Goal: Task Accomplishment & Management: Manage account settings

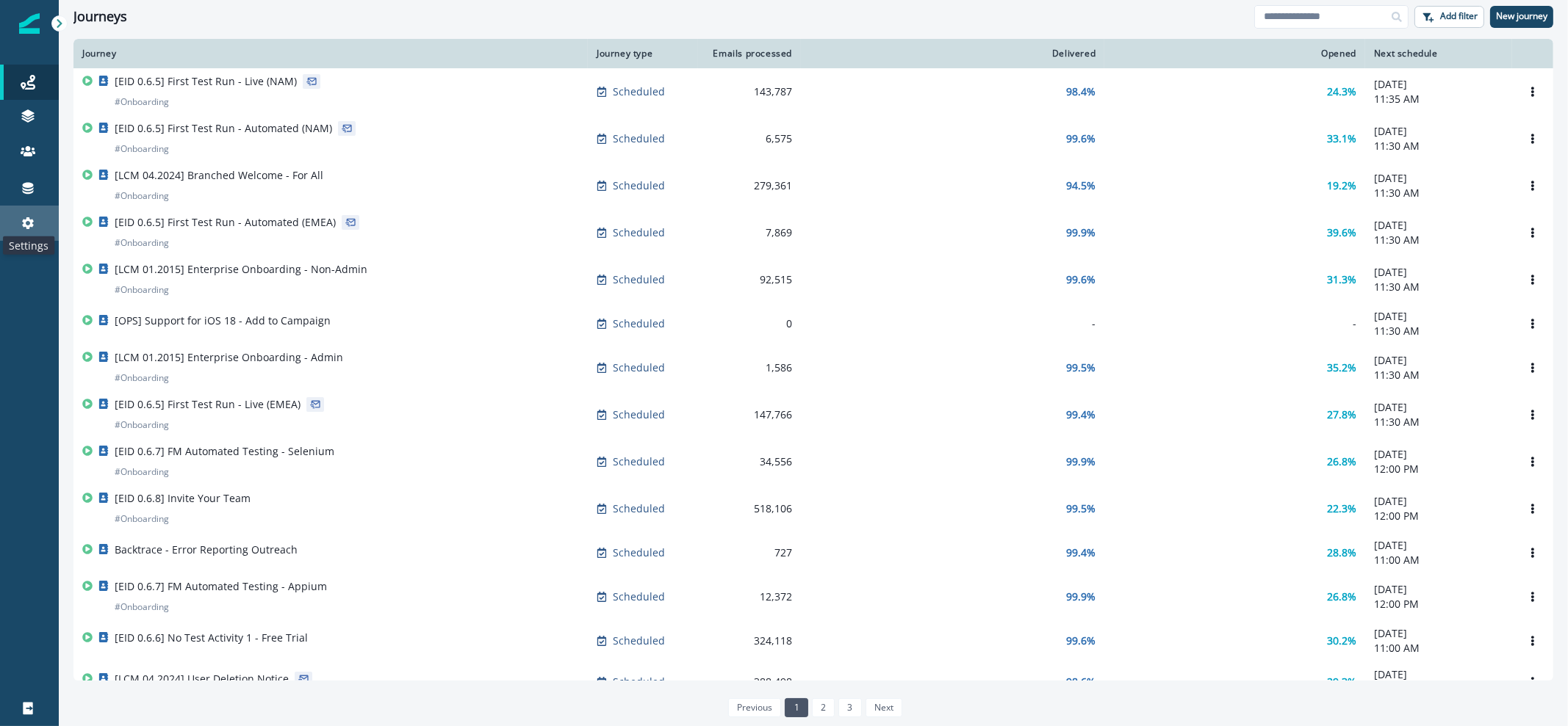
click at [29, 228] on icon at bounding box center [28, 223] width 12 height 12
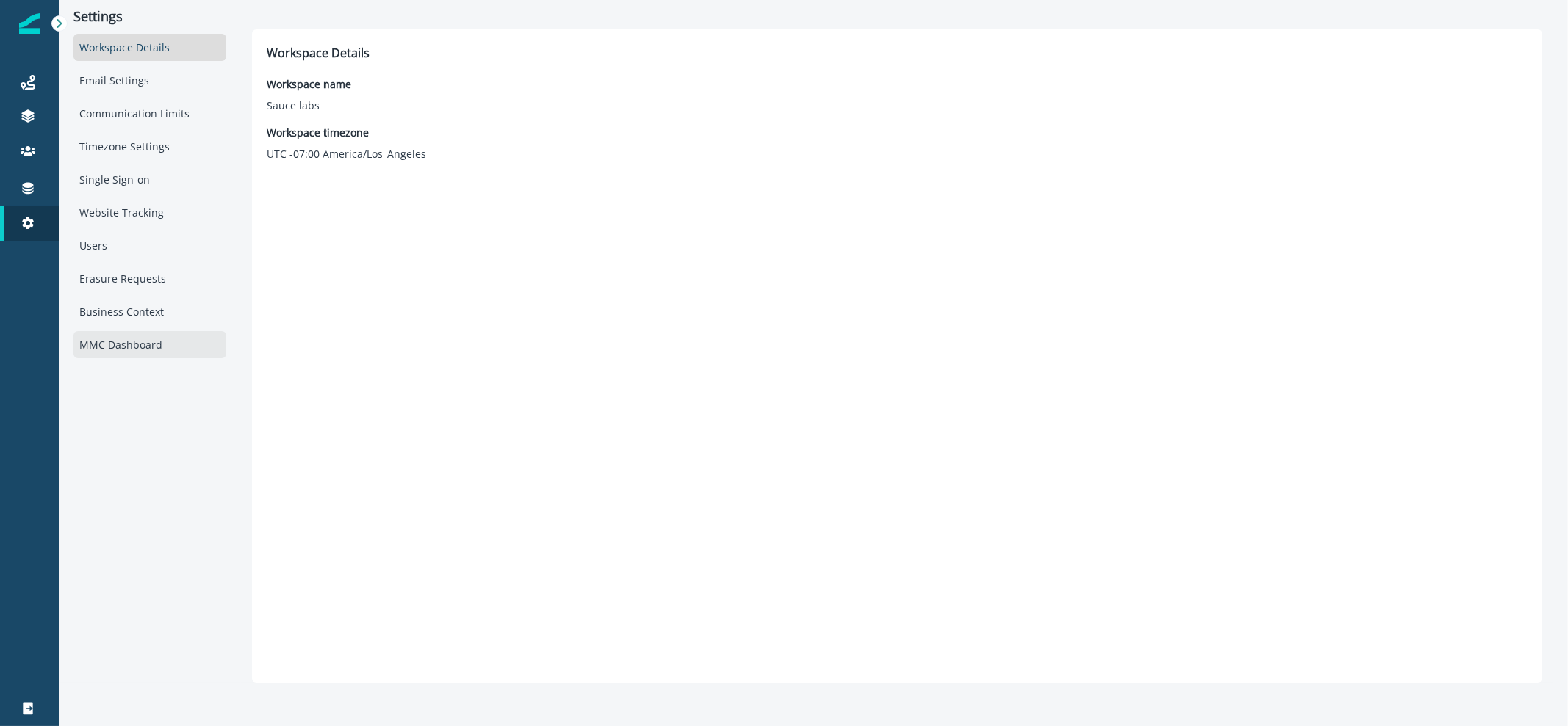
click at [149, 346] on div "MMC Dashboard" at bounding box center [150, 345] width 153 height 27
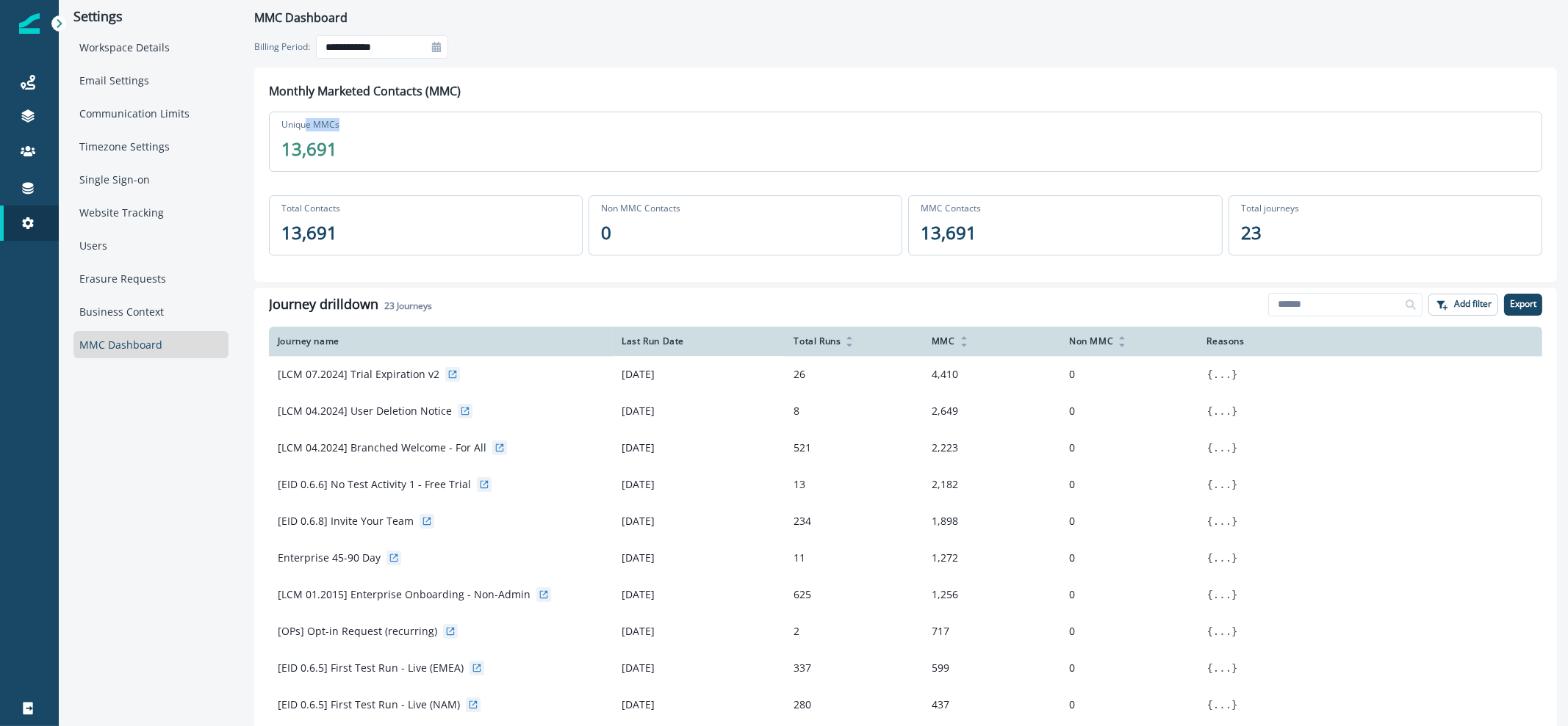
drag, startPoint x: 307, startPoint y: 126, endPoint x: 366, endPoint y: 131, distance: 59.2
click at [366, 131] on div "Unique MMCs 13,691" at bounding box center [905, 141] width 1273 height 60
click at [329, 156] on p "13,691" at bounding box center [309, 149] width 56 height 27
click at [443, 50] on div at bounding box center [436, 47] width 23 height 23
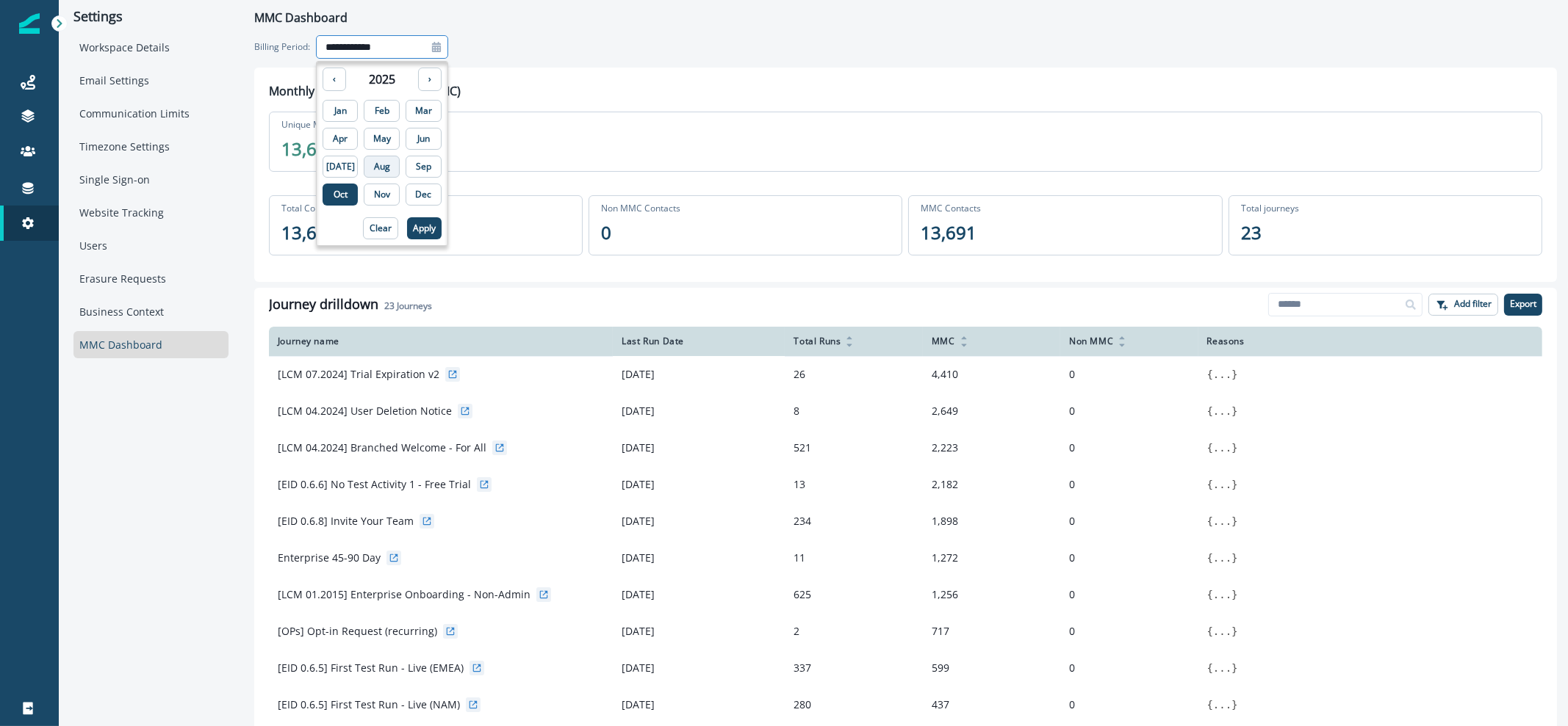
click at [379, 166] on p "Aug" at bounding box center [382, 166] width 16 height 10
click at [412, 229] on p "Apply" at bounding box center [423, 228] width 23 height 10
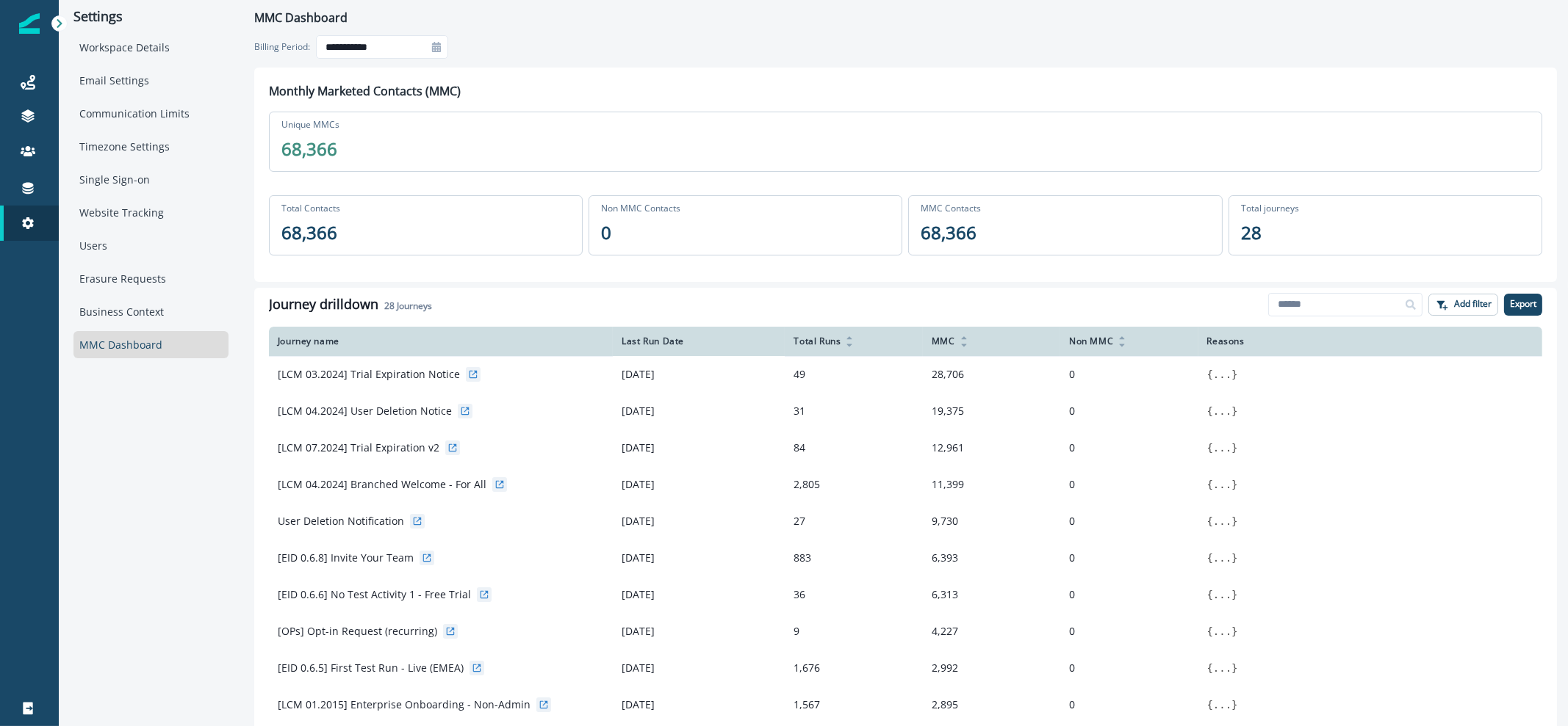
click at [438, 49] on icon at bounding box center [436, 47] width 9 height 10
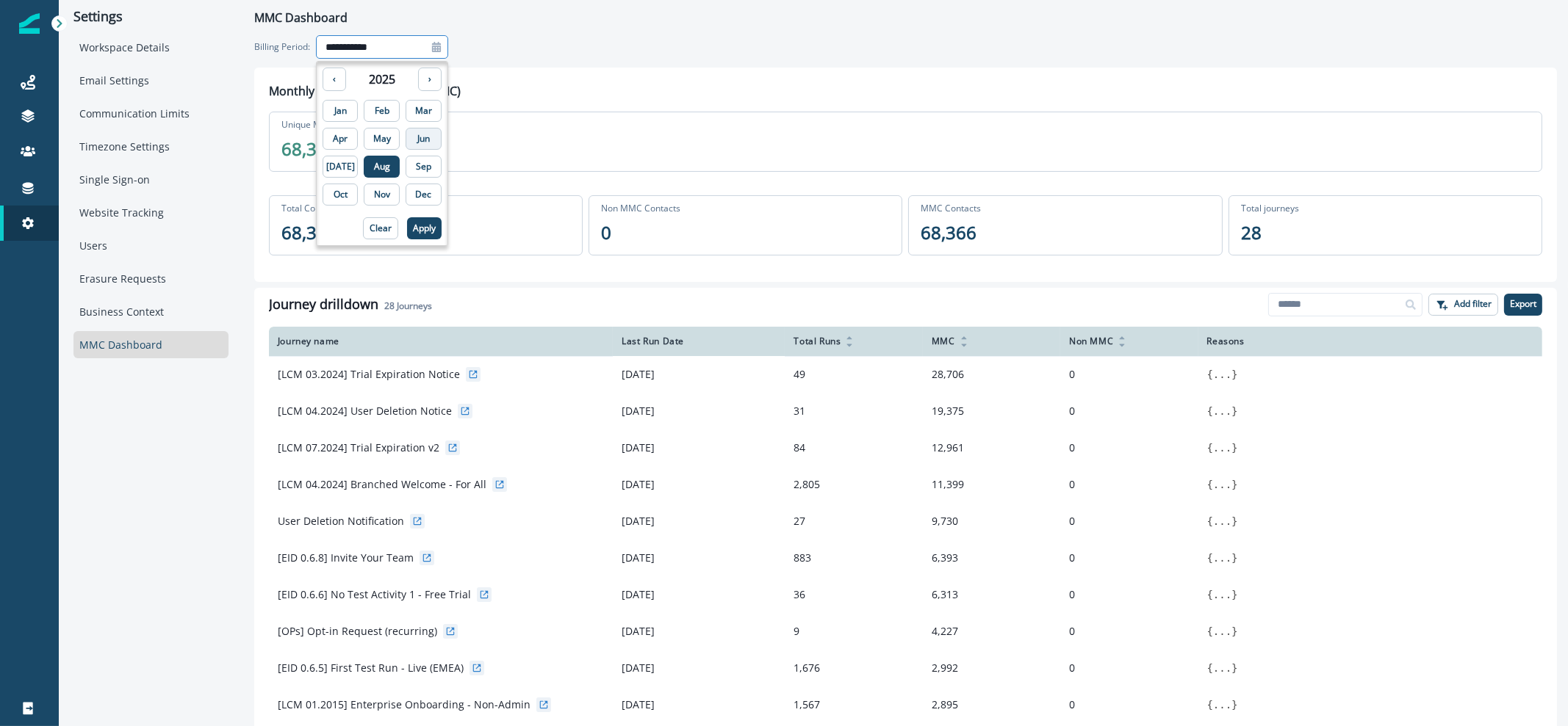
click at [418, 134] on p "Jun" at bounding box center [423, 139] width 13 height 10
click at [407, 240] on div "‹ 2025 › Jan Feb Mar Apr May Jun Jul Aug Sep Oct Nov Dec Clear Apply" at bounding box center [382, 153] width 132 height 185
click at [412, 228] on p "Apply" at bounding box center [423, 228] width 23 height 10
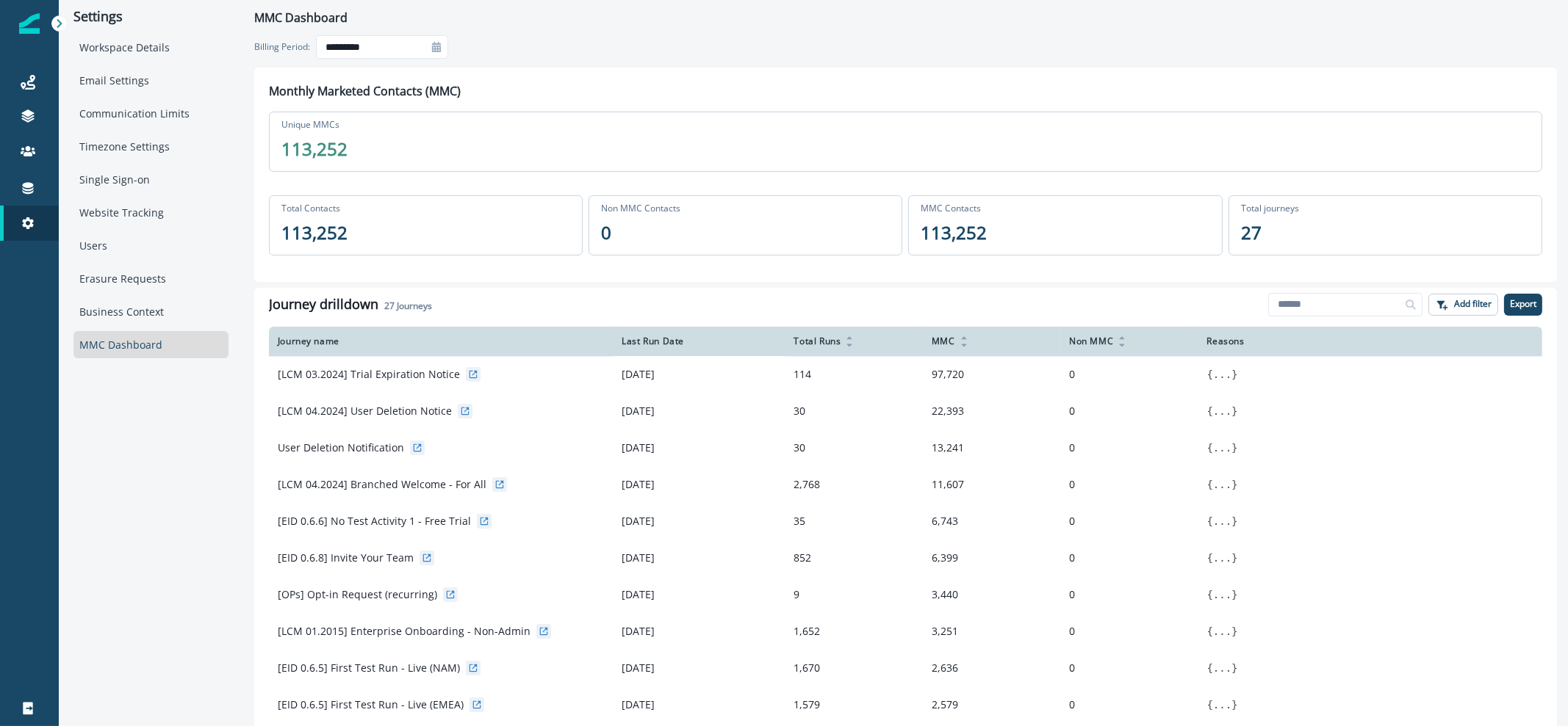
click at [441, 45] on icon at bounding box center [436, 47] width 9 height 10
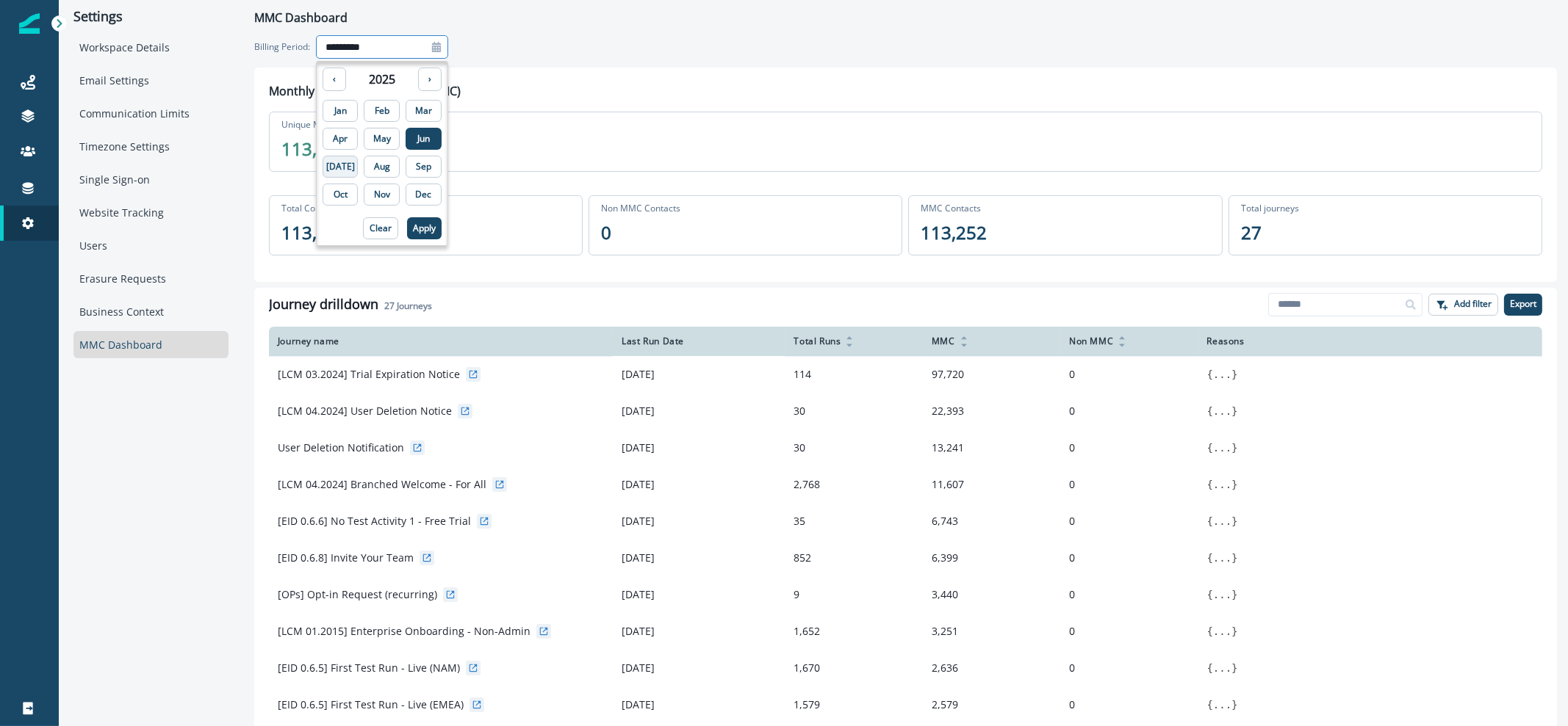
click at [333, 165] on p "[DATE]" at bounding box center [341, 166] width 28 height 10
click at [407, 234] on button "Apply" at bounding box center [423, 228] width 34 height 22
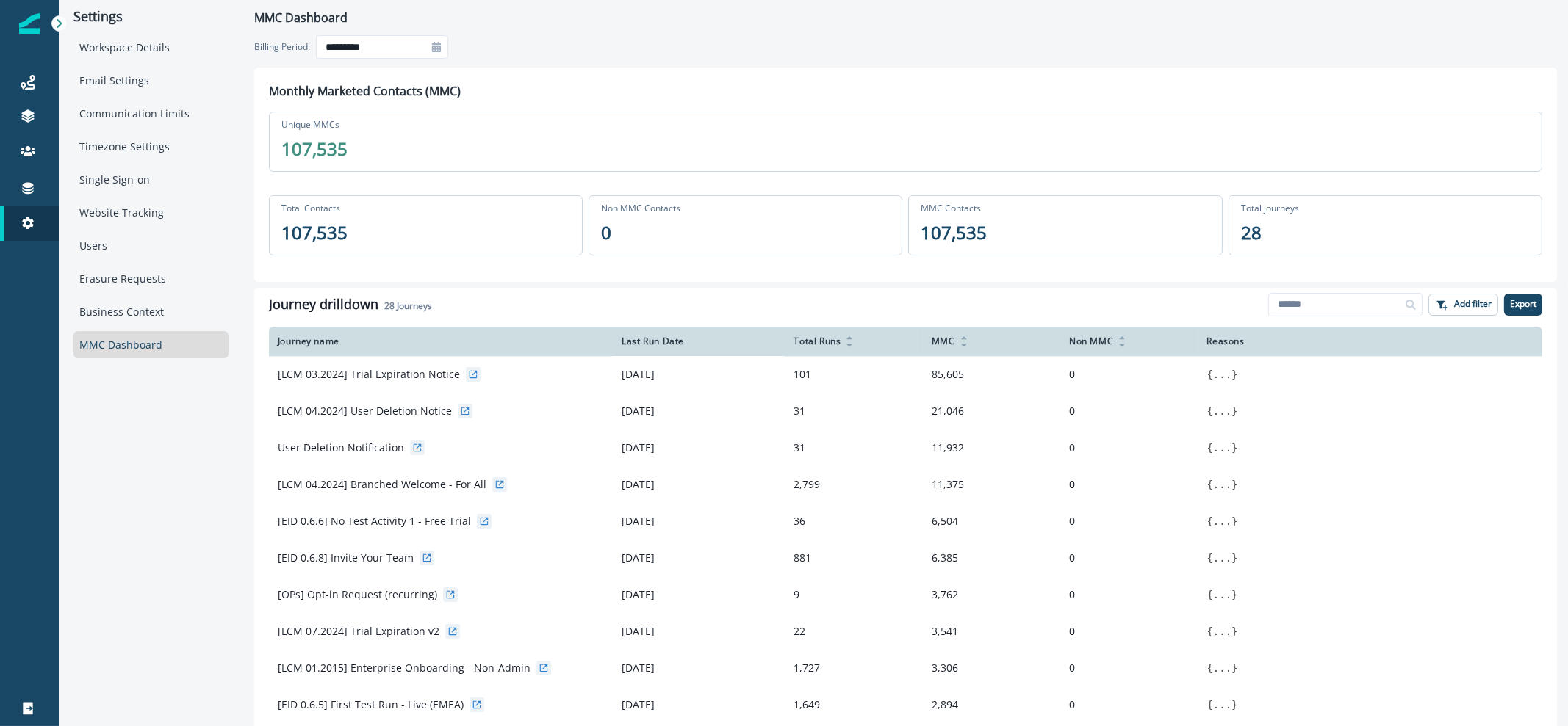
click at [443, 51] on div at bounding box center [436, 47] width 23 height 23
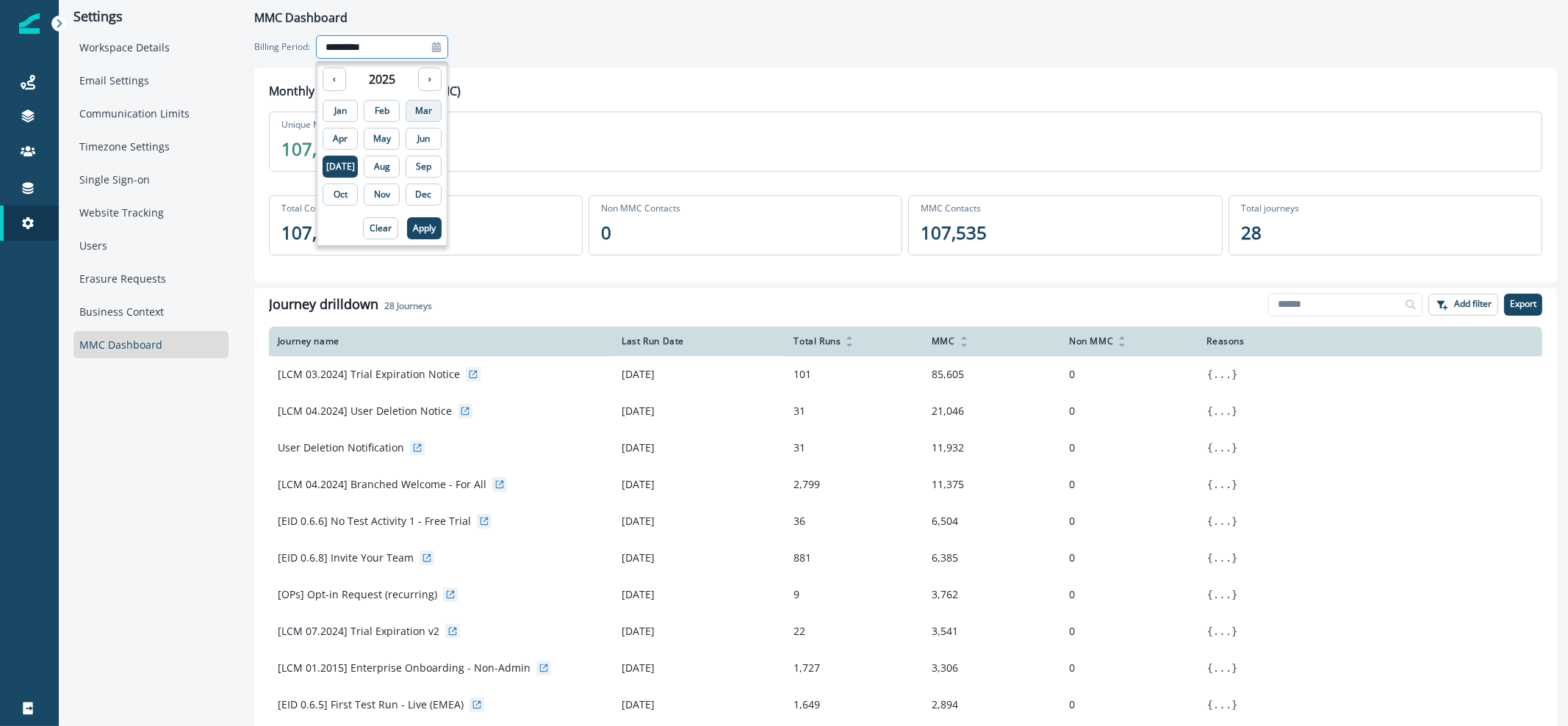
click at [406, 117] on button "Mar" at bounding box center [423, 110] width 36 height 22
type input "**********"
click at [412, 232] on p "Apply" at bounding box center [423, 228] width 23 height 10
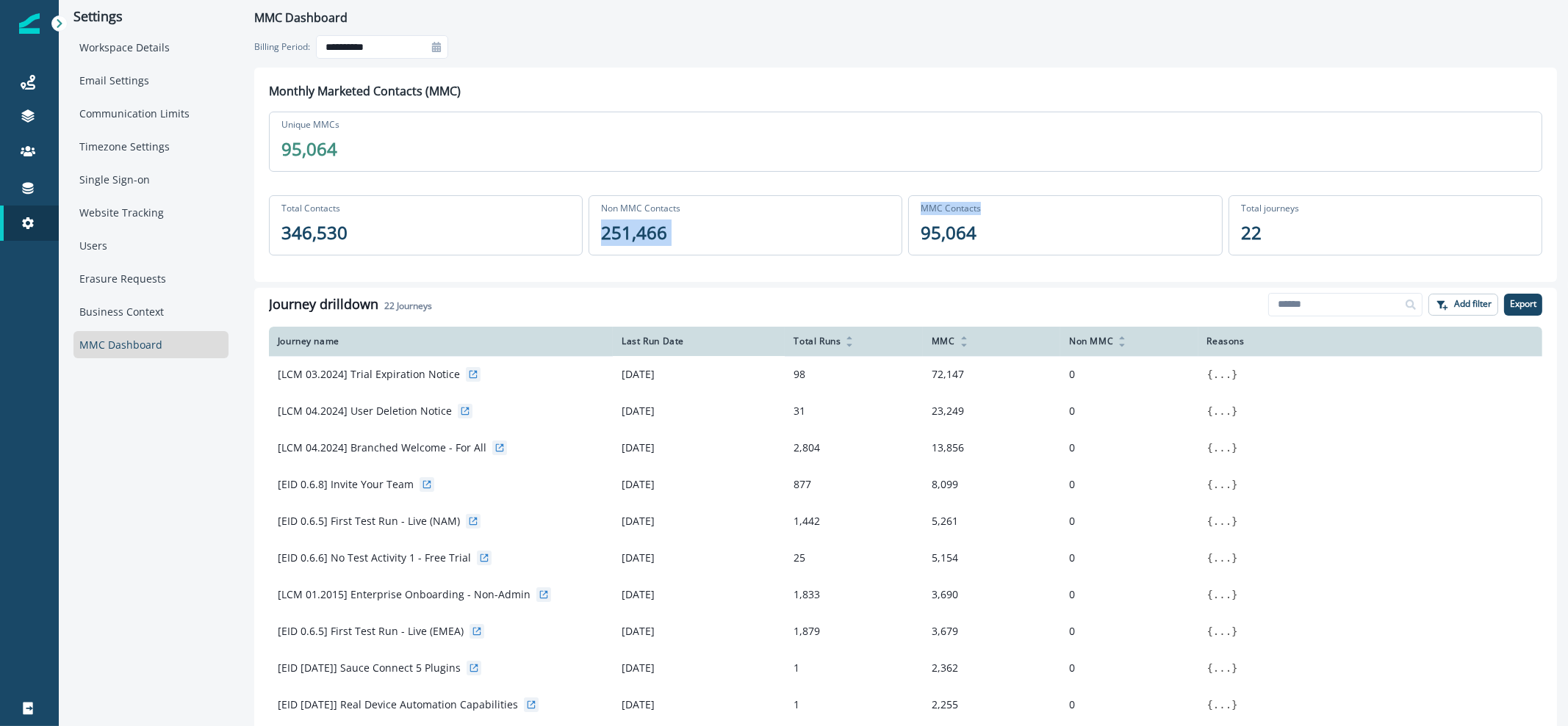
drag, startPoint x: 1035, startPoint y: 237, endPoint x: 597, endPoint y: 229, distance: 438.1
click at [597, 229] on div "Total Contacts 346,530 Non MMC Contacts 251,466 MMC Contacts 95,064 Total journ…" at bounding box center [905, 226] width 1273 height 84
click at [943, 233] on p "95,064" at bounding box center [948, 233] width 56 height 27
drag, startPoint x: 976, startPoint y: 233, endPoint x: 587, endPoint y: 206, distance: 389.9
click at [587, 206] on div "Total Contacts 346,530 Non MMC Contacts 251,466 MMC Contacts 95,064 Total journ…" at bounding box center [905, 226] width 1273 height 84
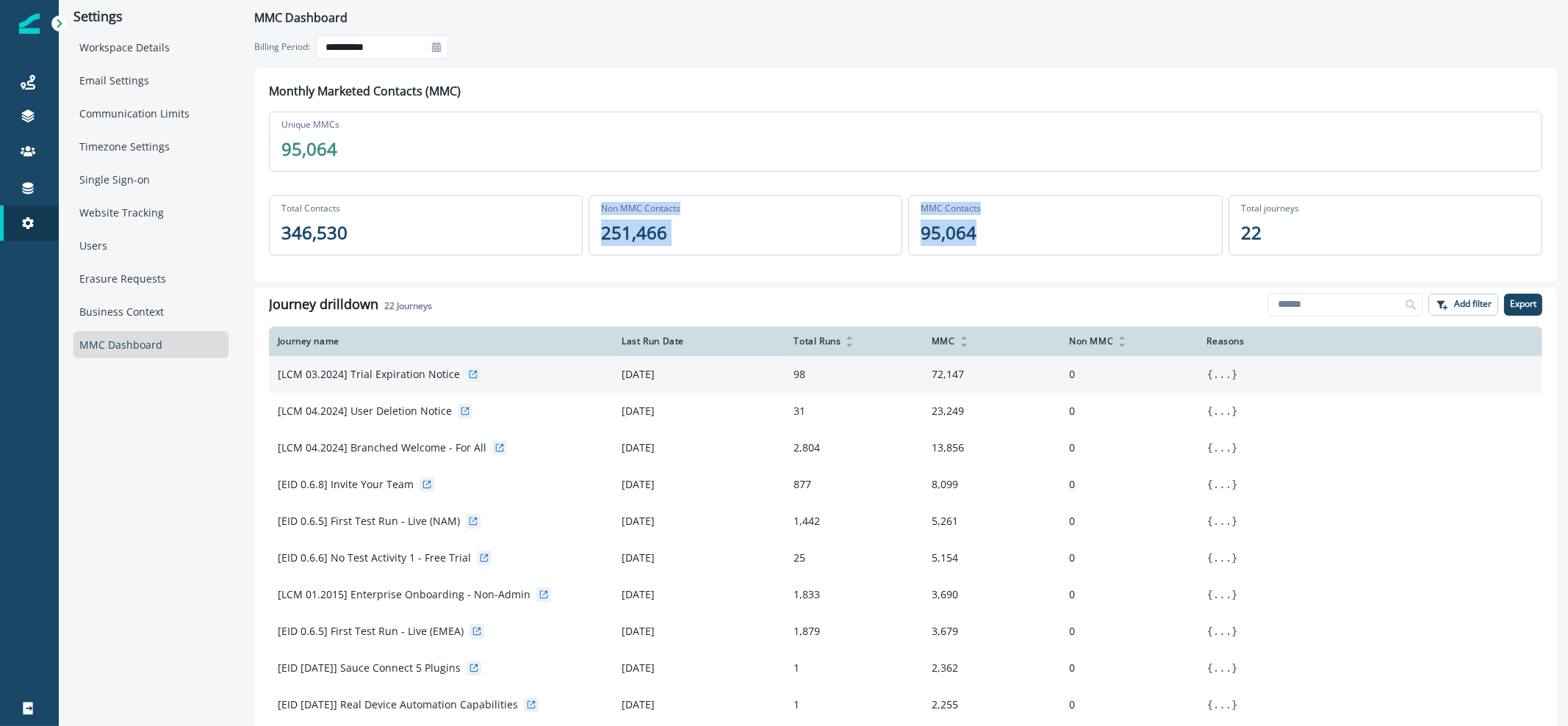
click at [1213, 374] on button "..." at bounding box center [1222, 375] width 18 height 15
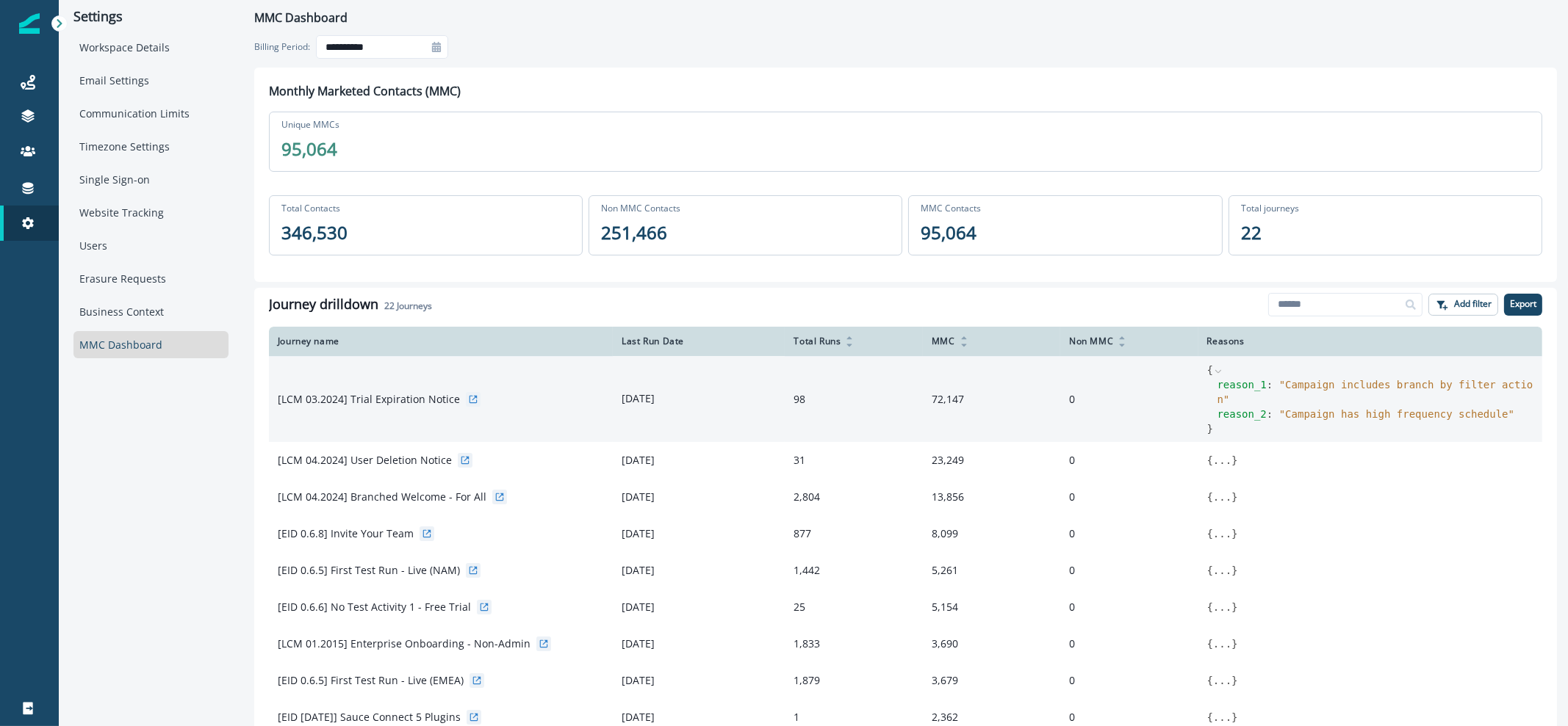
click at [1213, 374] on icon at bounding box center [1218, 371] width 10 height 10
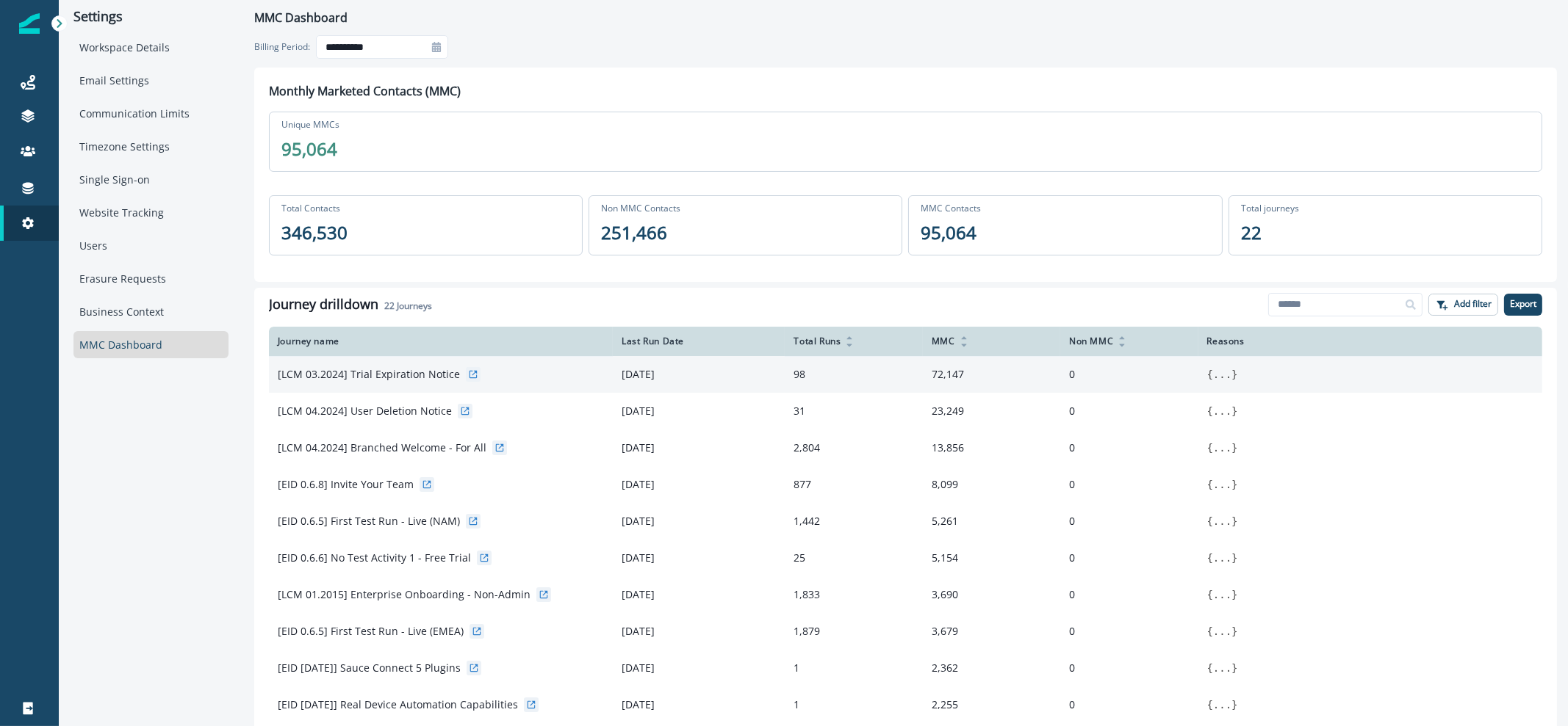
click at [1207, 373] on span "{" at bounding box center [1210, 375] width 6 height 12
click at [1212, 381] on td "{ ... }" at bounding box center [1371, 375] width 345 height 37
click at [1213, 376] on button "..." at bounding box center [1222, 375] width 18 height 15
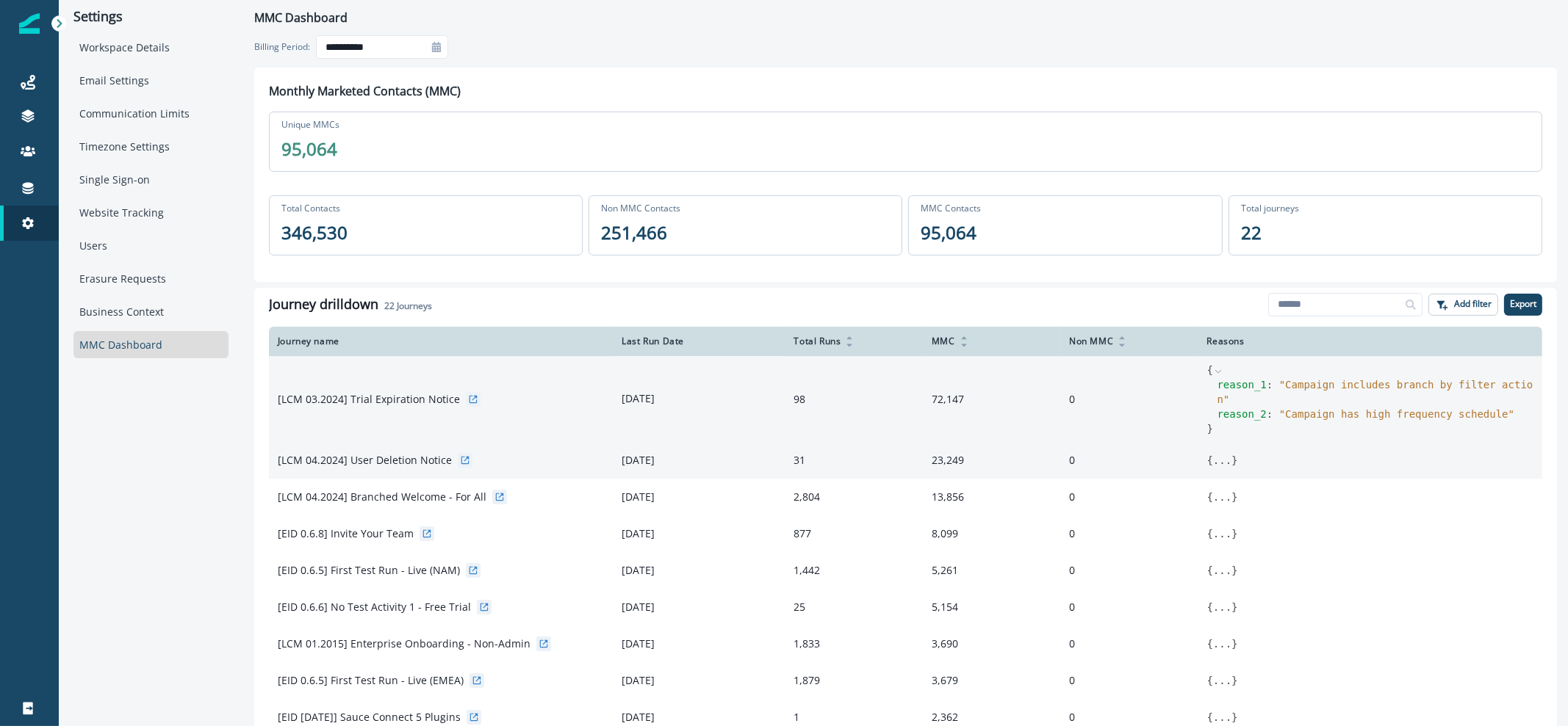
click at [1213, 453] on button "..." at bounding box center [1222, 461] width 18 height 15
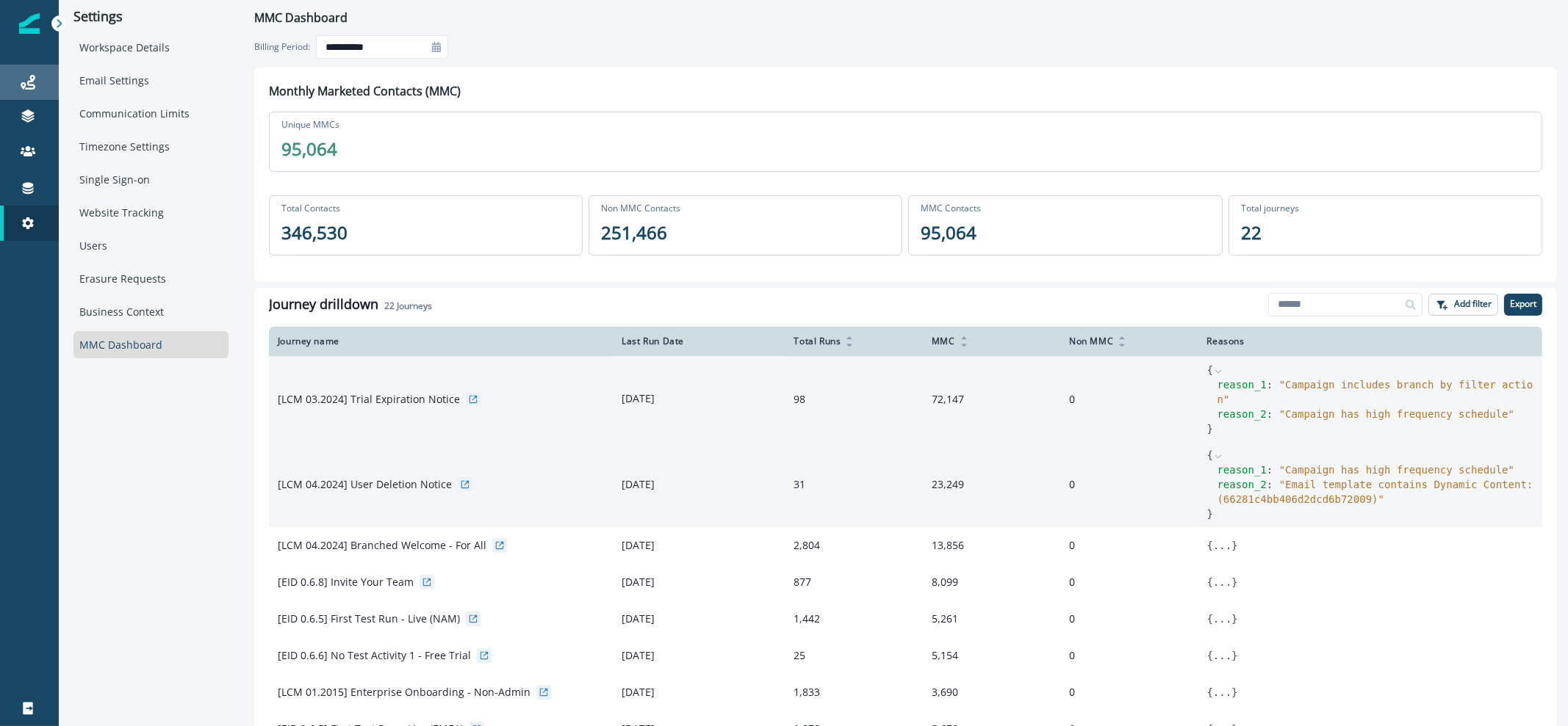
click at [33, 81] on icon at bounding box center [28, 83] width 15 height 15
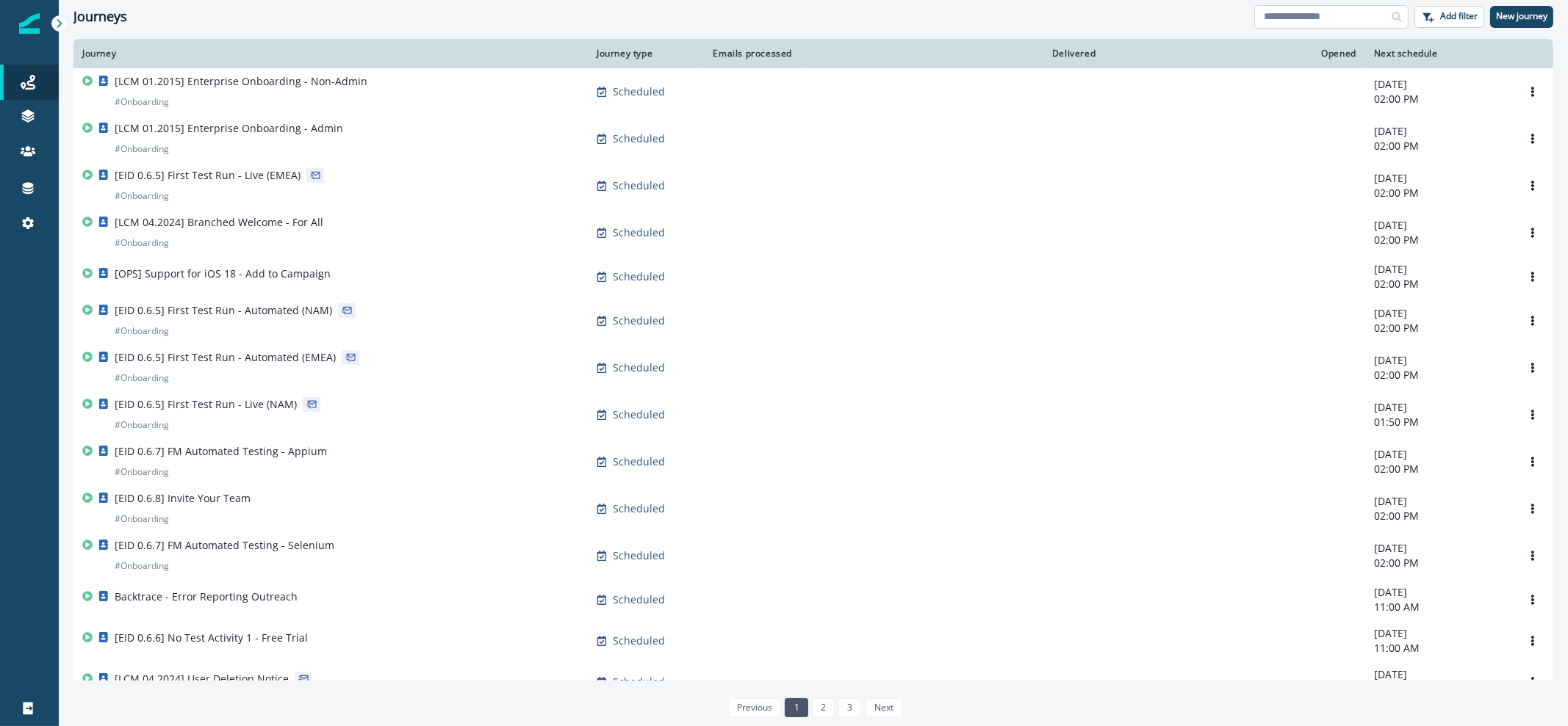
click at [1298, 18] on input at bounding box center [1331, 17] width 154 height 23
type input "*******"
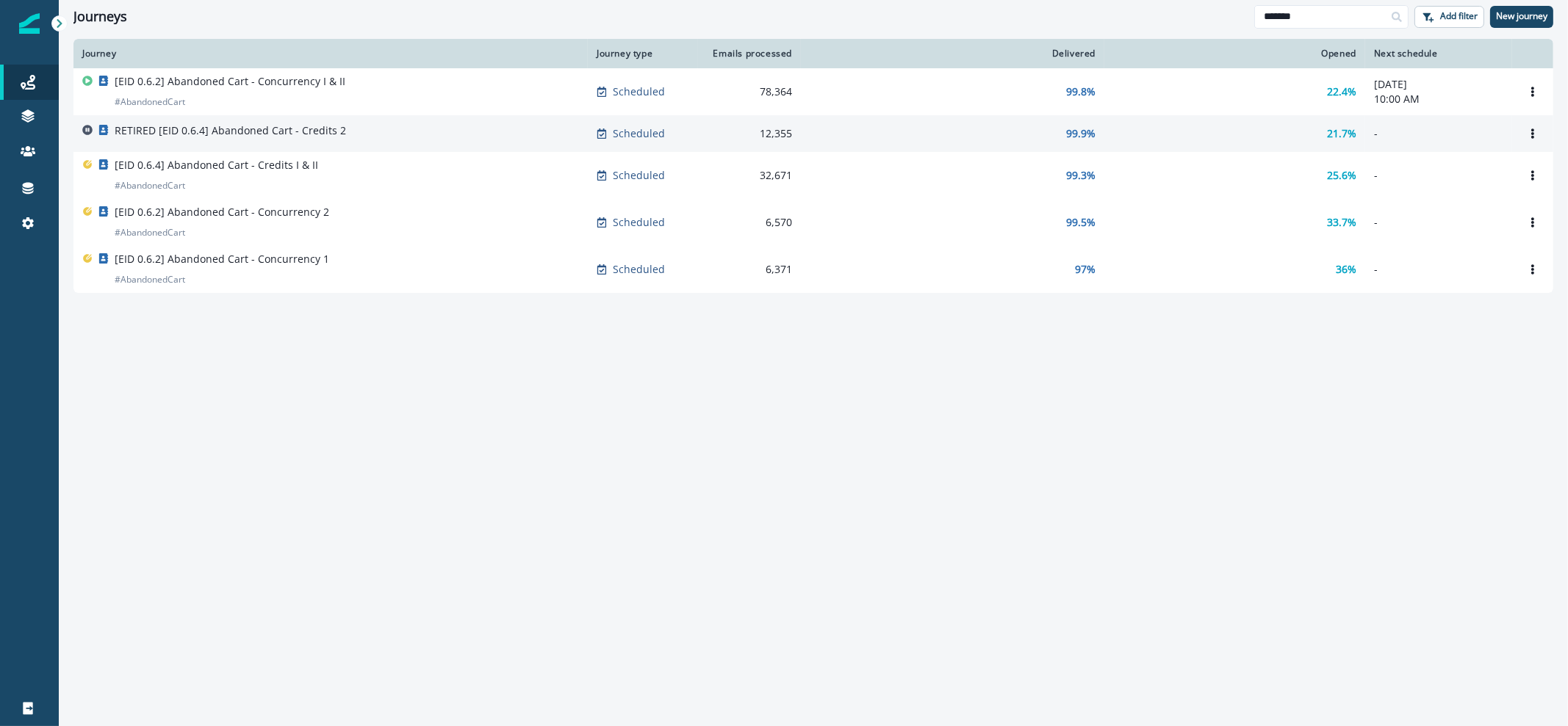
click at [271, 123] on td "RETIRED [EID 0.6.4] Abandoned Cart - Credits 2" at bounding box center [331, 134] width 515 height 37
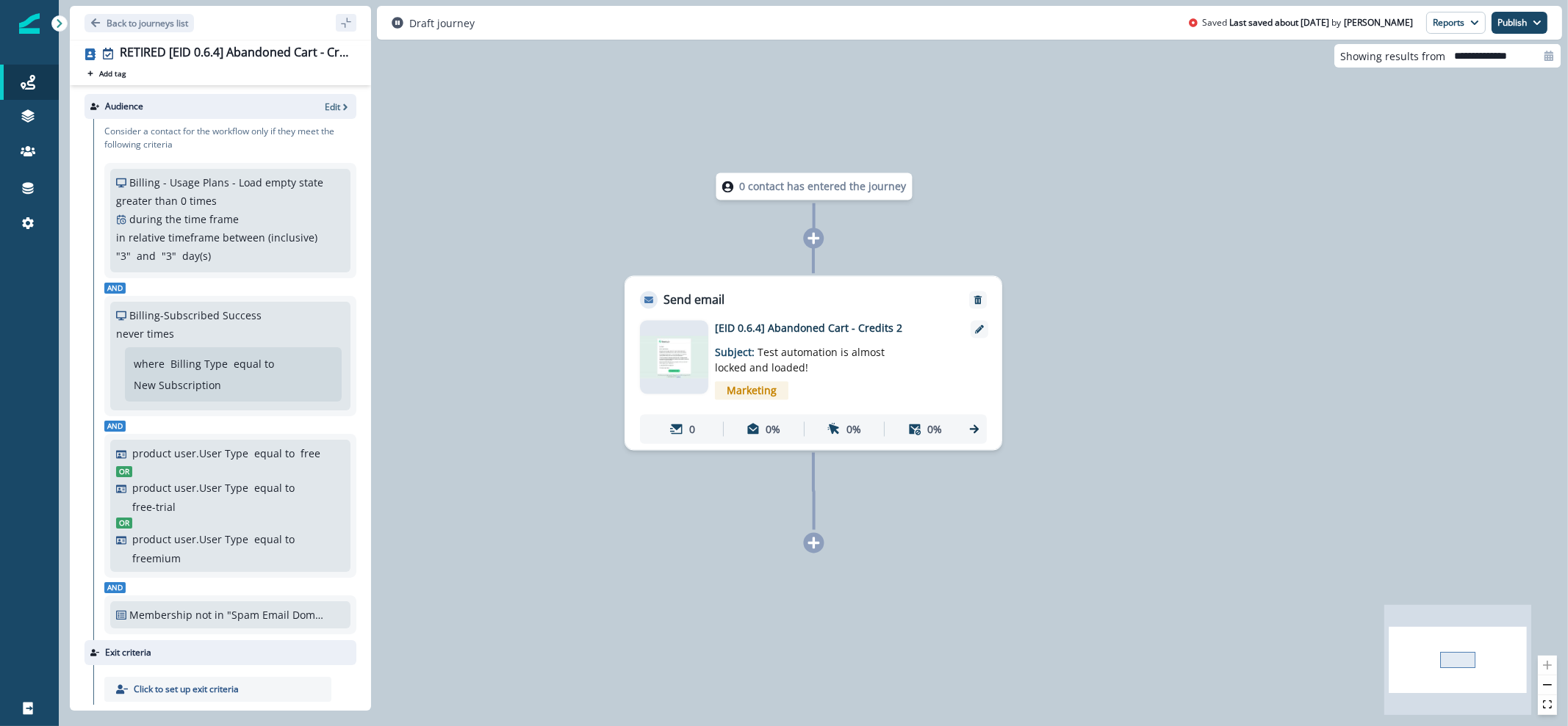
click at [684, 358] on img at bounding box center [674, 356] width 69 height 43
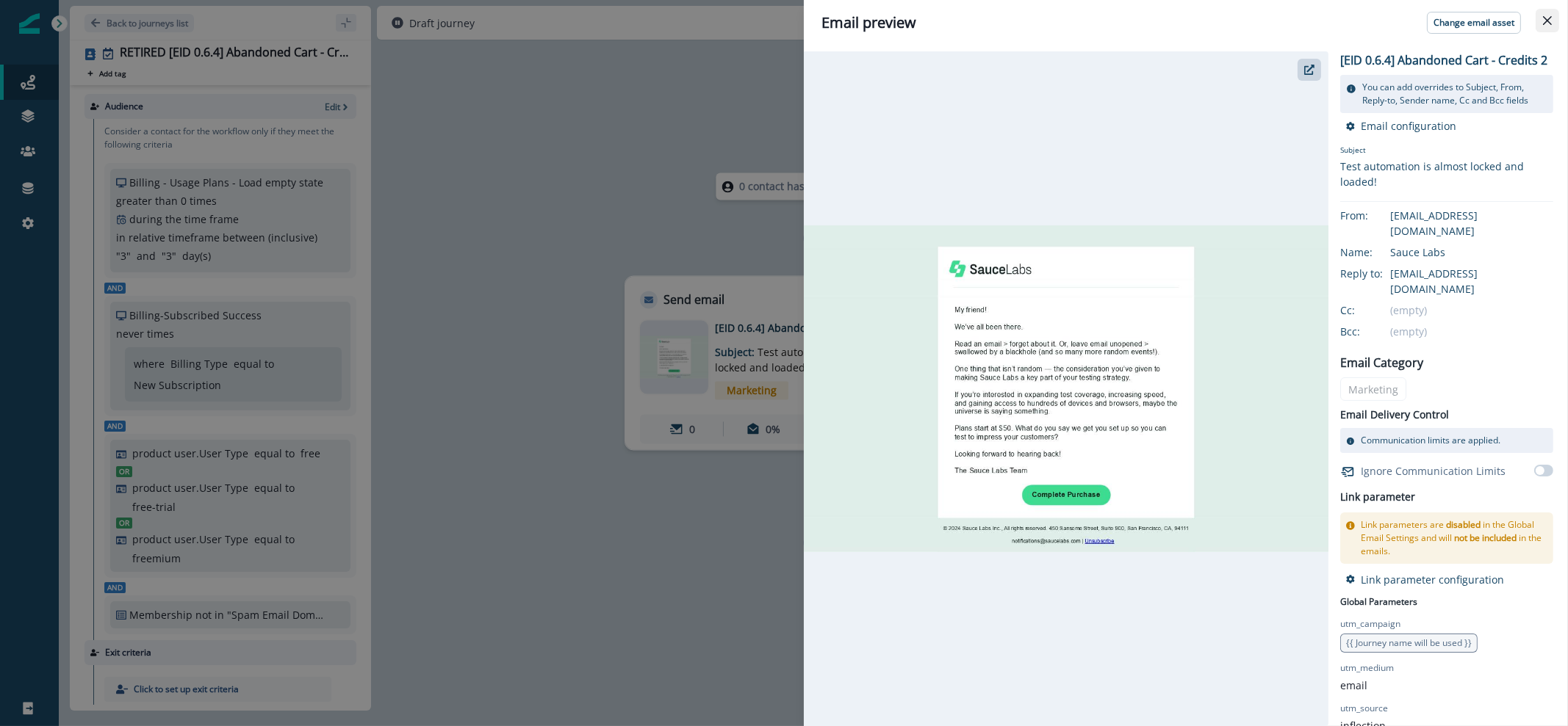
click at [1536, 31] on button "Close" at bounding box center [1547, 21] width 23 height 23
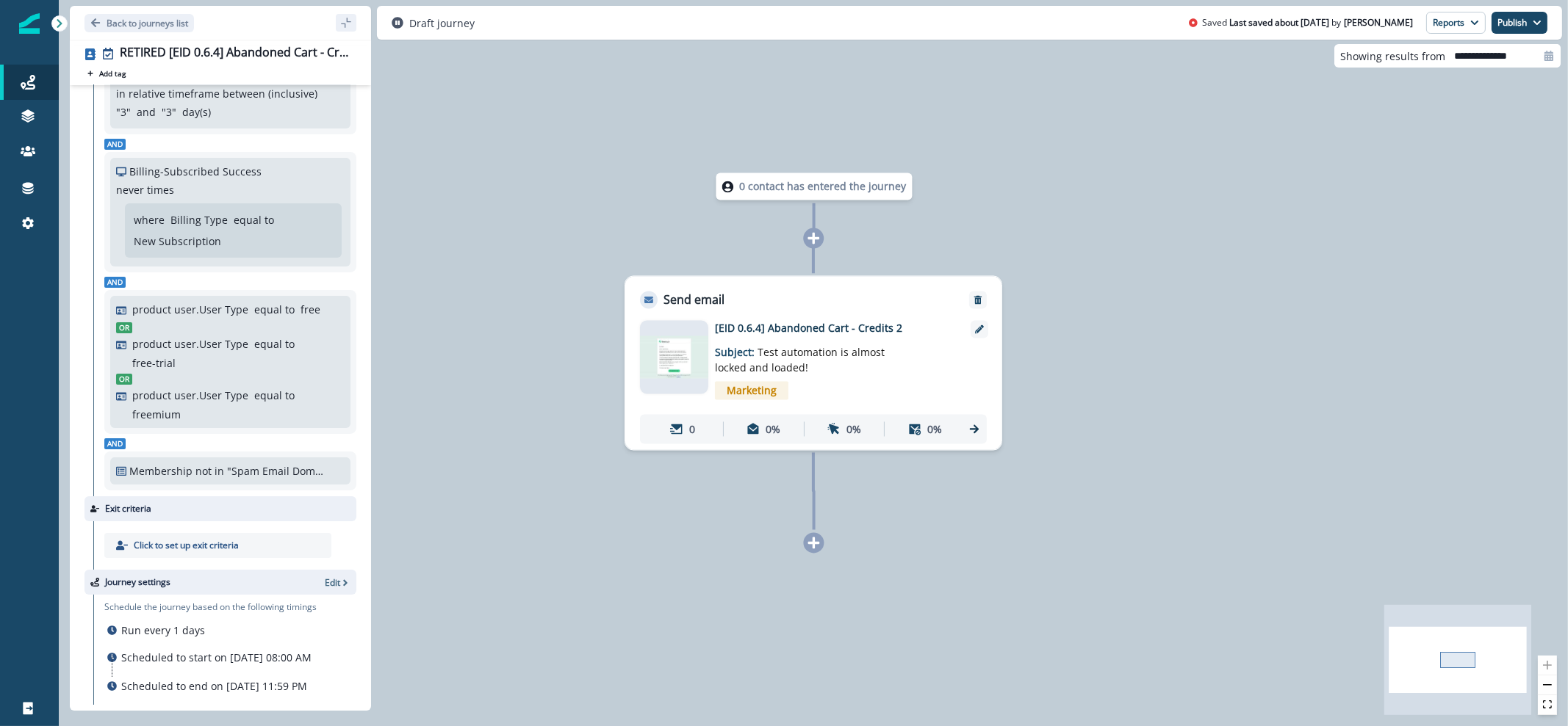
scroll to position [275, 0]
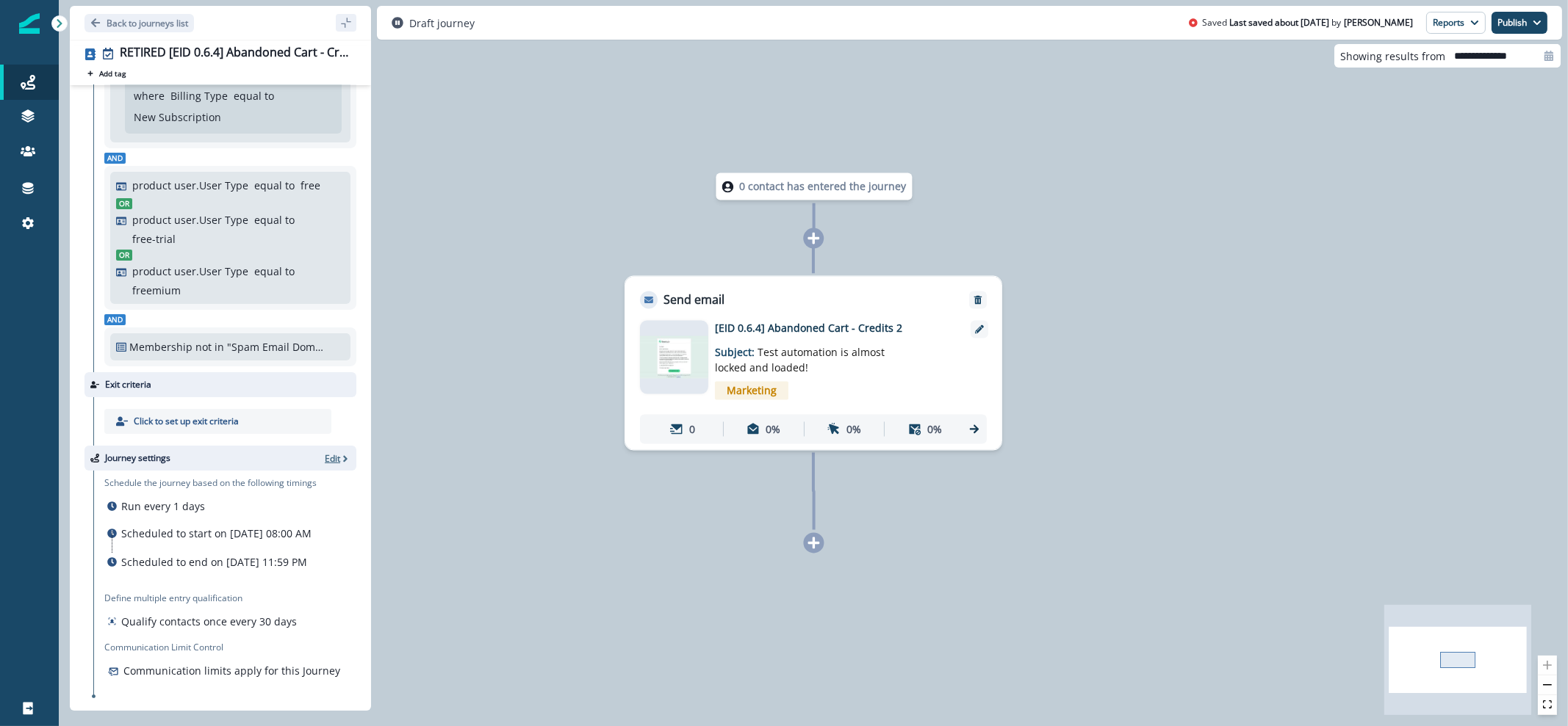
click at [325, 454] on p "Edit" at bounding box center [332, 458] width 15 height 13
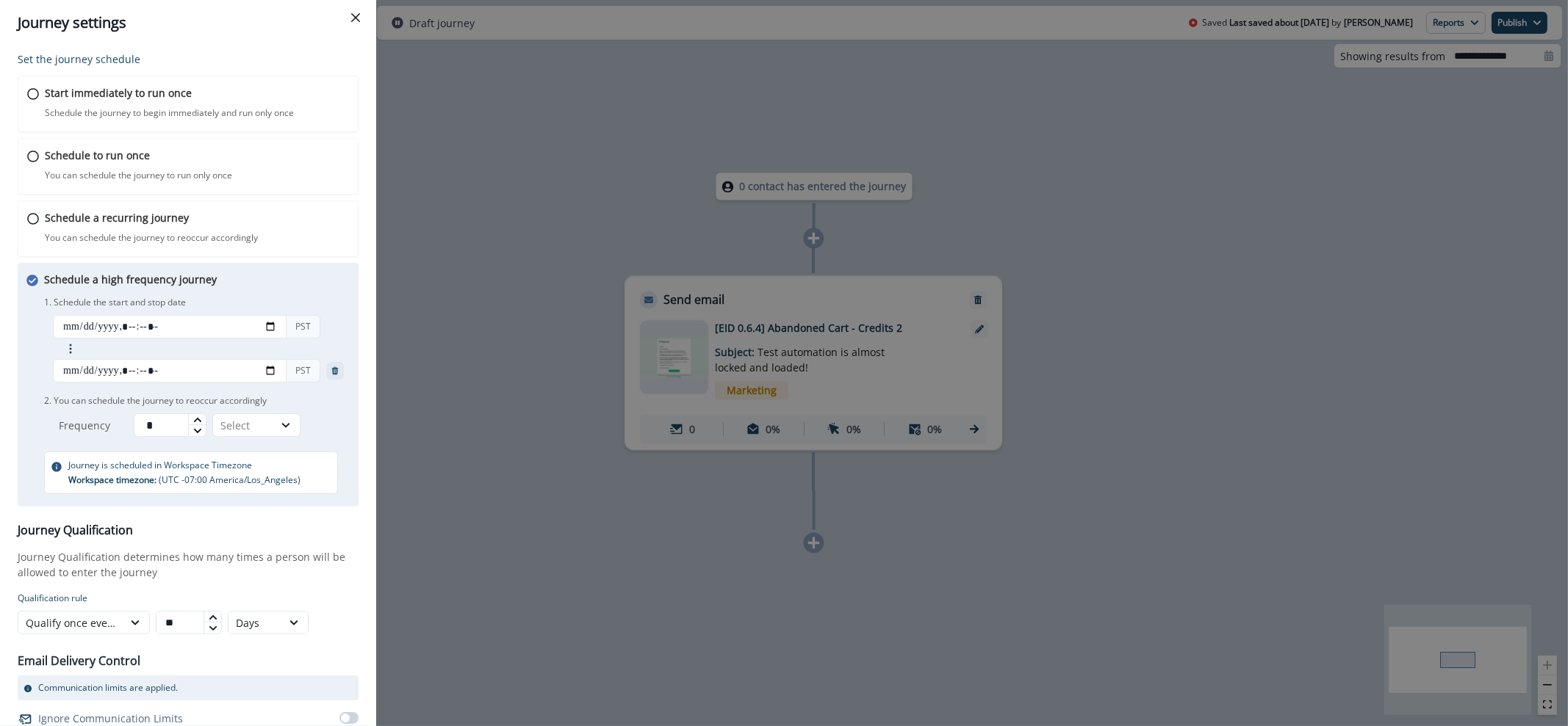
click at [412, 341] on div "Journey settings Set the journey schedule Start immediately to run once Schedul…" at bounding box center [784, 363] width 1568 height 726
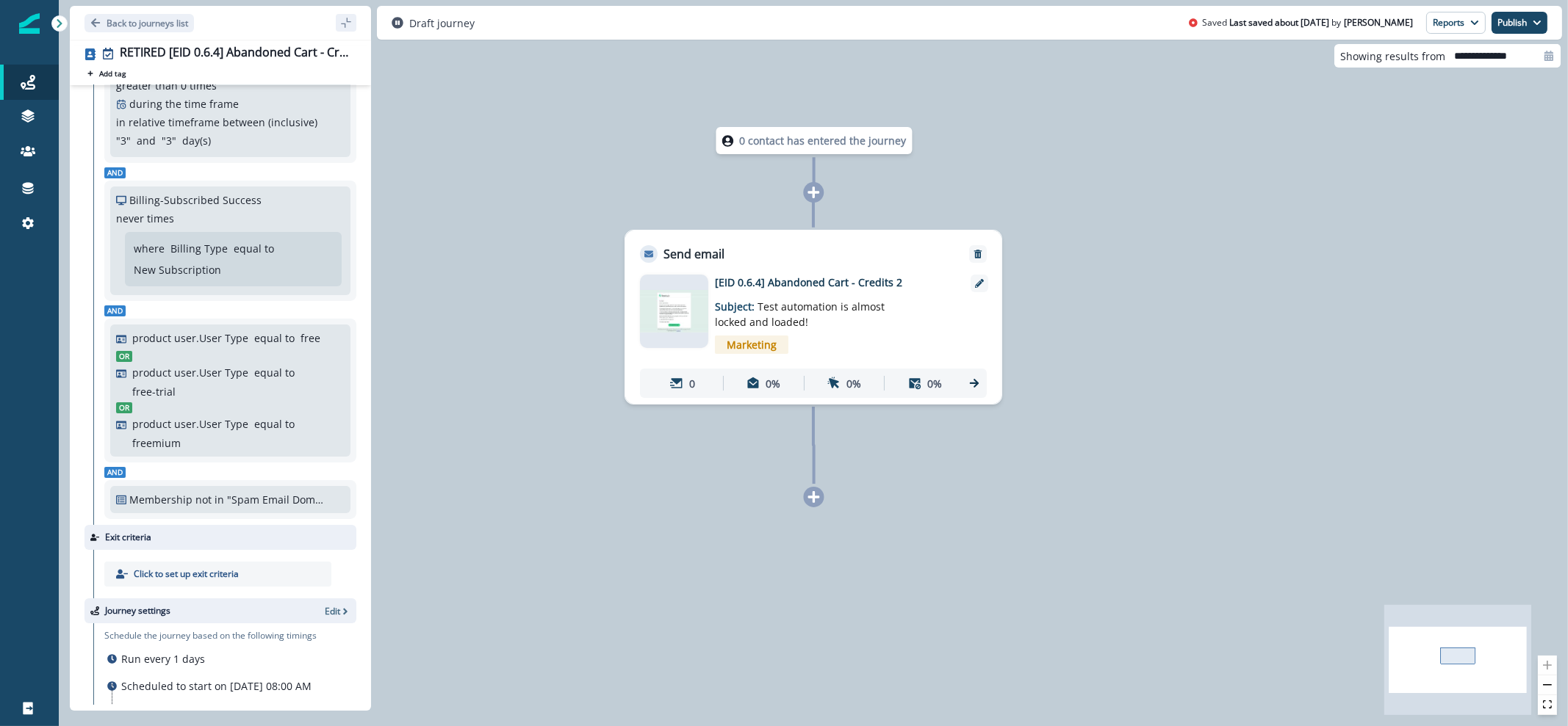
scroll to position [0, 0]
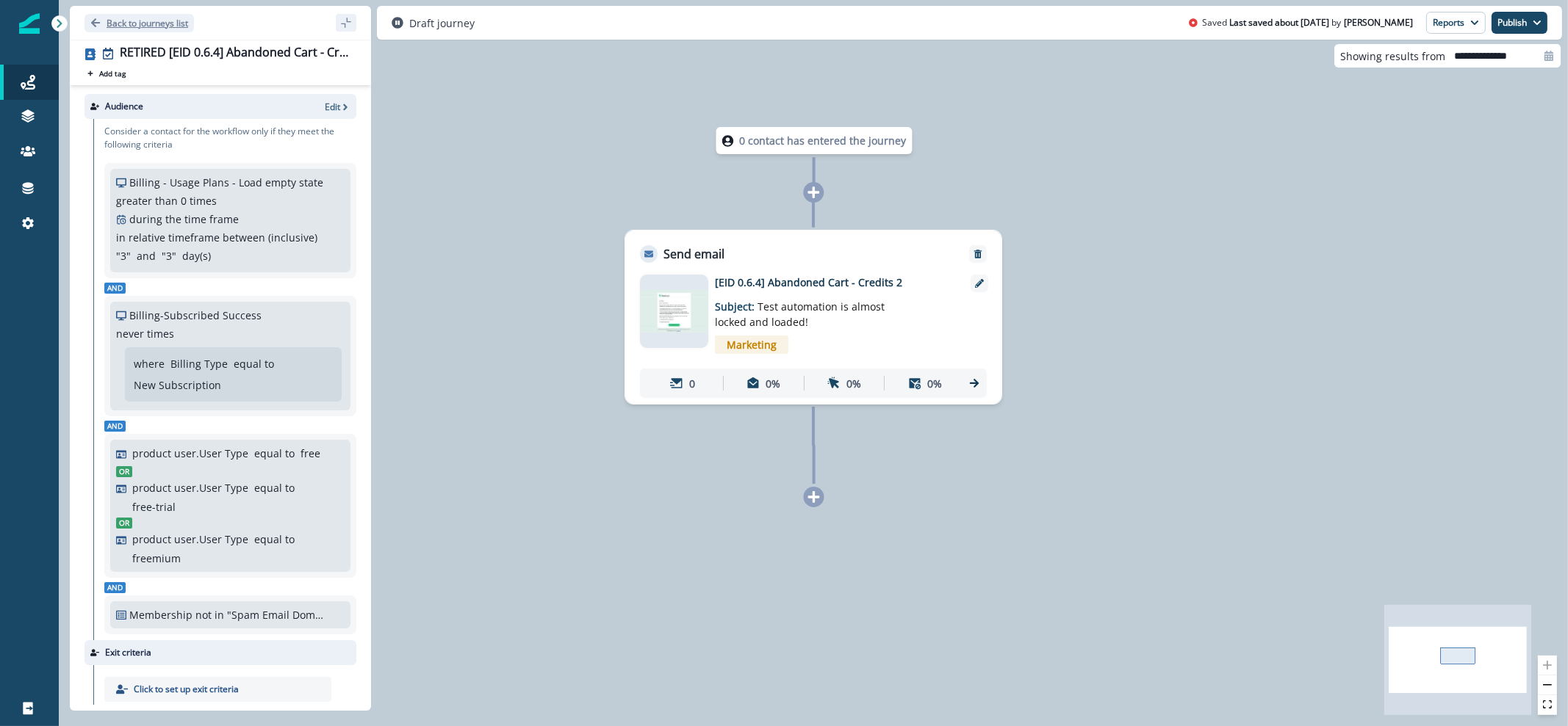
click at [114, 23] on p "Back to journeys list" at bounding box center [146, 23] width 81 height 13
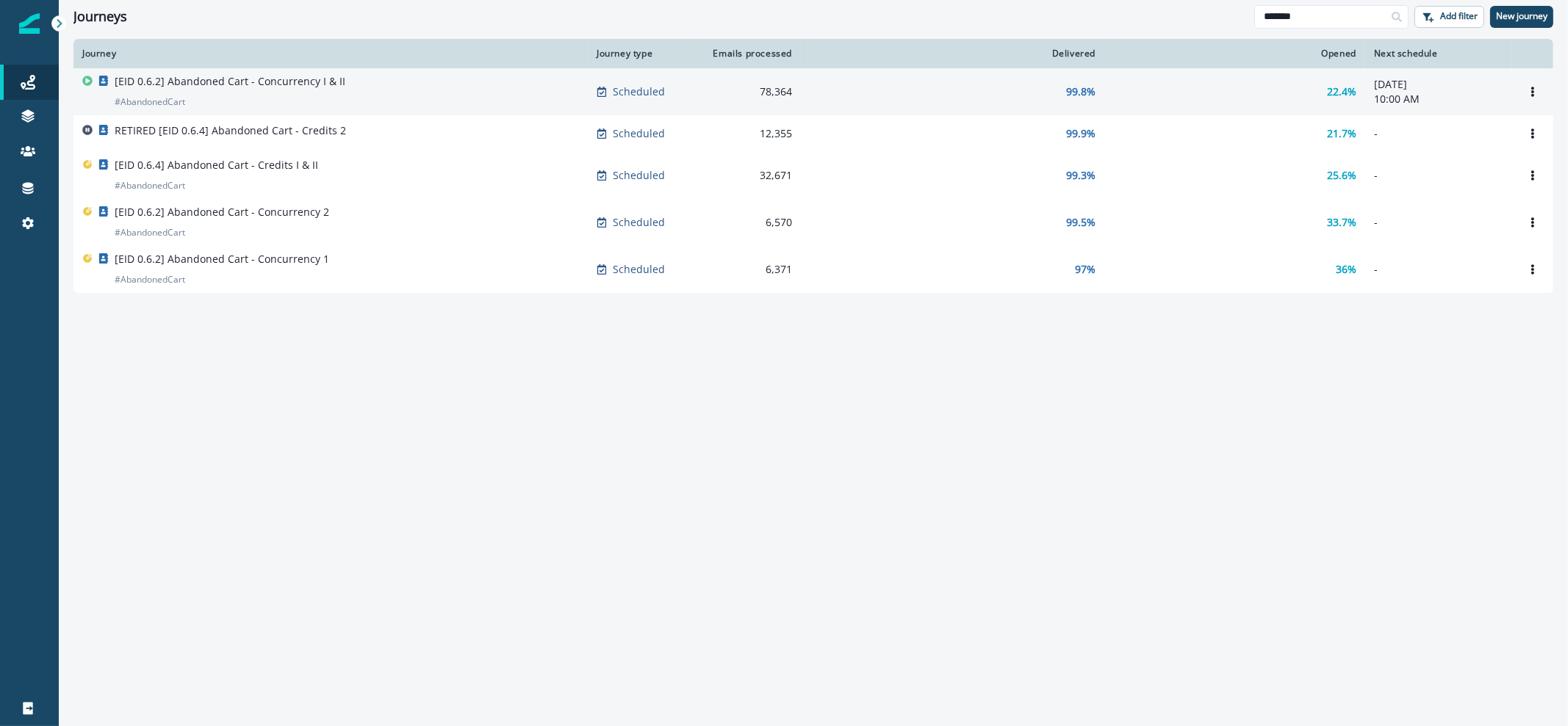
click at [301, 87] on p "[EID 0.6.2] Abandoned Cart - Concurrency I & II" at bounding box center [230, 82] width 231 height 15
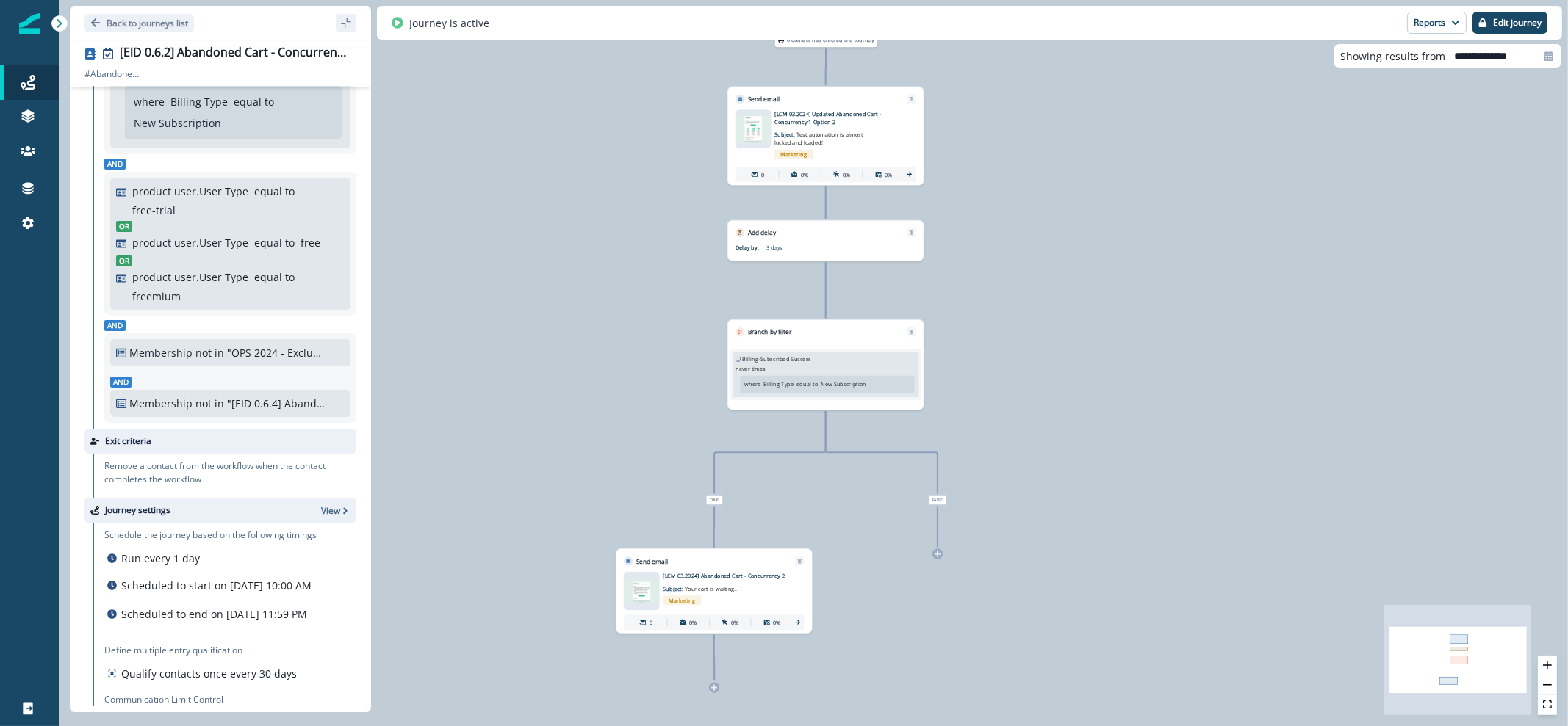
scroll to position [359, 0]
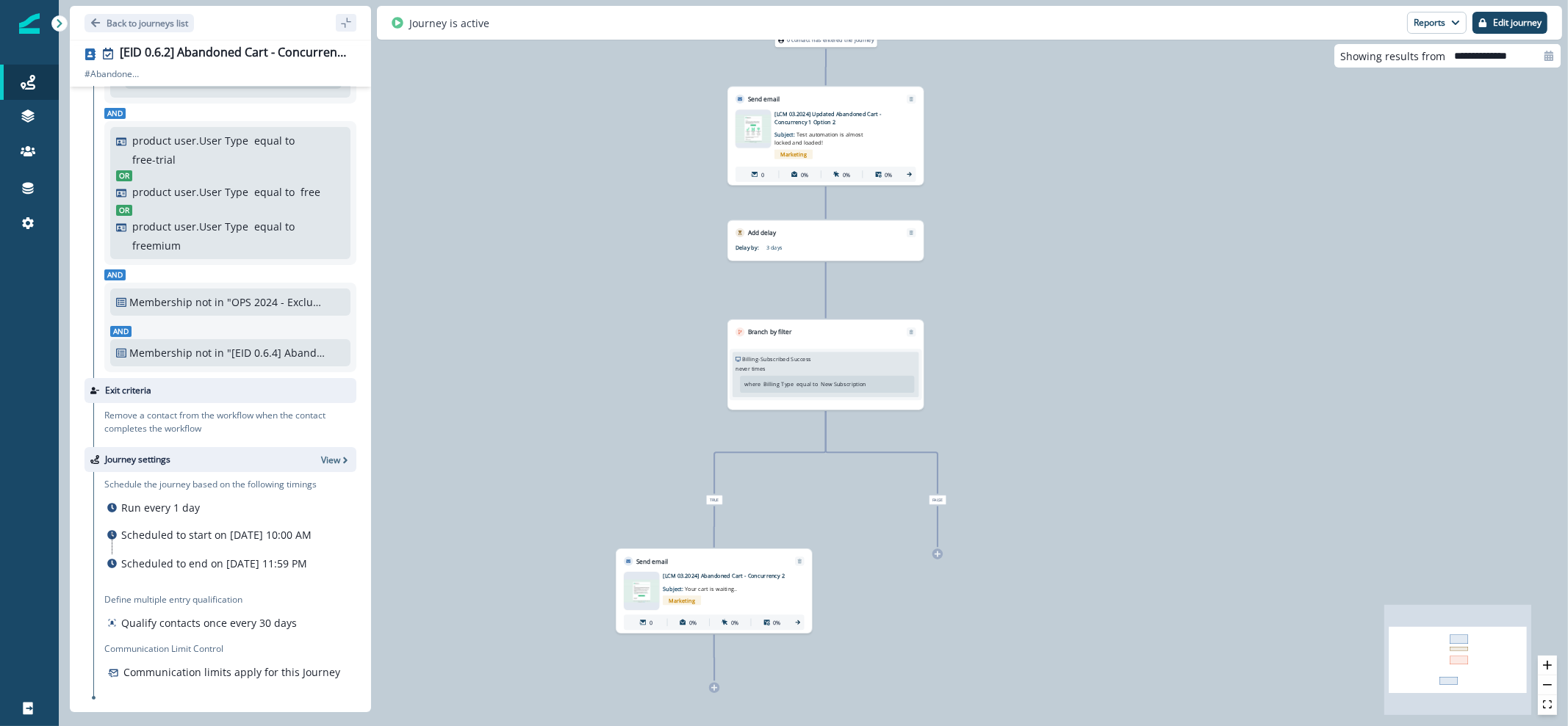
drag, startPoint x: 314, startPoint y: 433, endPoint x: 287, endPoint y: 498, distance: 70.4
click at [287, 498] on div "Journey settings View Schedule the journey based on the following timings Run e…" at bounding box center [220, 572] width 272 height 250
click at [305, 447] on div "Journey settings View" at bounding box center [220, 460] width 272 height 25
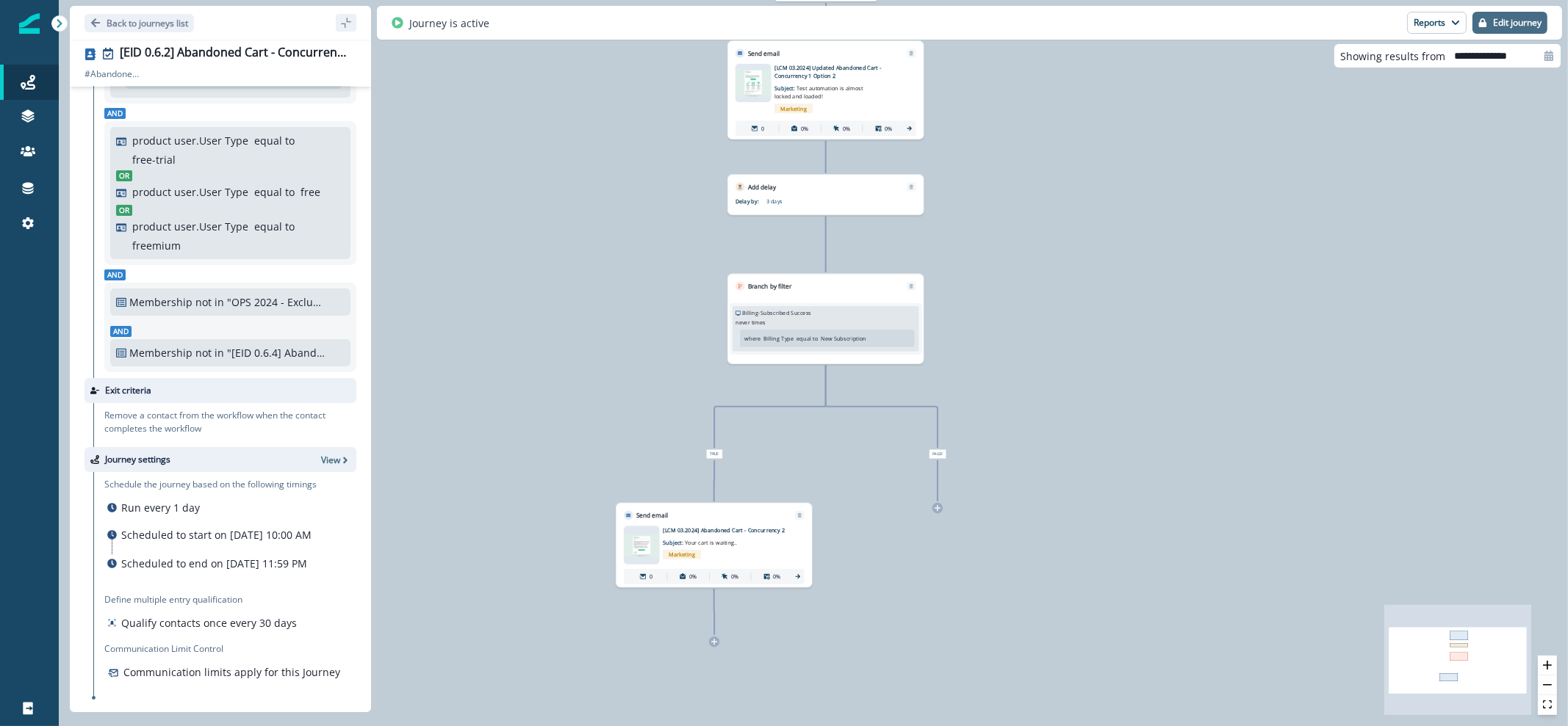
click at [1497, 18] on p "Edit journey" at bounding box center [1517, 23] width 49 height 10
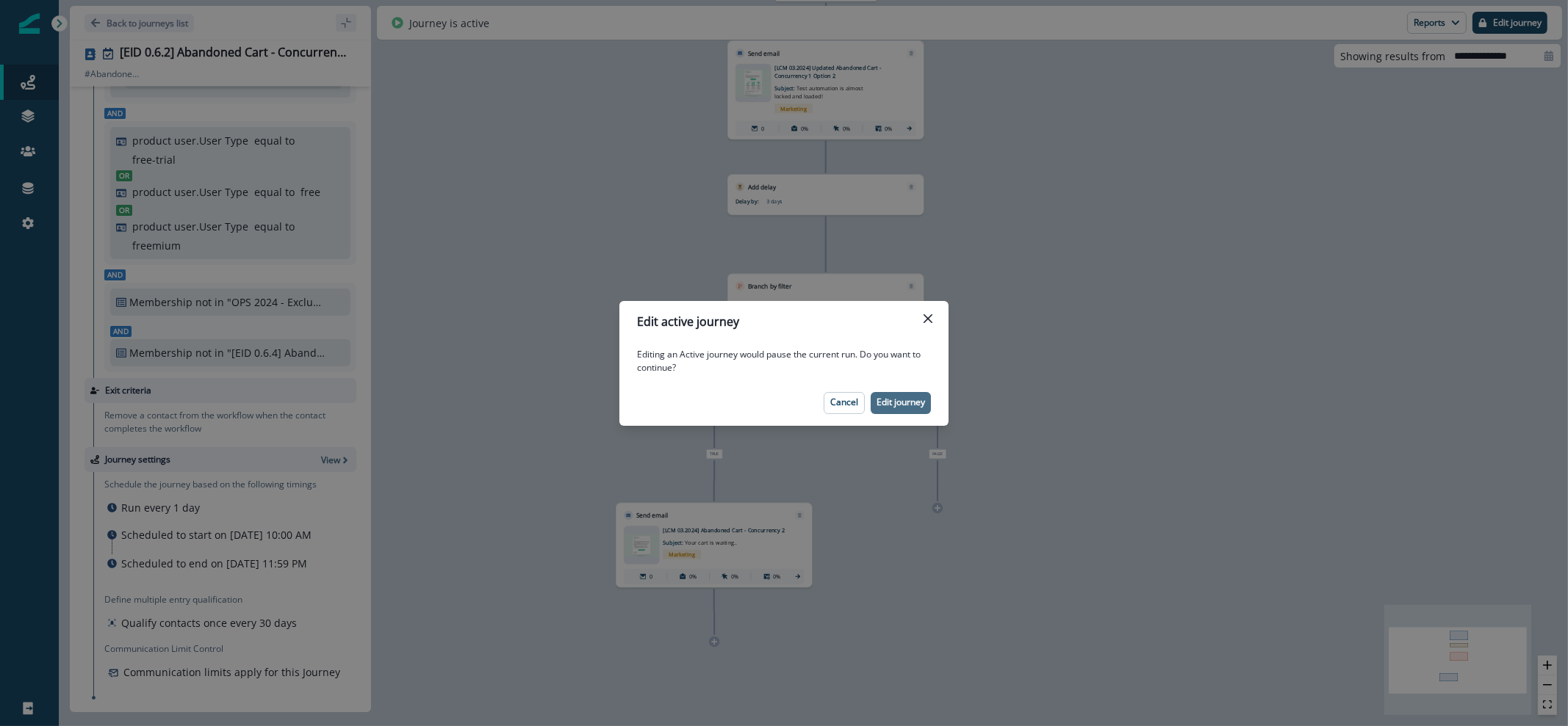
click at [897, 401] on p "Edit journey" at bounding box center [900, 402] width 49 height 10
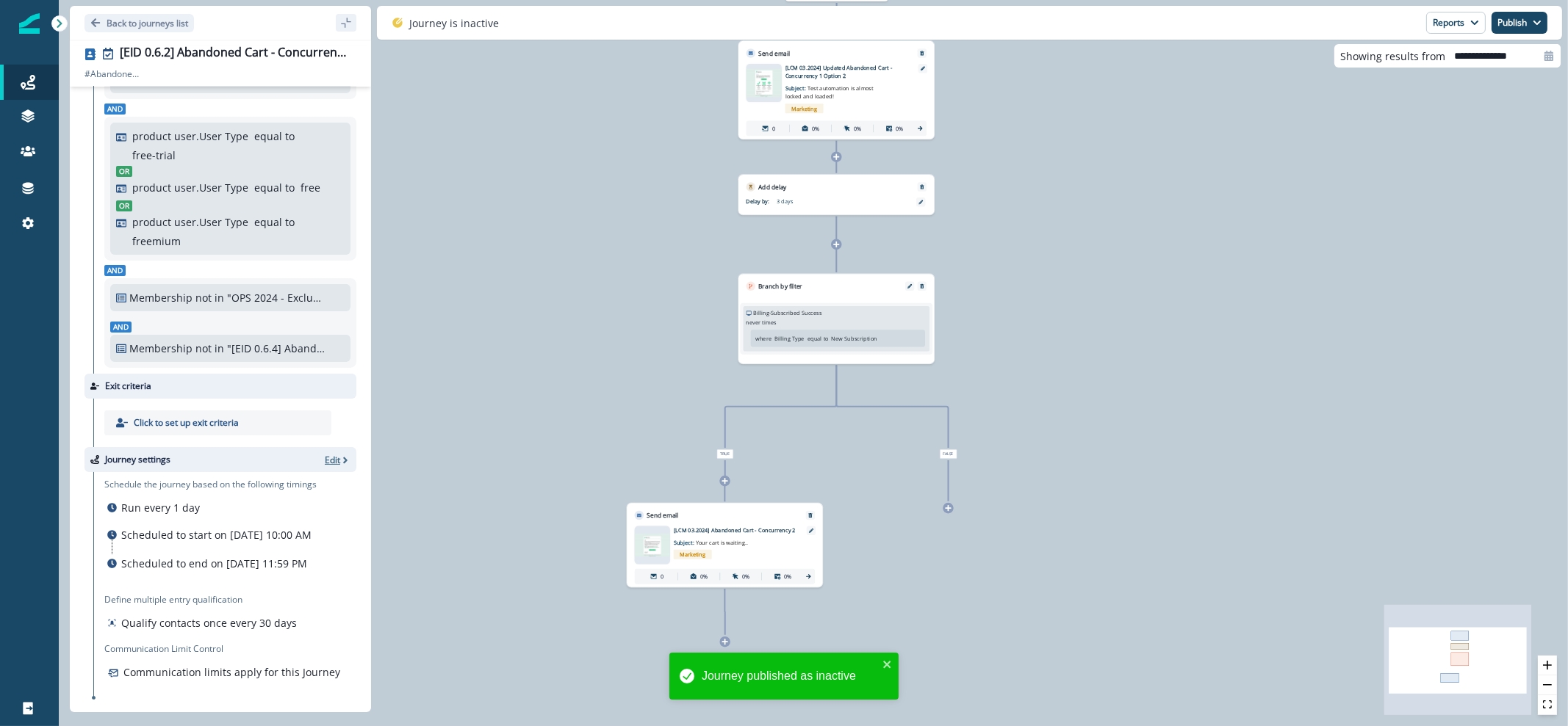
click at [341, 455] on icon "button" at bounding box center [346, 460] width 10 height 10
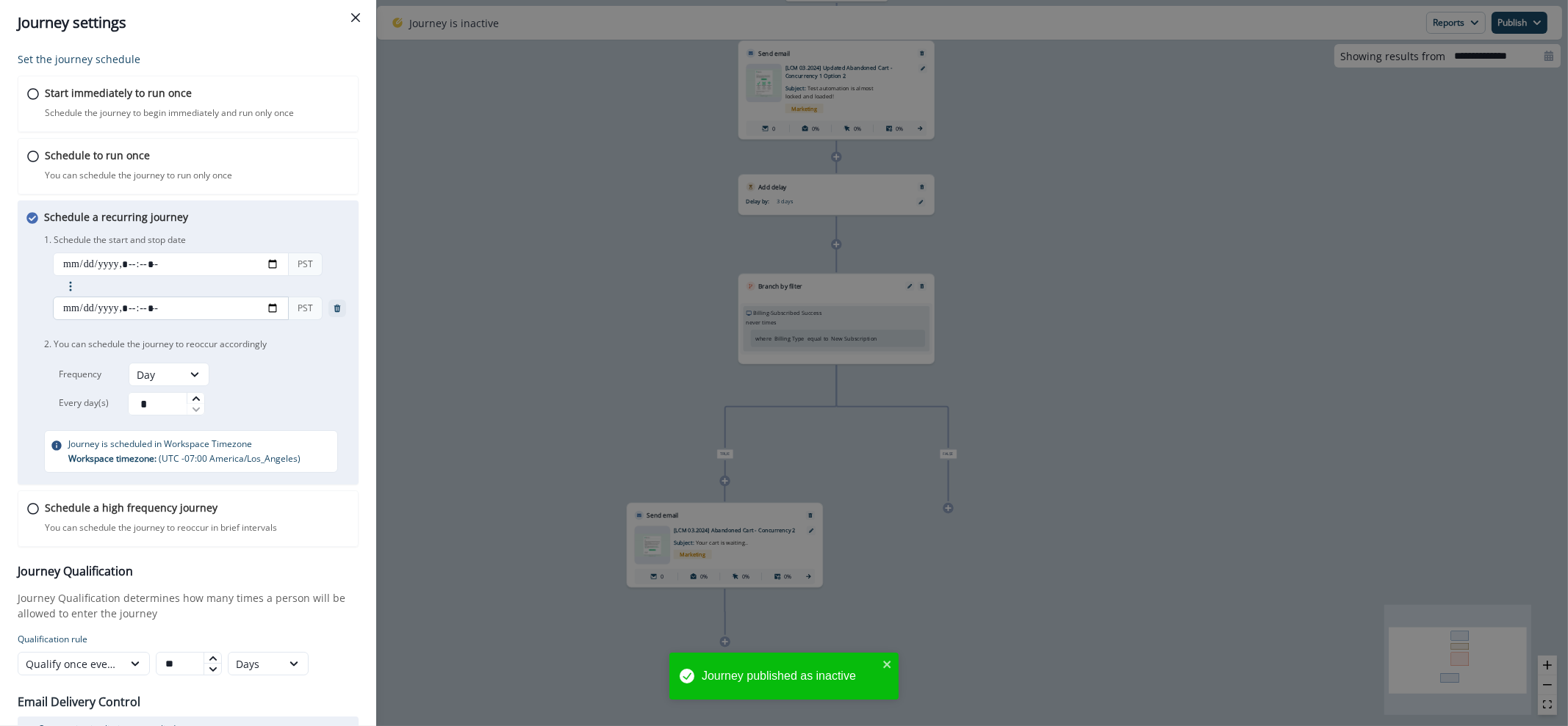
click at [269, 309] on input "datetime-local" at bounding box center [171, 309] width 236 height 23
click at [275, 289] on div "PST Add end date PST" at bounding box center [198, 289] width 309 height 74
click at [341, 309] on icon "trash-remove" at bounding box center [337, 308] width 9 height 9
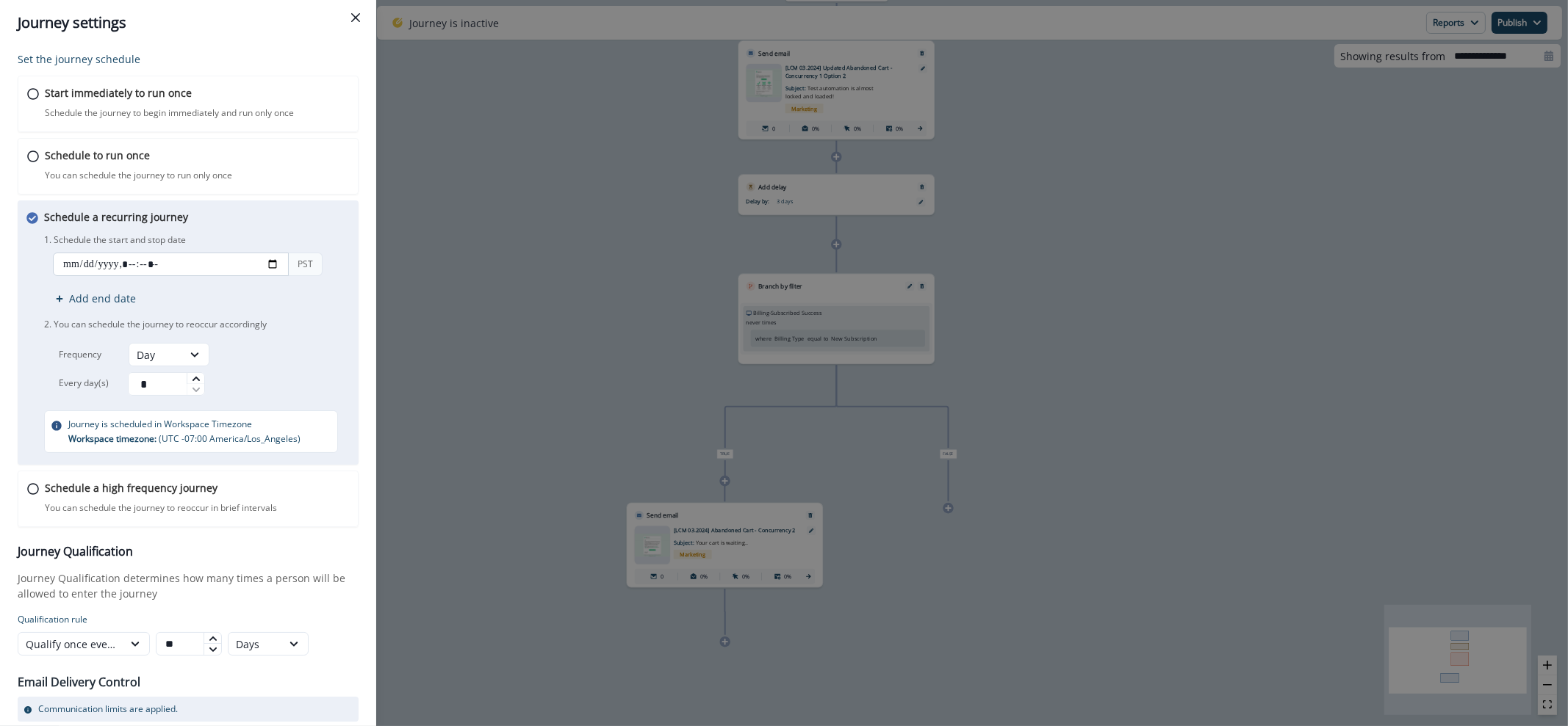
click at [274, 265] on input "datetime-local" at bounding box center [171, 264] width 236 height 23
type input "**********"
click at [249, 217] on div "Schedule a recurring journey You can schedule the journey to reoccur accordingl…" at bounding box center [198, 330] width 309 height 243
click at [272, 264] on input "datetime-local" at bounding box center [171, 264] width 236 height 23
click at [290, 223] on div "Schedule a recurring journey You can schedule the journey to reoccur accordingl…" at bounding box center [198, 330] width 309 height 243
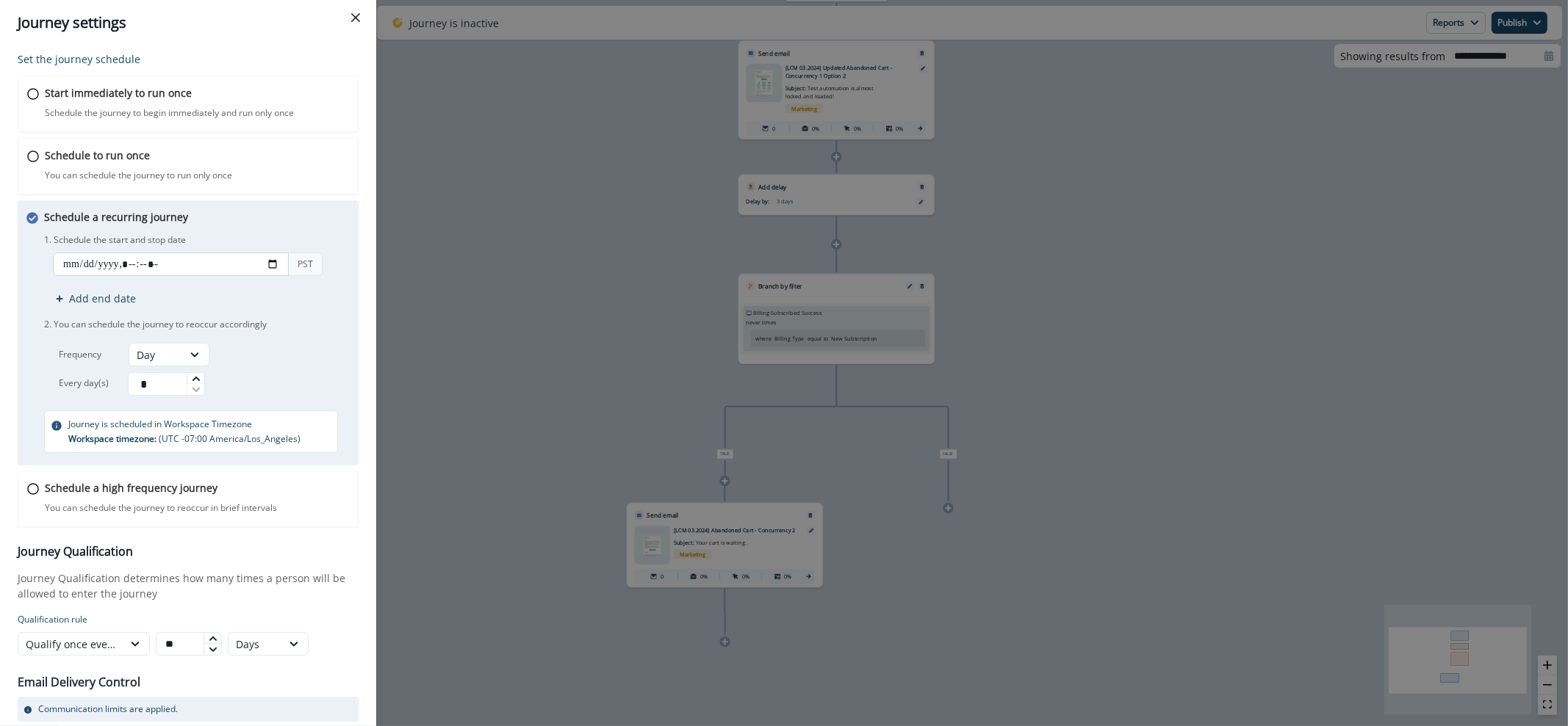
click at [274, 265] on input "datetime-local" at bounding box center [171, 264] width 236 height 23
click at [312, 231] on div "1. Schedule the start and stop date PST Add end date 2. You can schedule the jo…" at bounding box center [198, 314] width 309 height 166
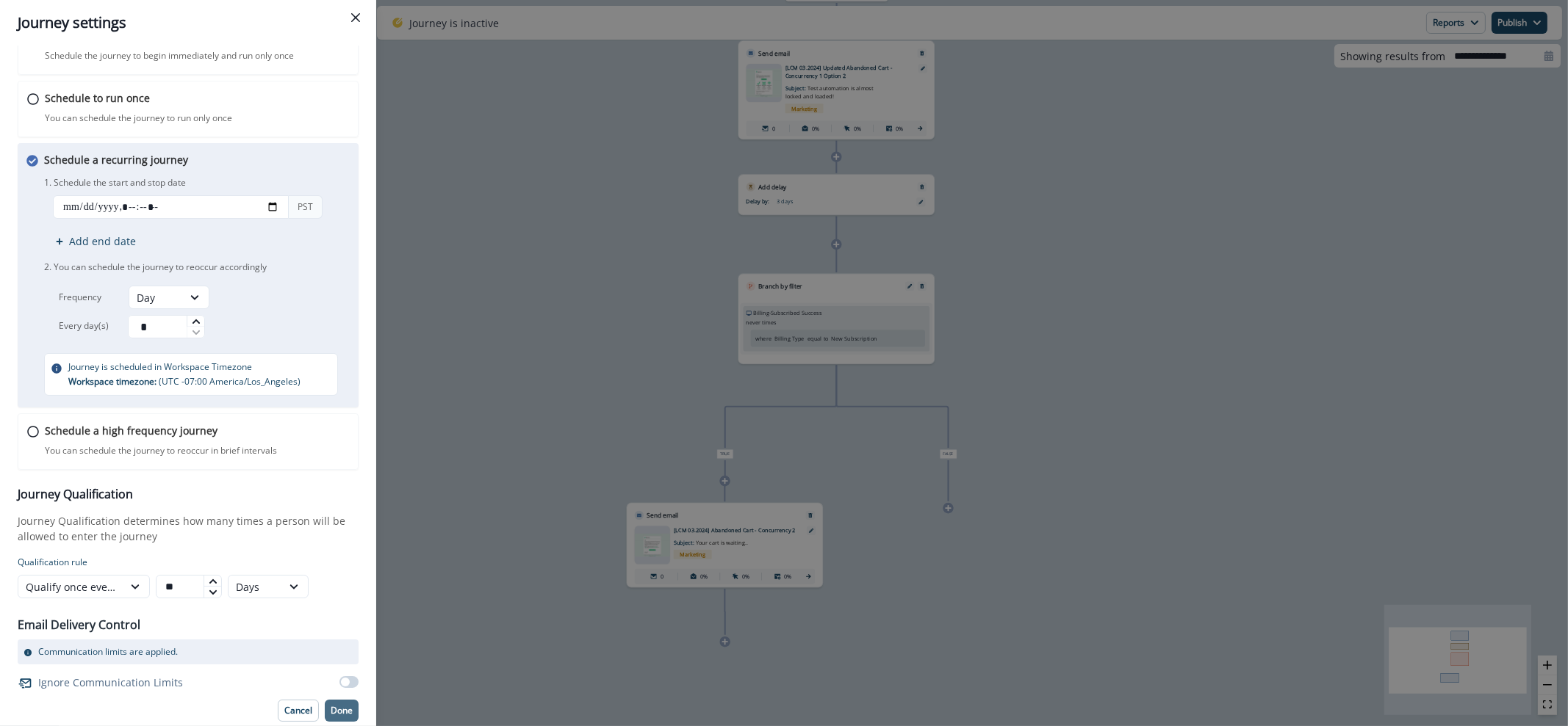
click at [325, 701] on button "Done" at bounding box center [341, 711] width 33 height 22
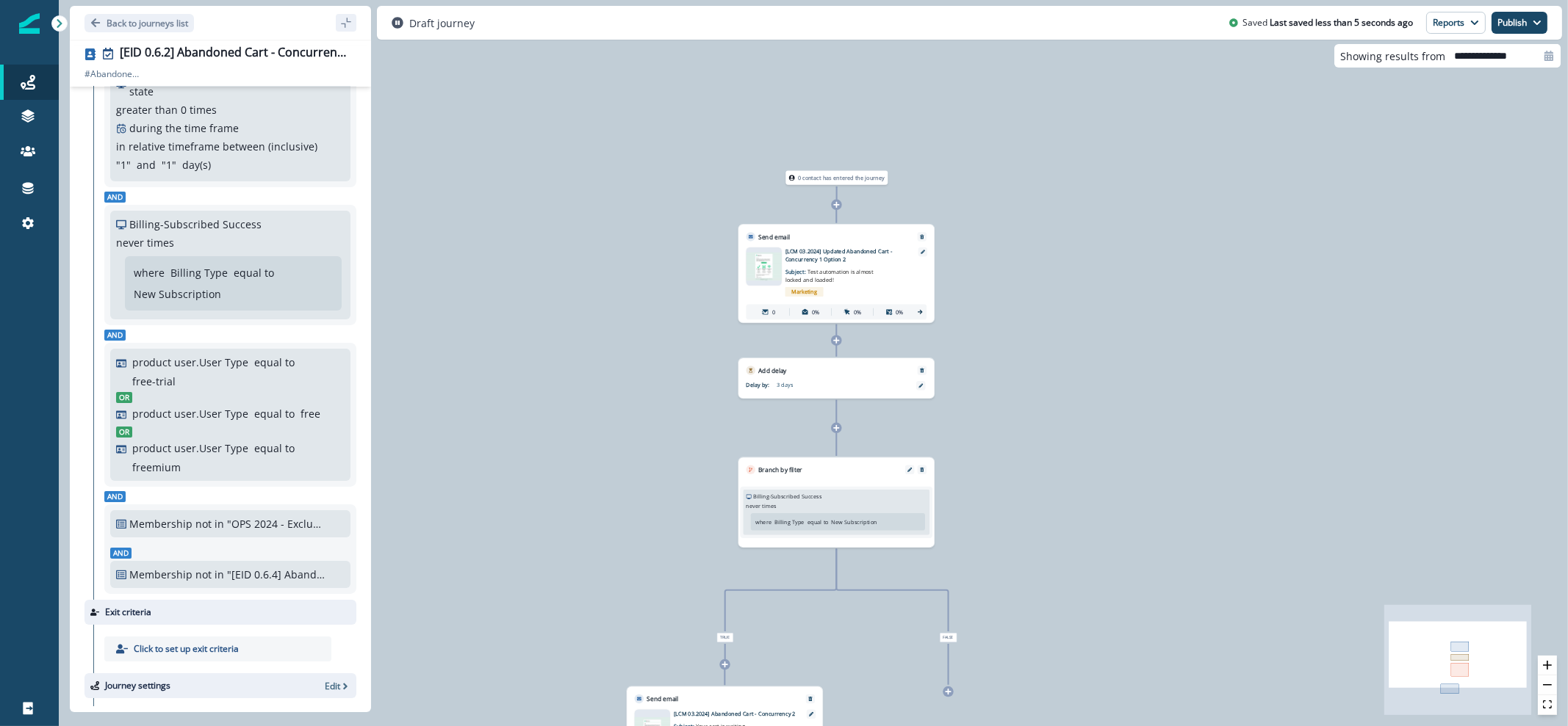
scroll to position [0, 0]
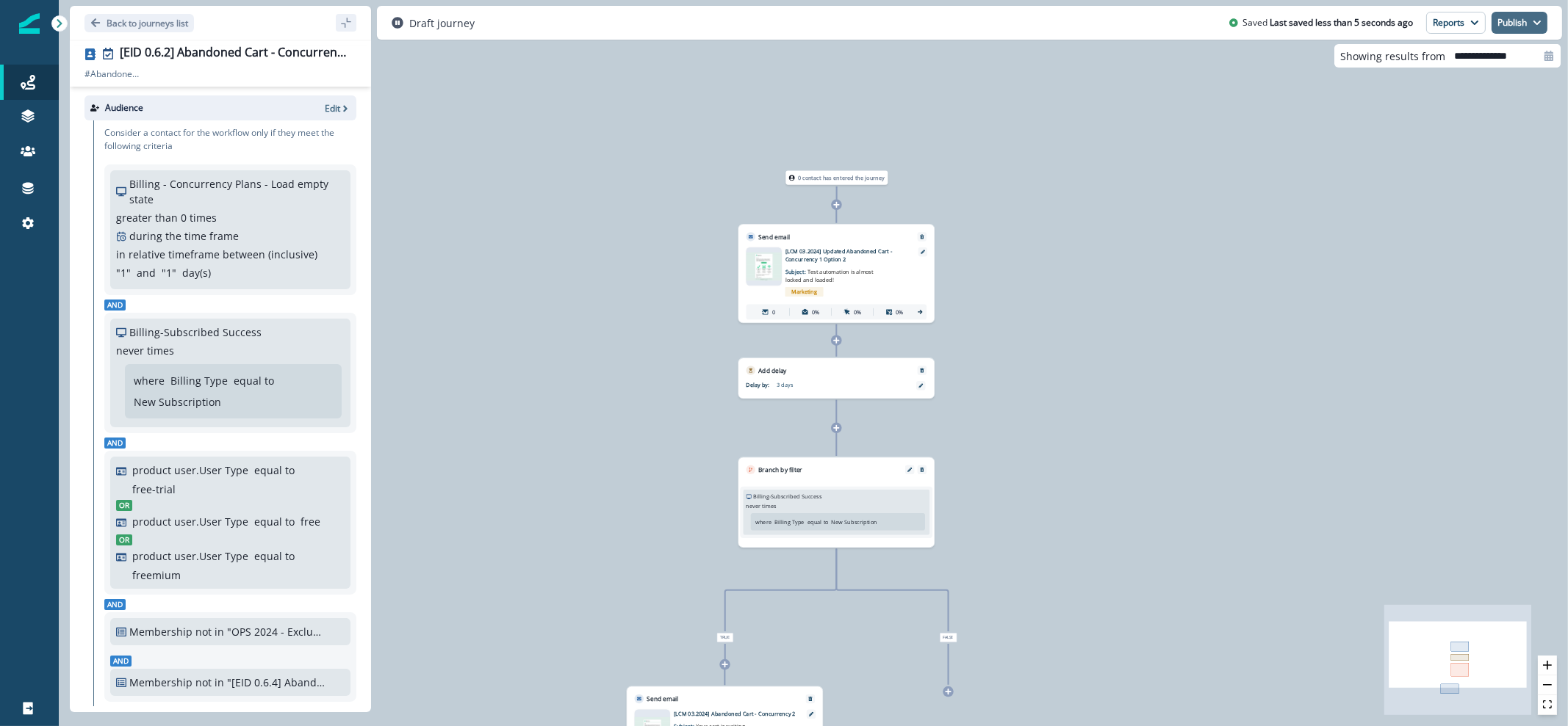
click at [1517, 33] on button "Publish" at bounding box center [1519, 23] width 56 height 22
click at [1474, 64] on button "as active journey" at bounding box center [1465, 59] width 163 height 27
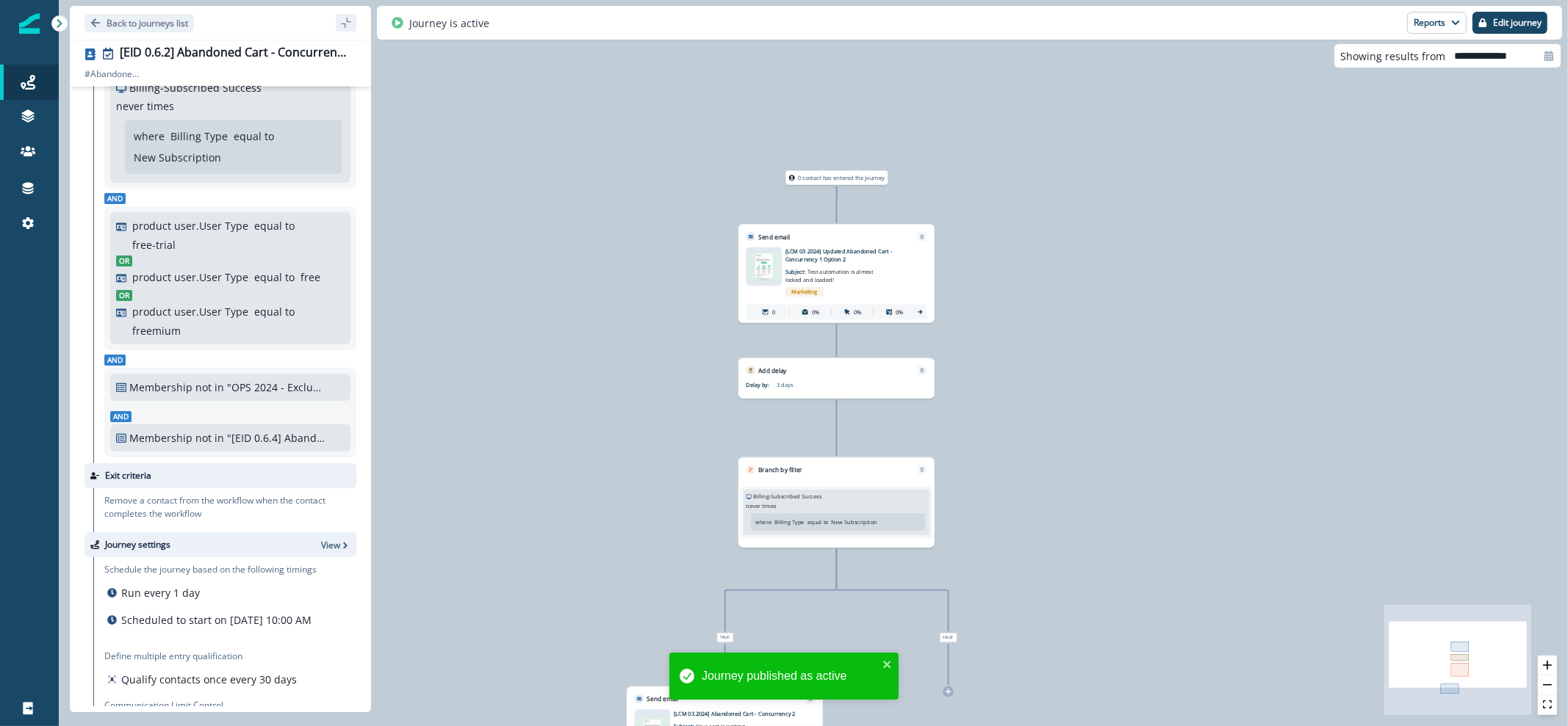
scroll to position [315, 0]
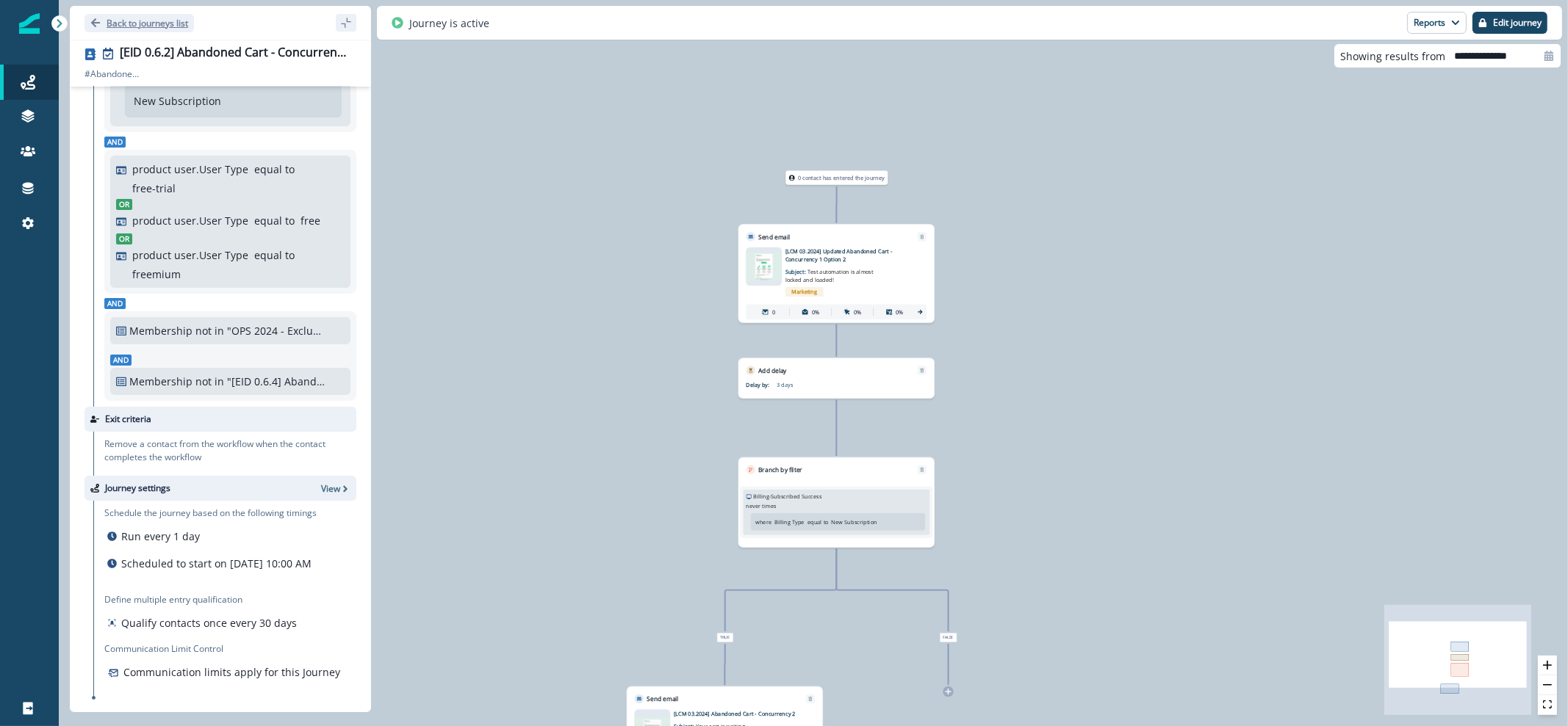
click at [105, 22] on button "Back to journeys list" at bounding box center [139, 23] width 110 height 18
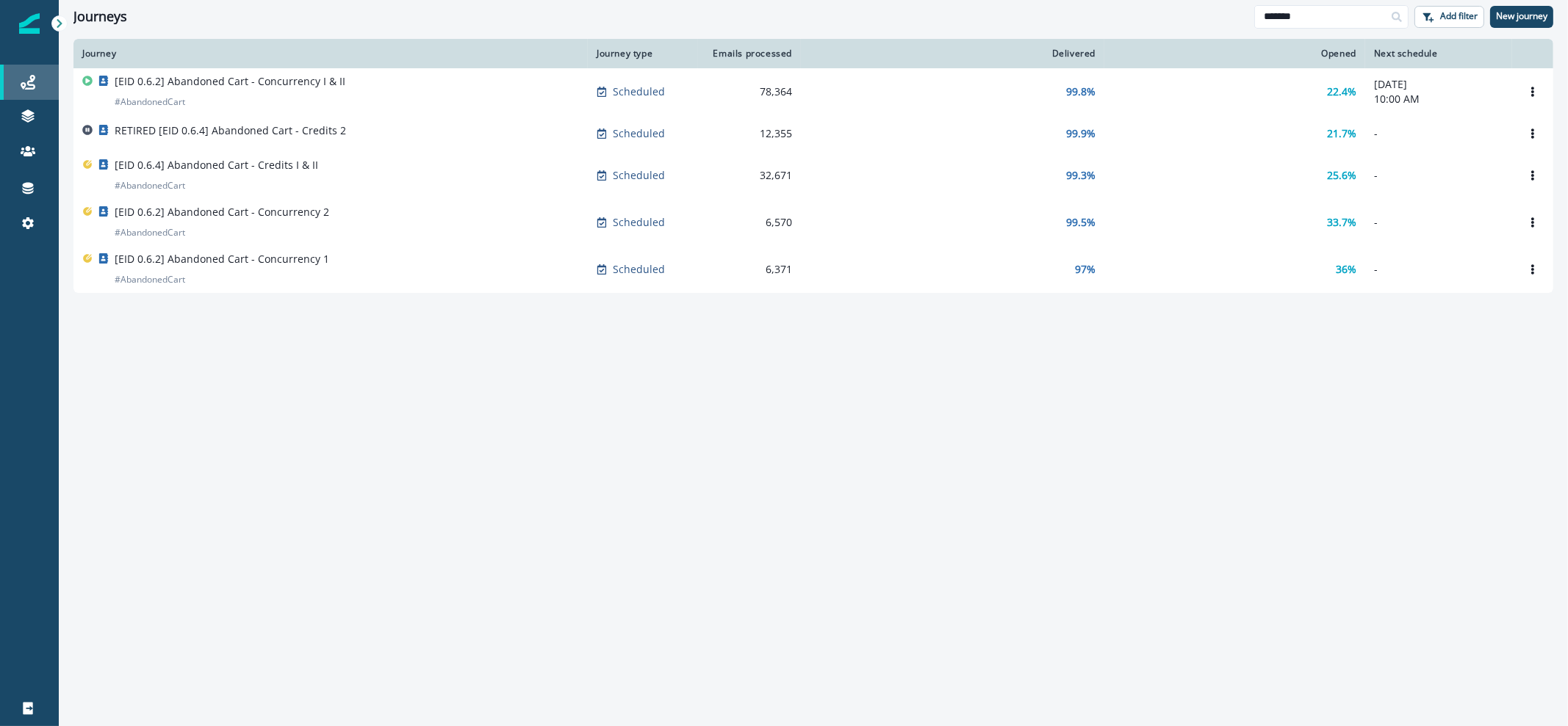
click at [30, 89] on icon at bounding box center [28, 83] width 15 height 15
drag, startPoint x: 1328, startPoint y: 25, endPoint x: 1205, endPoint y: 18, distance: 123.2
click at [1205, 18] on div "Journeys ******* Add filter New journey" at bounding box center [812, 17] width 1509 height 33
drag, startPoint x: 1362, startPoint y: 408, endPoint x: 1153, endPoint y: 355, distance: 215.6
click at [1358, 409] on div "Journey Journey type Emails processed Delivered Opened Next schedule [EID 0.6.2…" at bounding box center [812, 382] width 1509 height 686
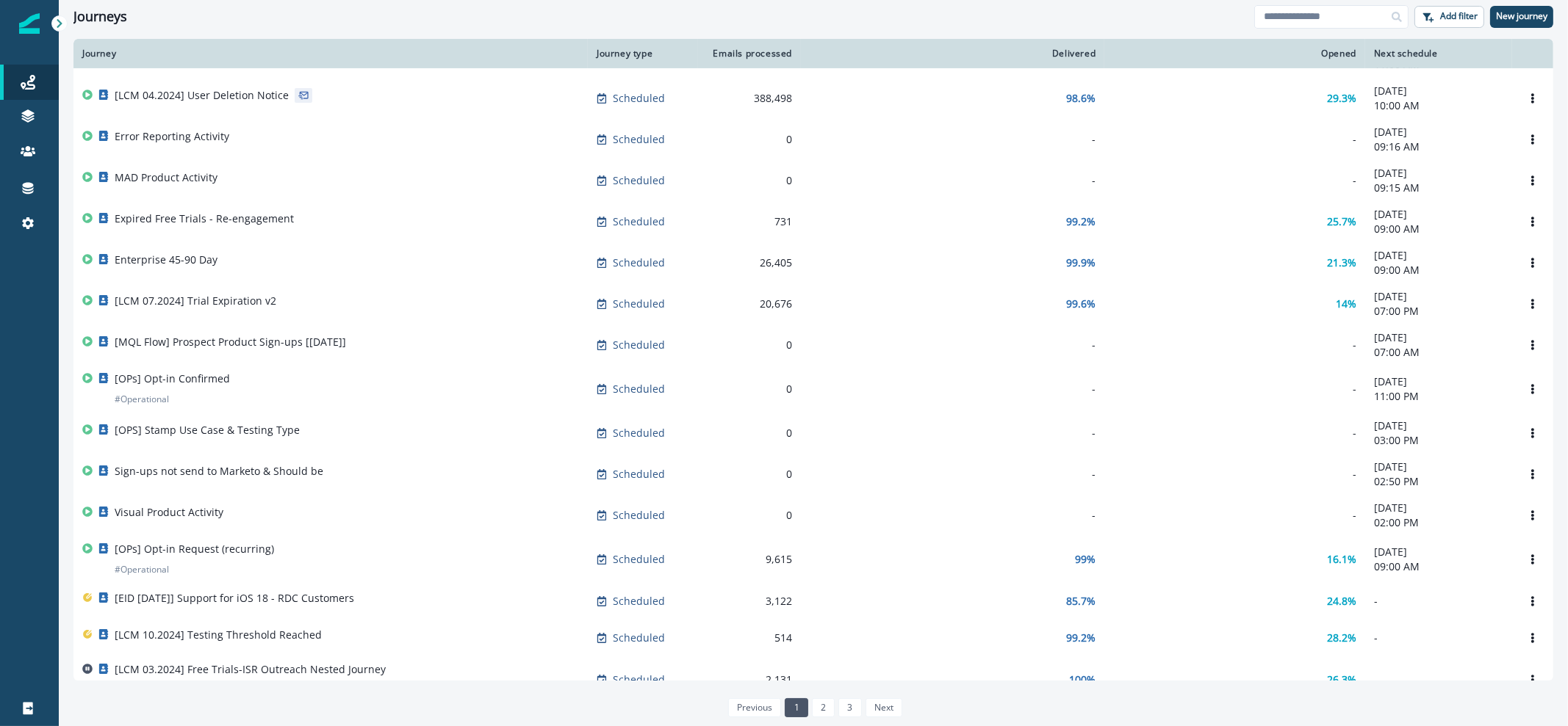
scroll to position [706, 0]
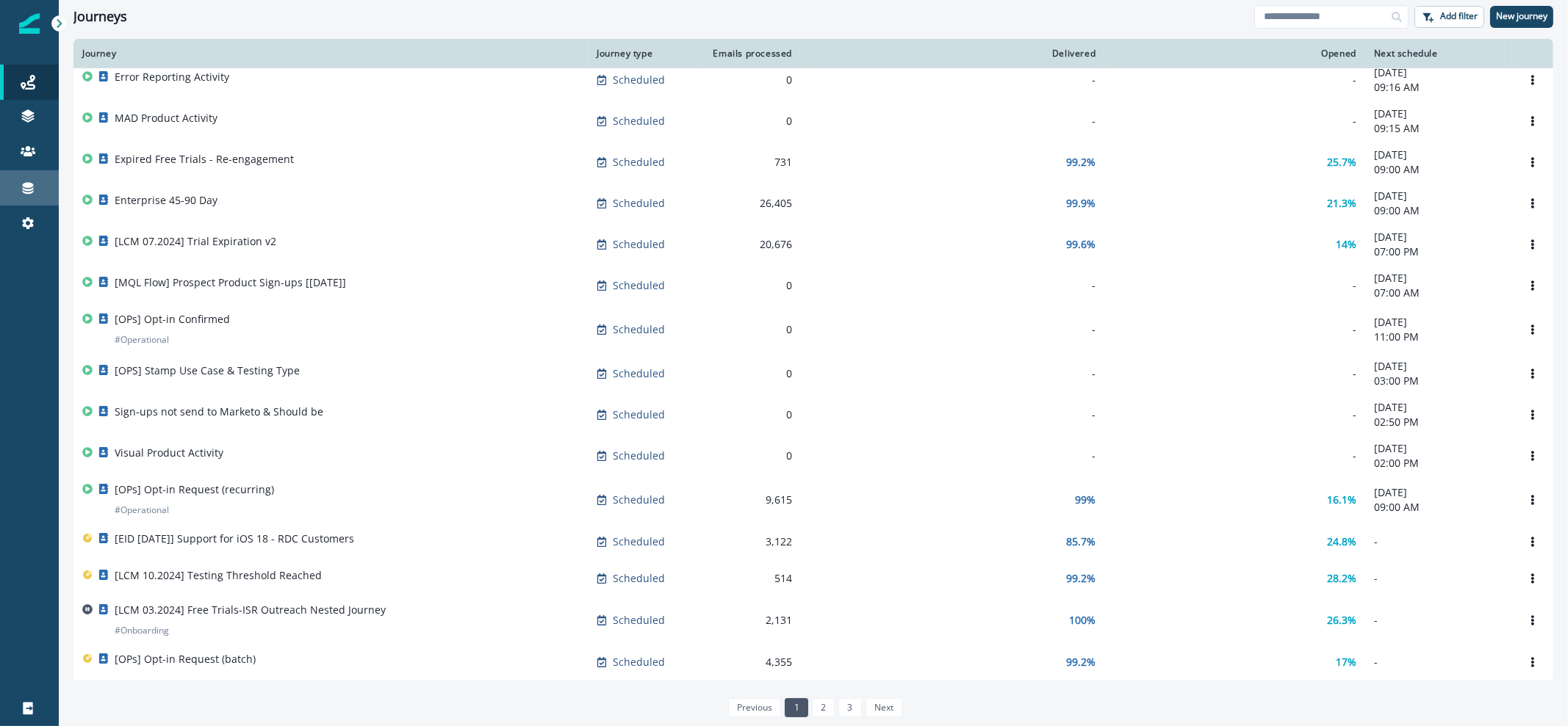
click at [3, 182] on link "Connections" at bounding box center [29, 188] width 59 height 35
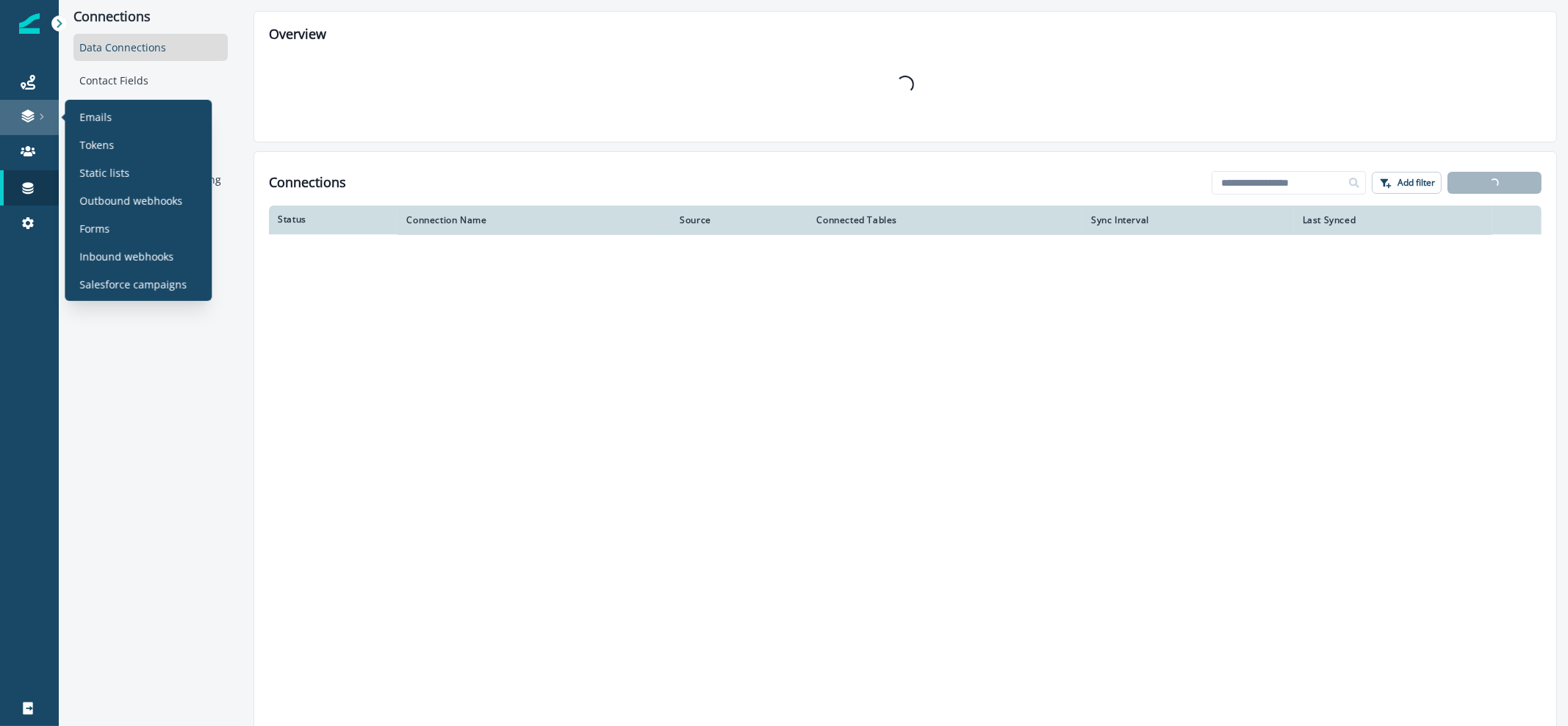
click at [33, 130] on link at bounding box center [29, 117] width 59 height 35
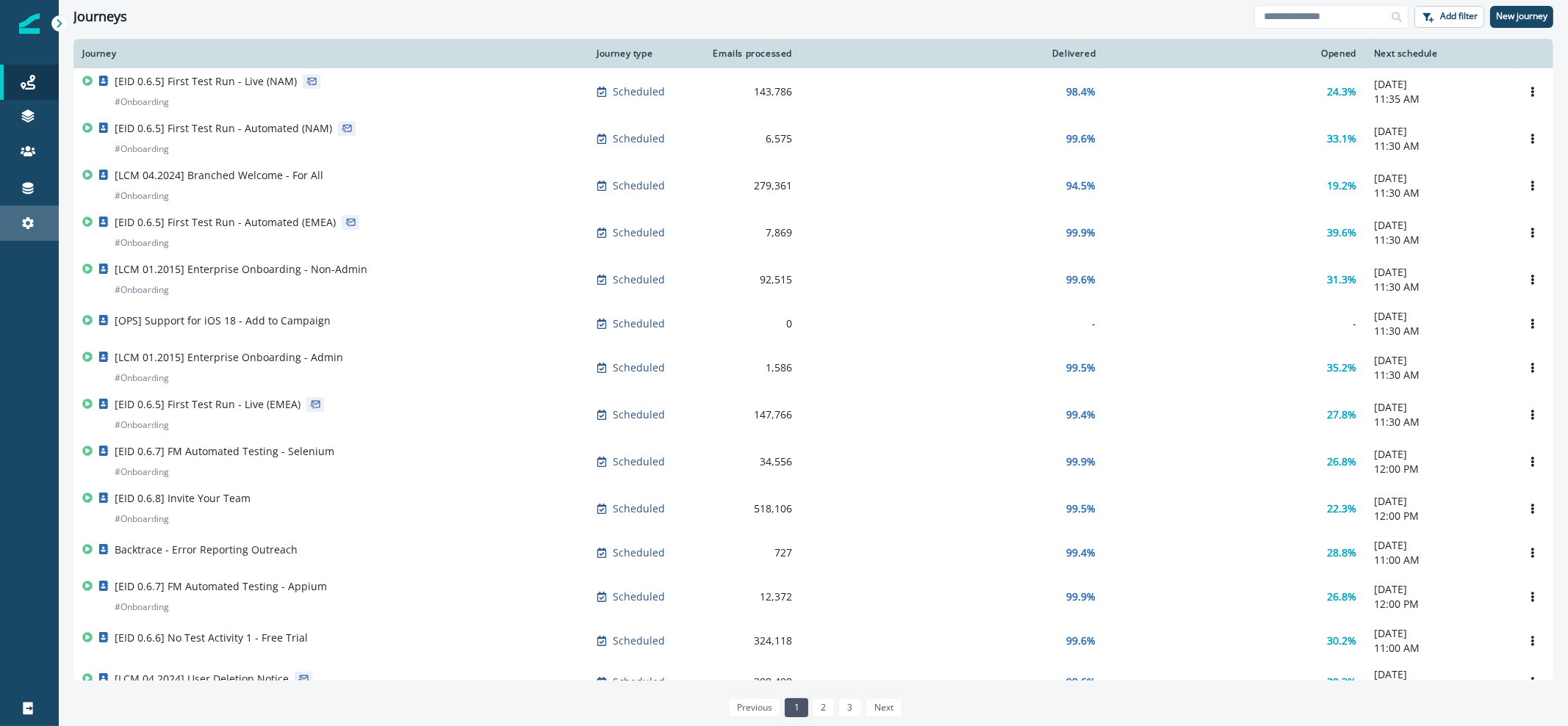
click at [28, 207] on link "Settings" at bounding box center [29, 223] width 59 height 35
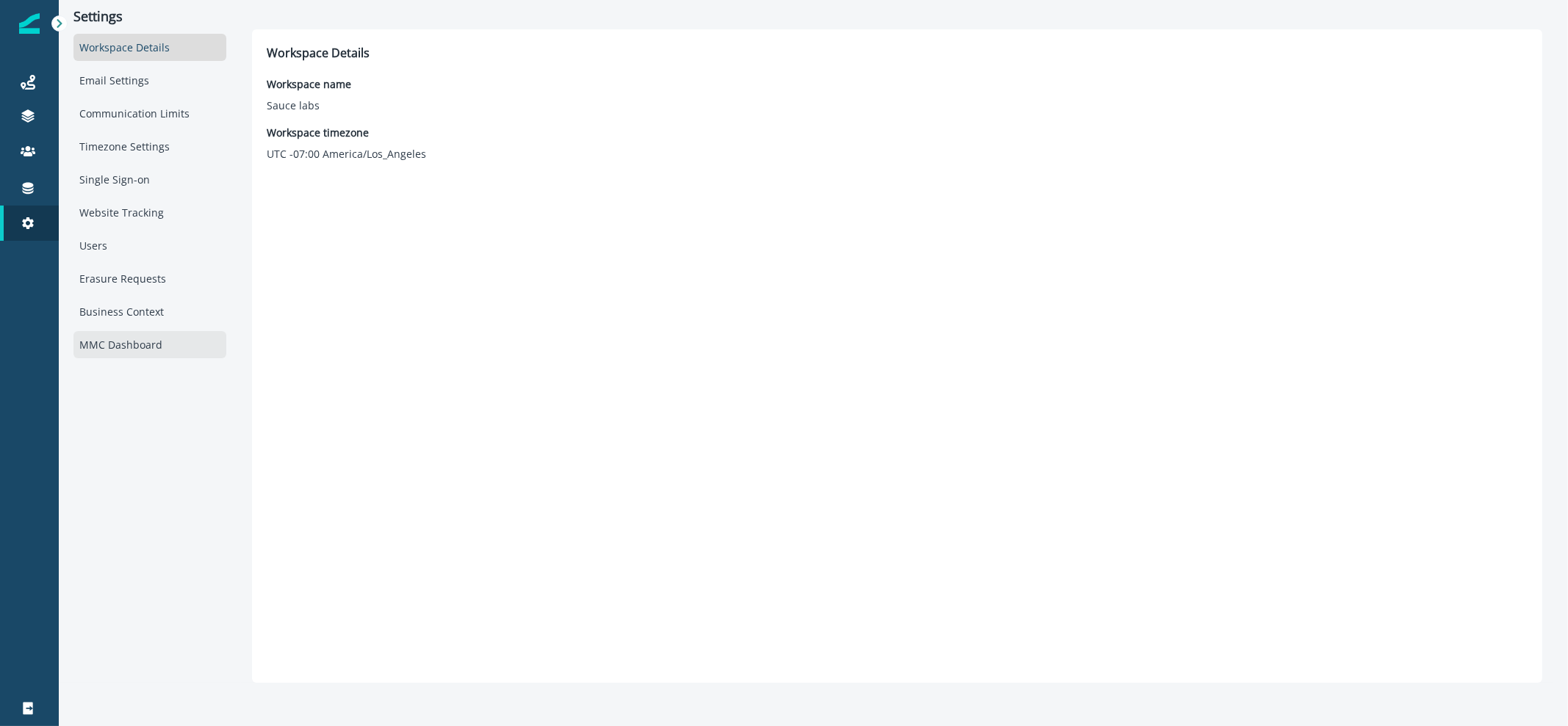
click at [147, 343] on div "MMC Dashboard" at bounding box center [150, 345] width 153 height 27
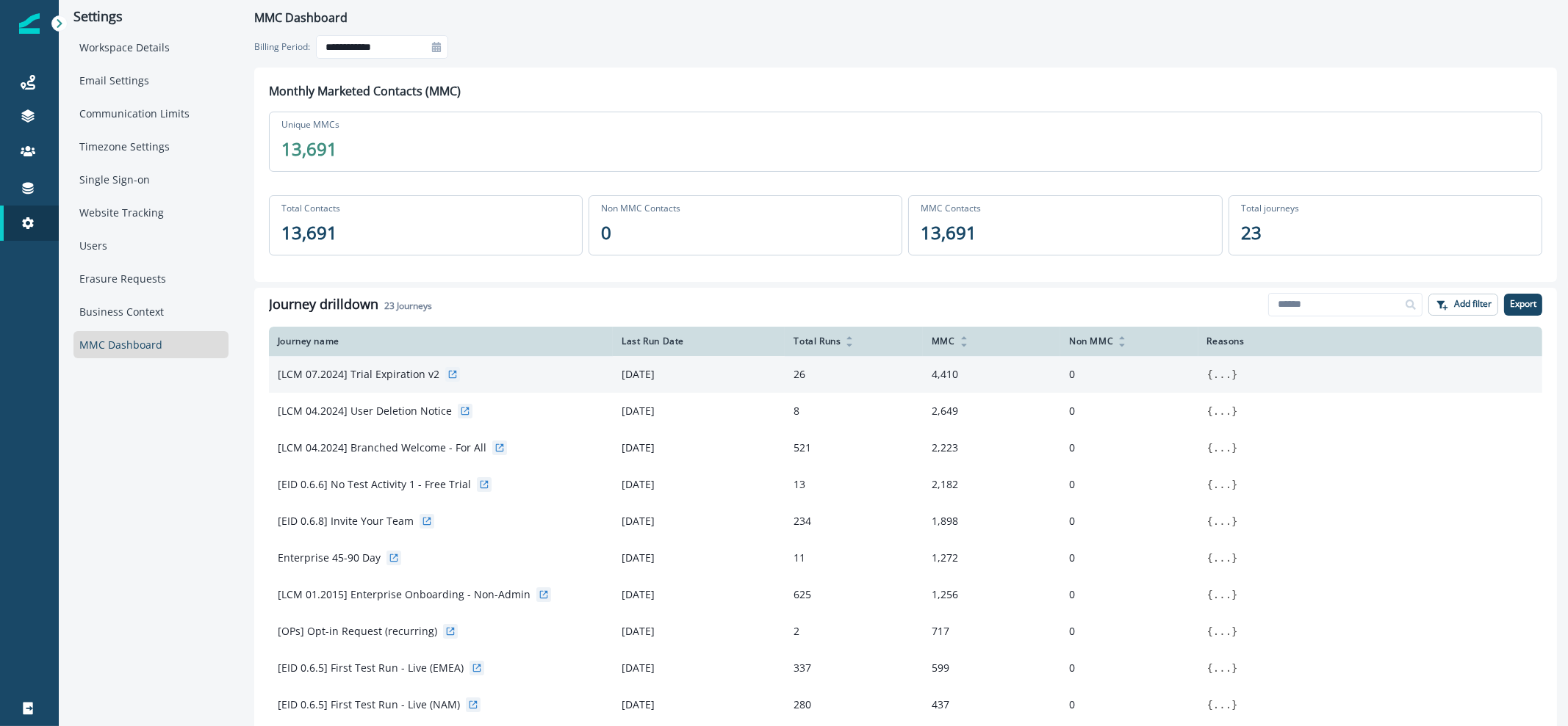
click at [1213, 375] on button "..." at bounding box center [1222, 375] width 18 height 15
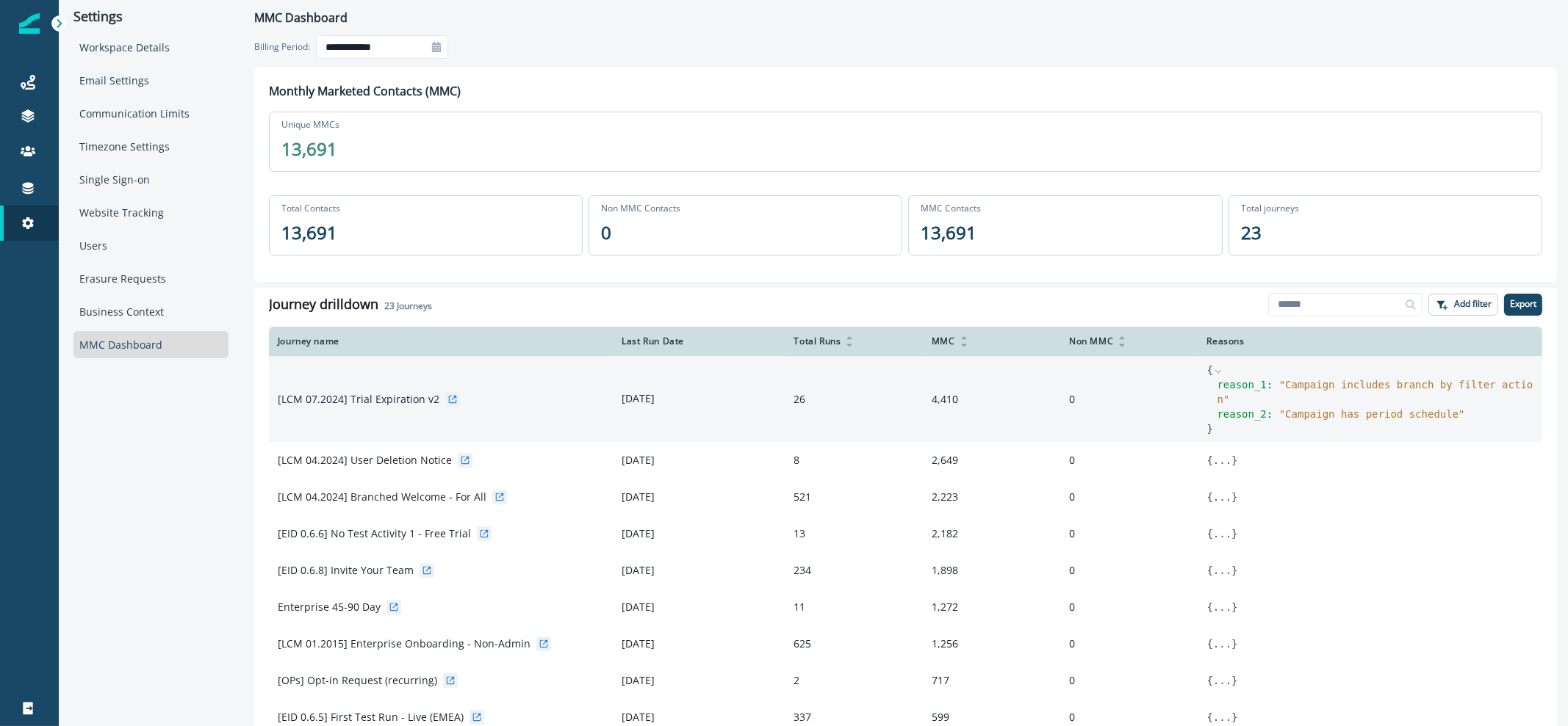
click at [438, 45] on icon at bounding box center [436, 47] width 10 height 10
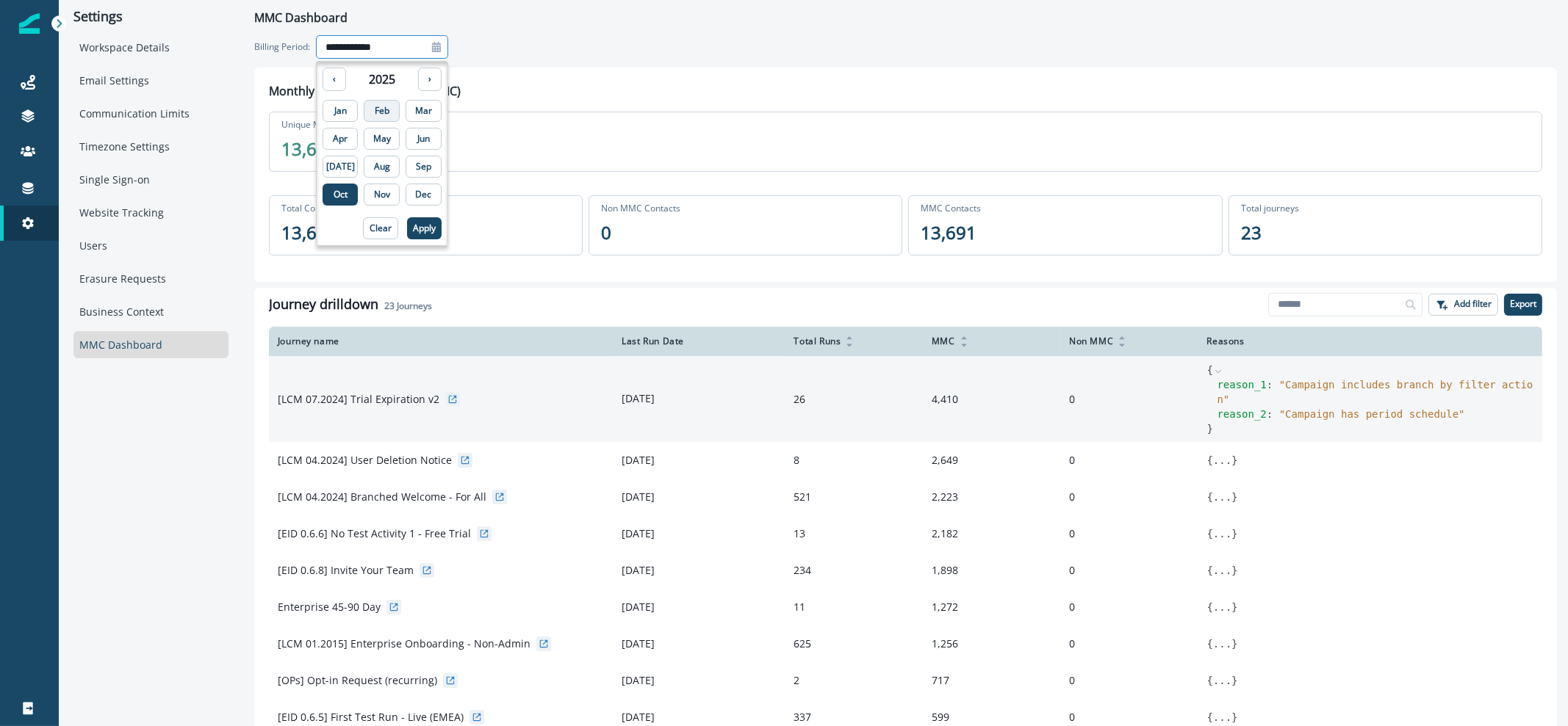
click at [386, 111] on button "Feb" at bounding box center [382, 110] width 36 height 22
type input "**********"
click at [413, 231] on p "Apply" at bounding box center [423, 228] width 23 height 10
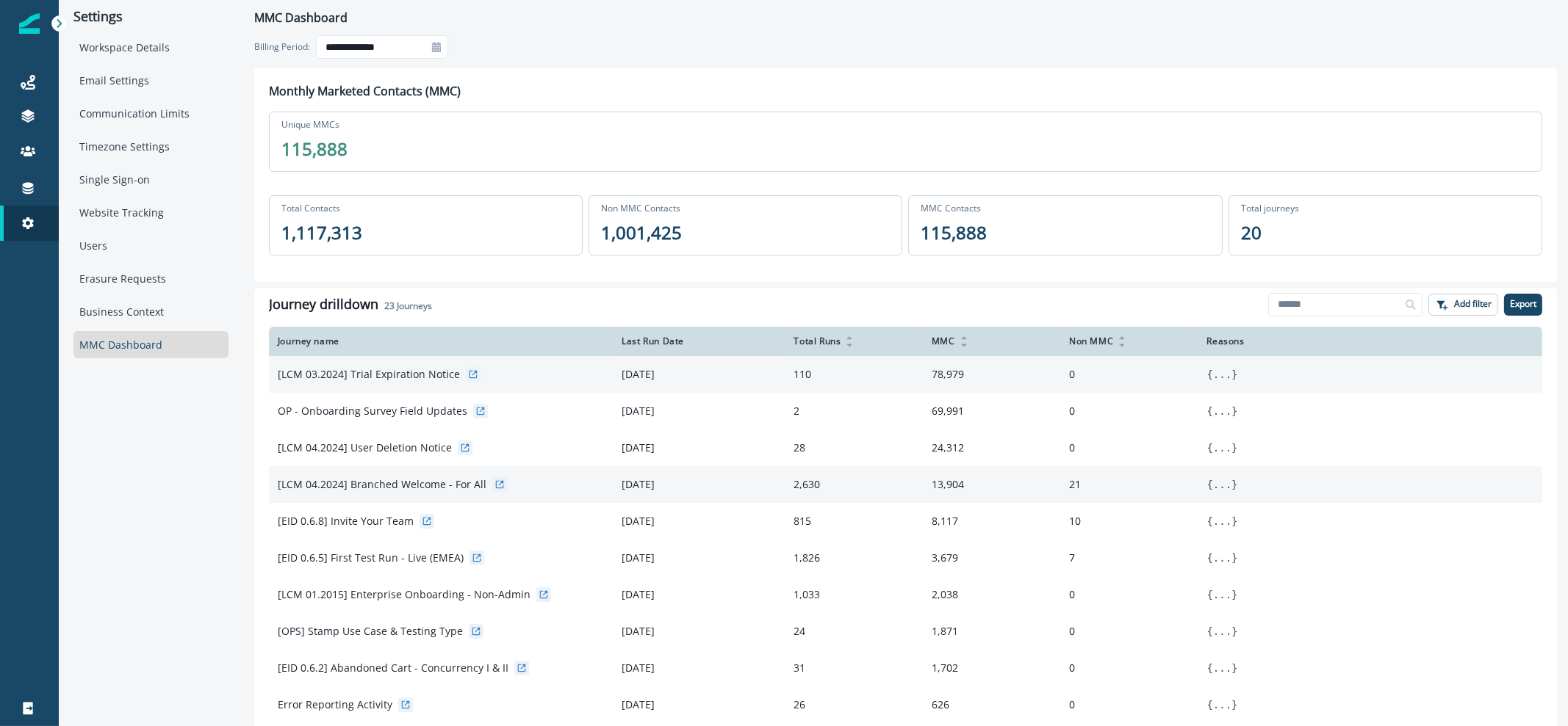
click at [1213, 479] on button "..." at bounding box center [1222, 485] width 18 height 15
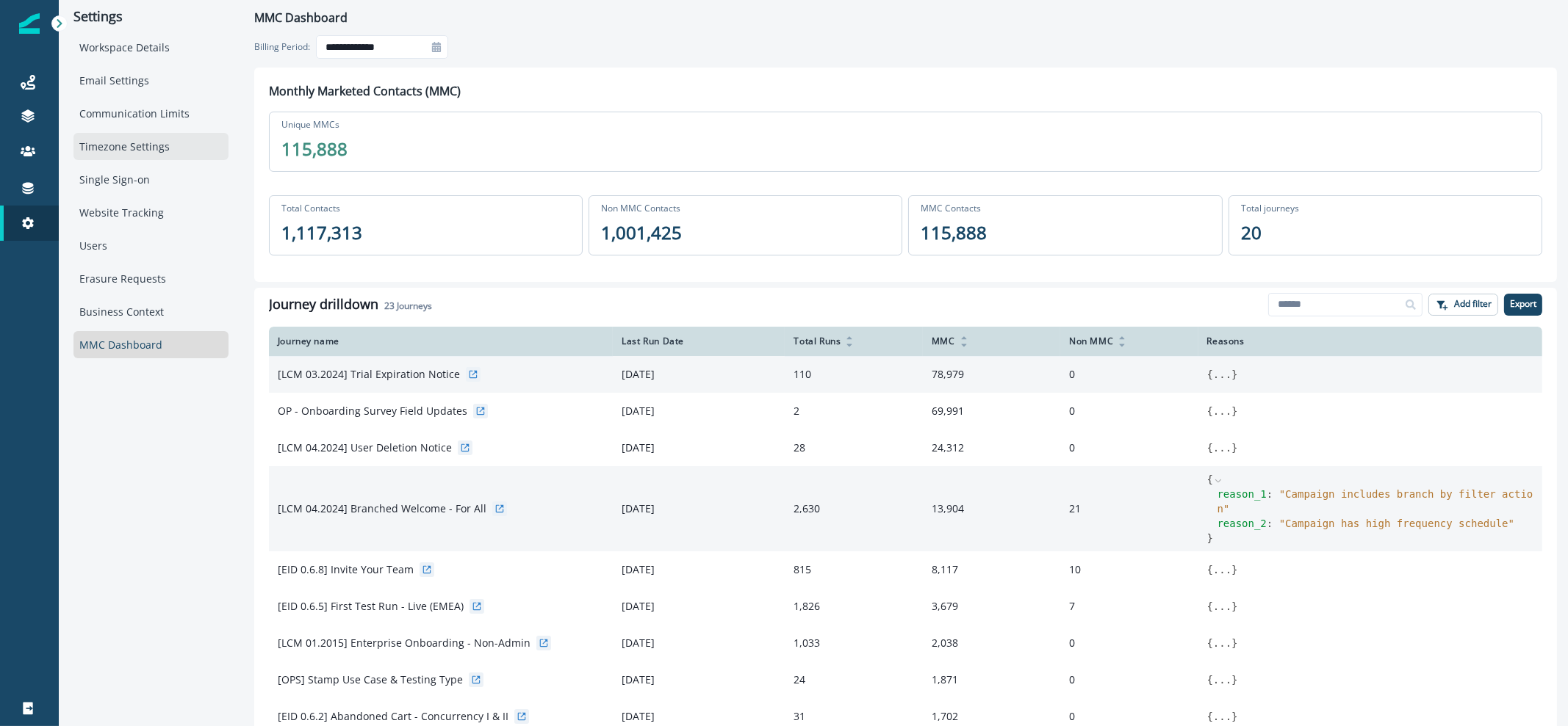
click at [166, 153] on div "Timezone Settings" at bounding box center [151, 146] width 155 height 27
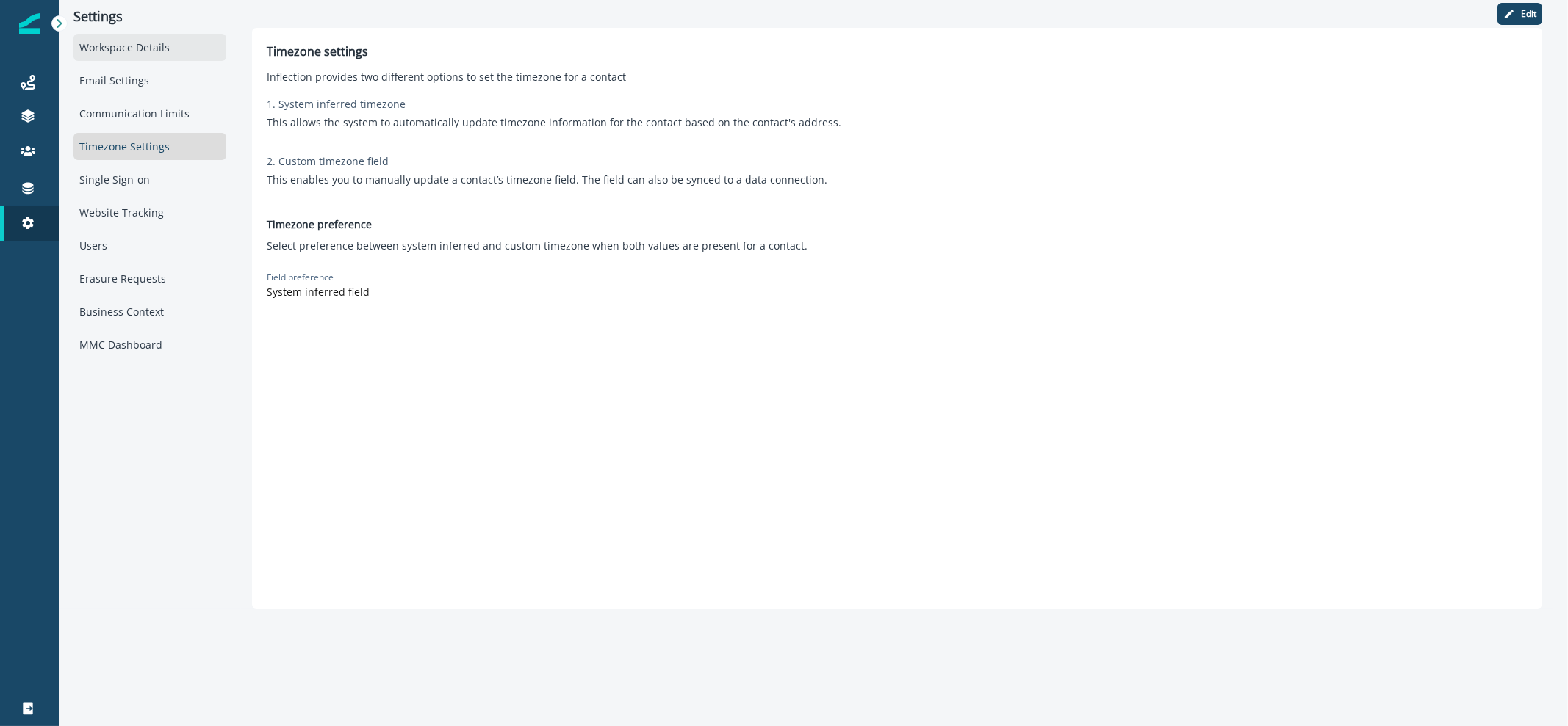
click at [151, 45] on div "Workspace Details" at bounding box center [150, 47] width 153 height 27
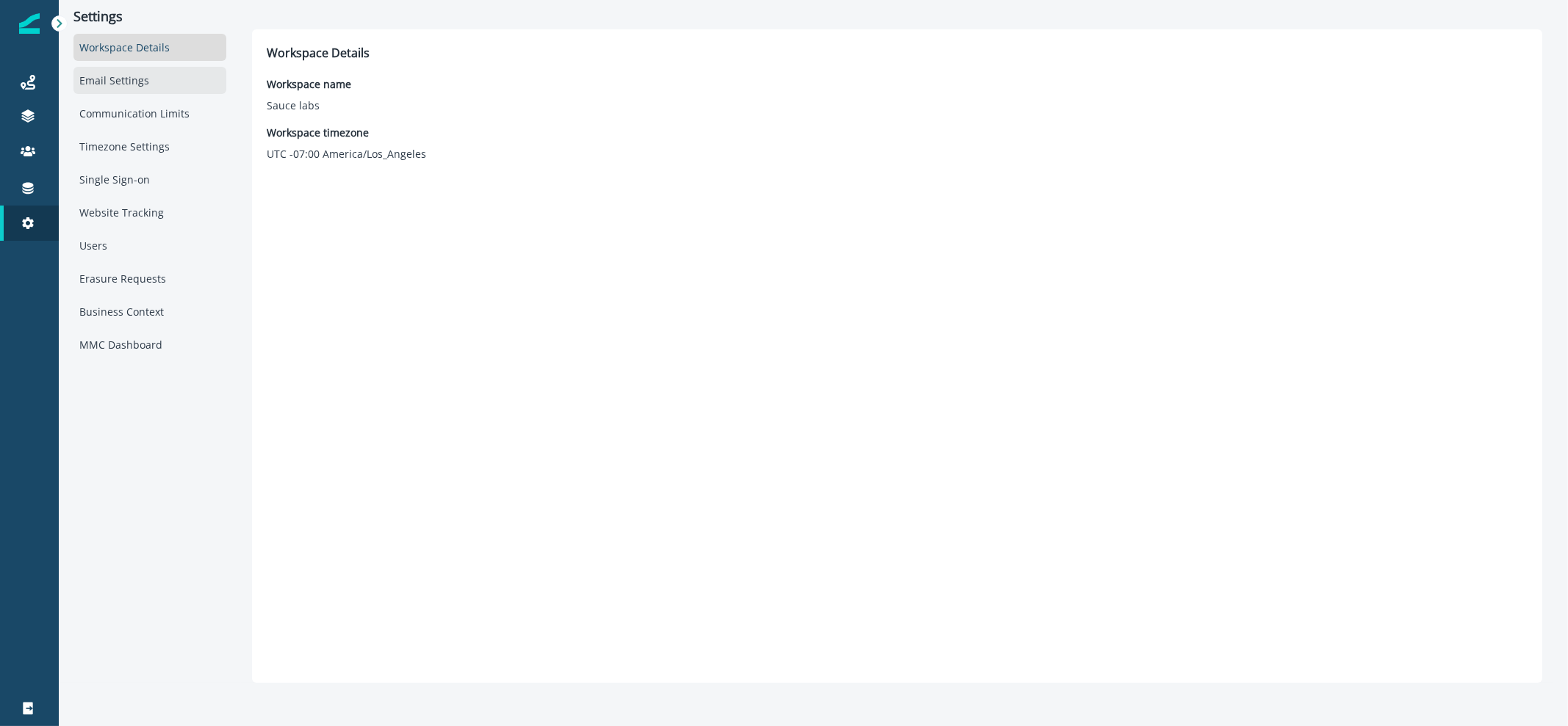
click at [136, 82] on div "Email Settings" at bounding box center [150, 80] width 153 height 27
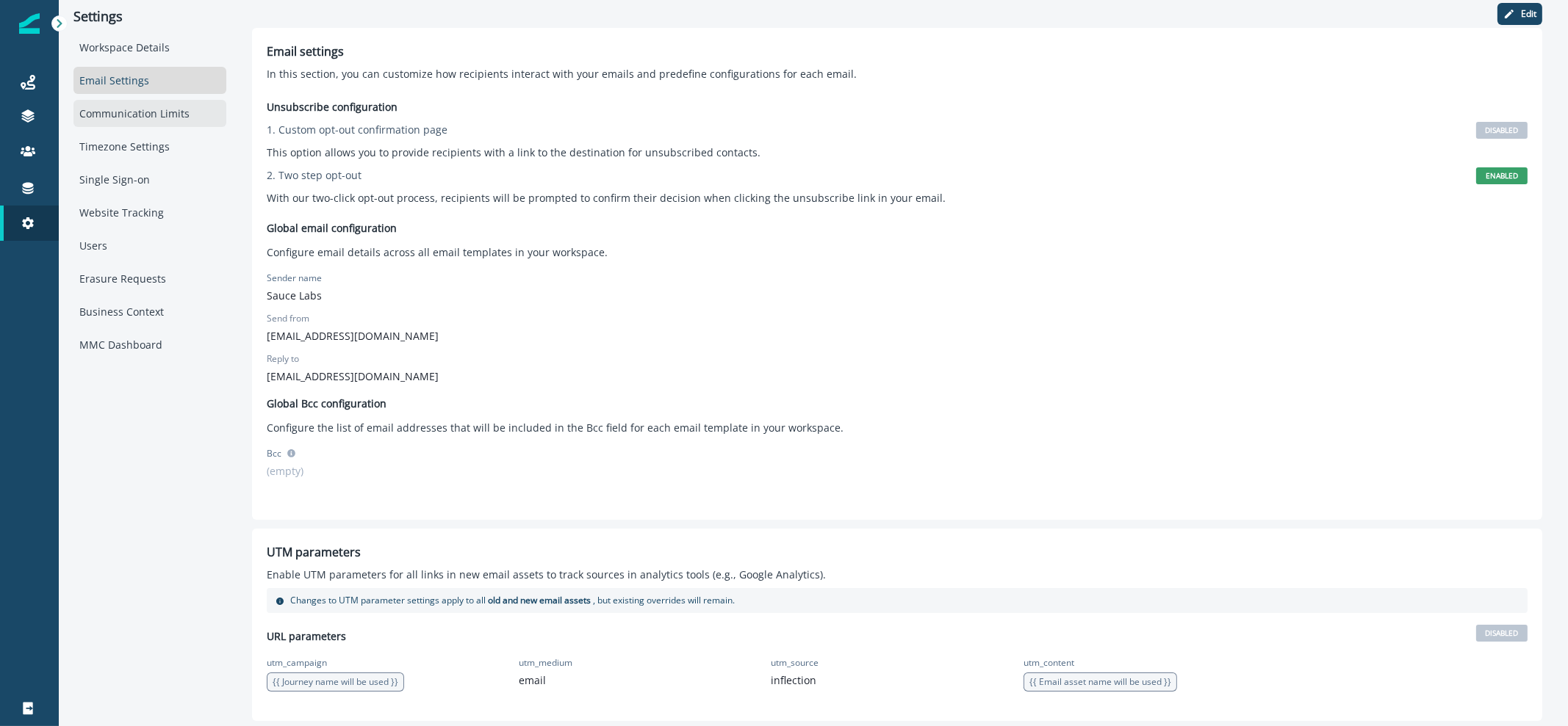
click at [129, 123] on div "Communication Limits" at bounding box center [150, 113] width 153 height 27
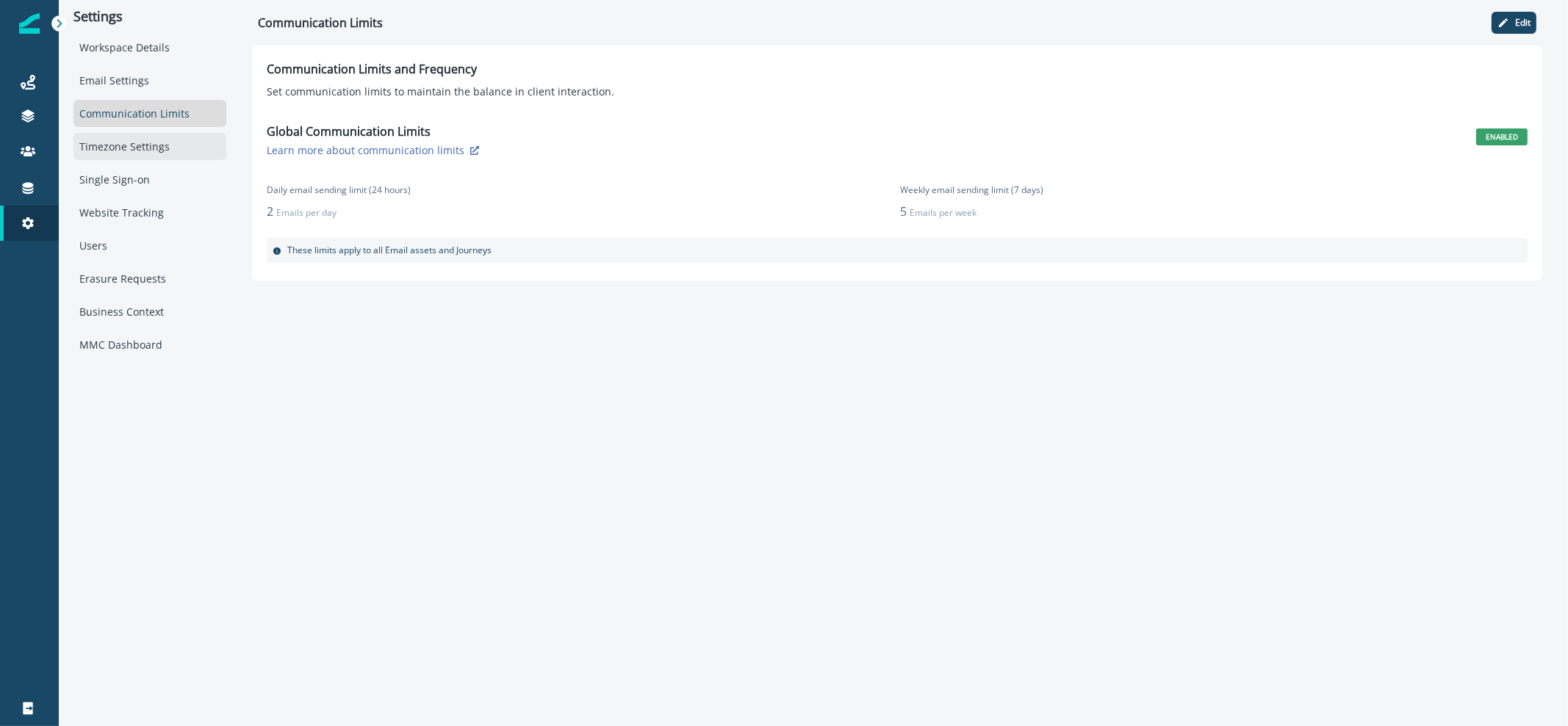
click at [125, 157] on div "Timezone Settings" at bounding box center [150, 146] width 153 height 27
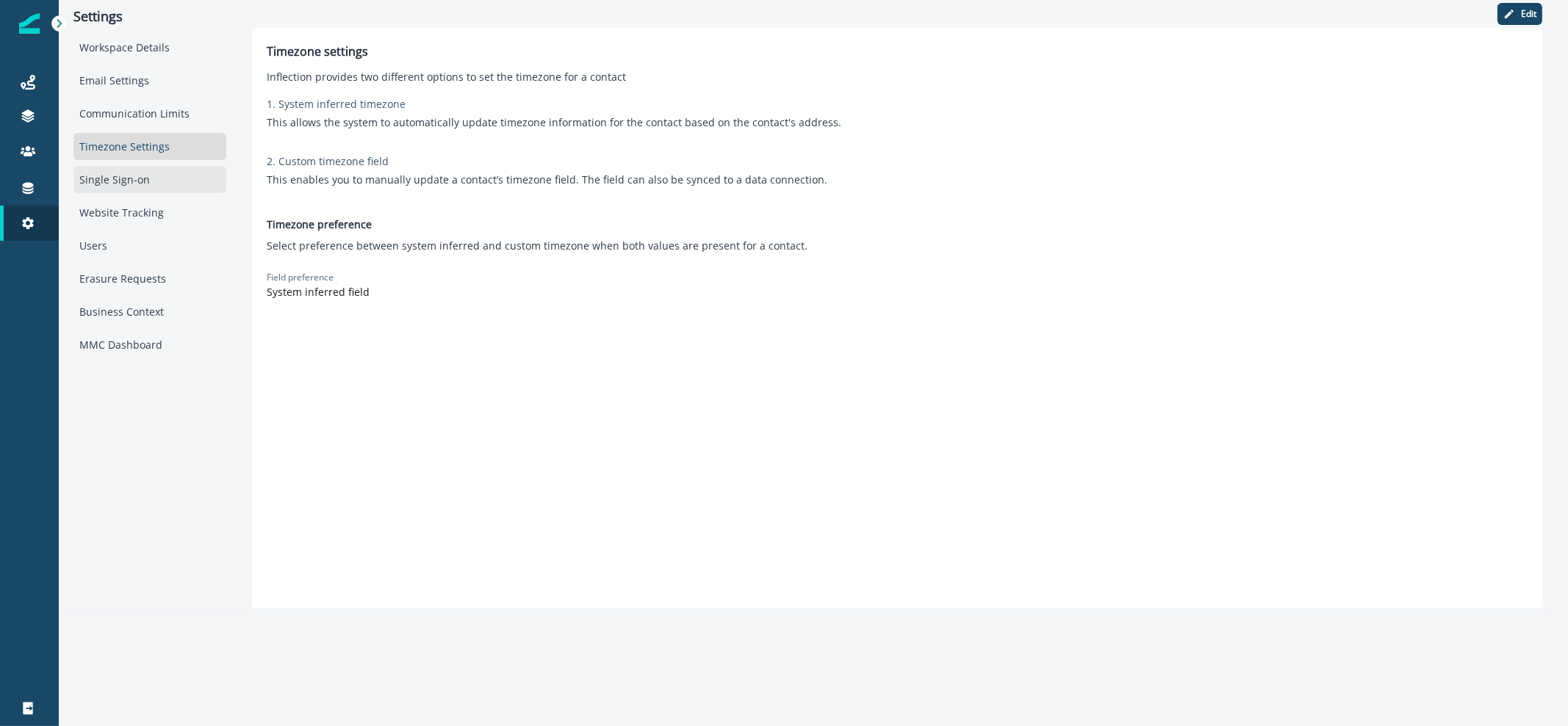
click at [117, 184] on div "Single Sign-on" at bounding box center [150, 179] width 153 height 27
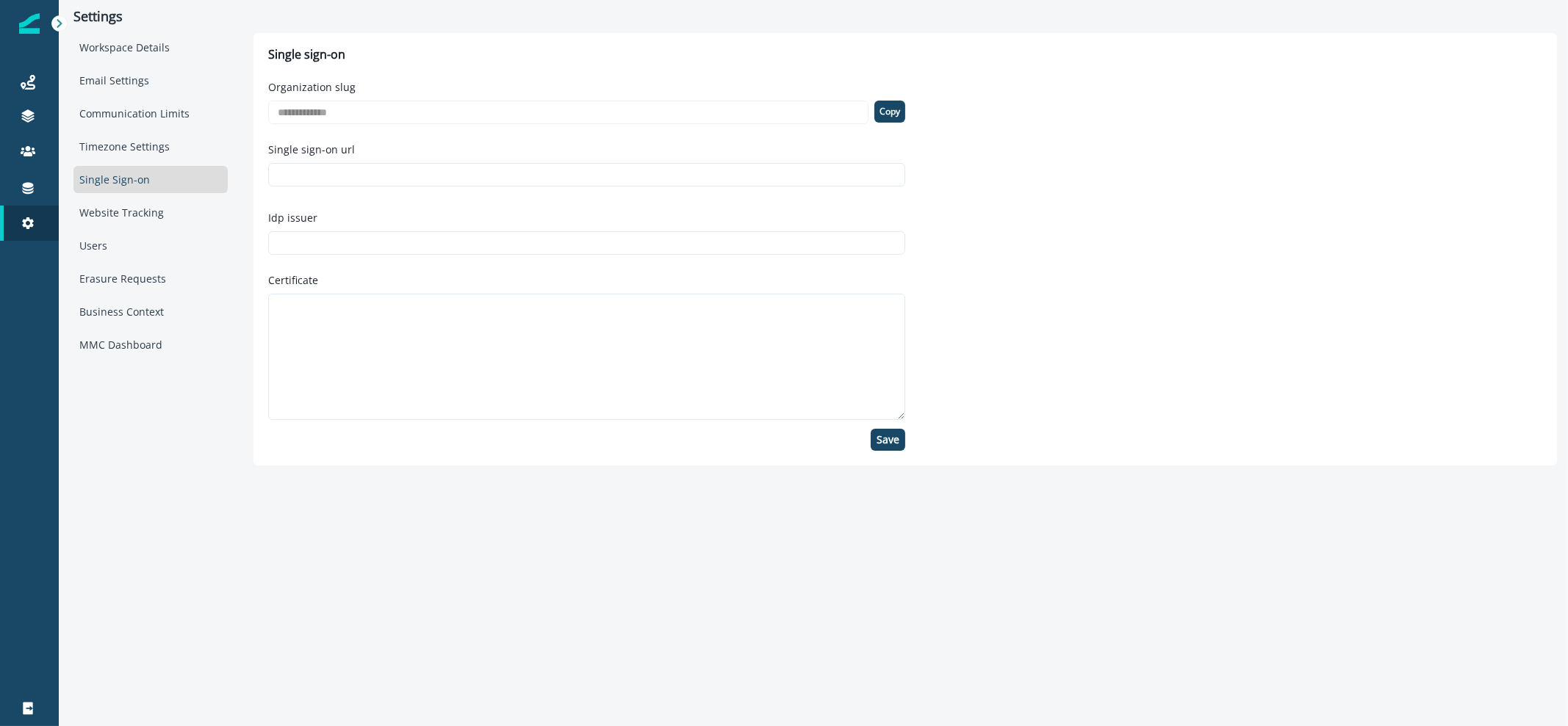
click at [120, 228] on div "Workspace Details Email Settings Communication Limits Timezone Settings Single …" at bounding box center [151, 196] width 154 height 325
click at [107, 274] on div "Erasure Requests" at bounding box center [151, 279] width 154 height 27
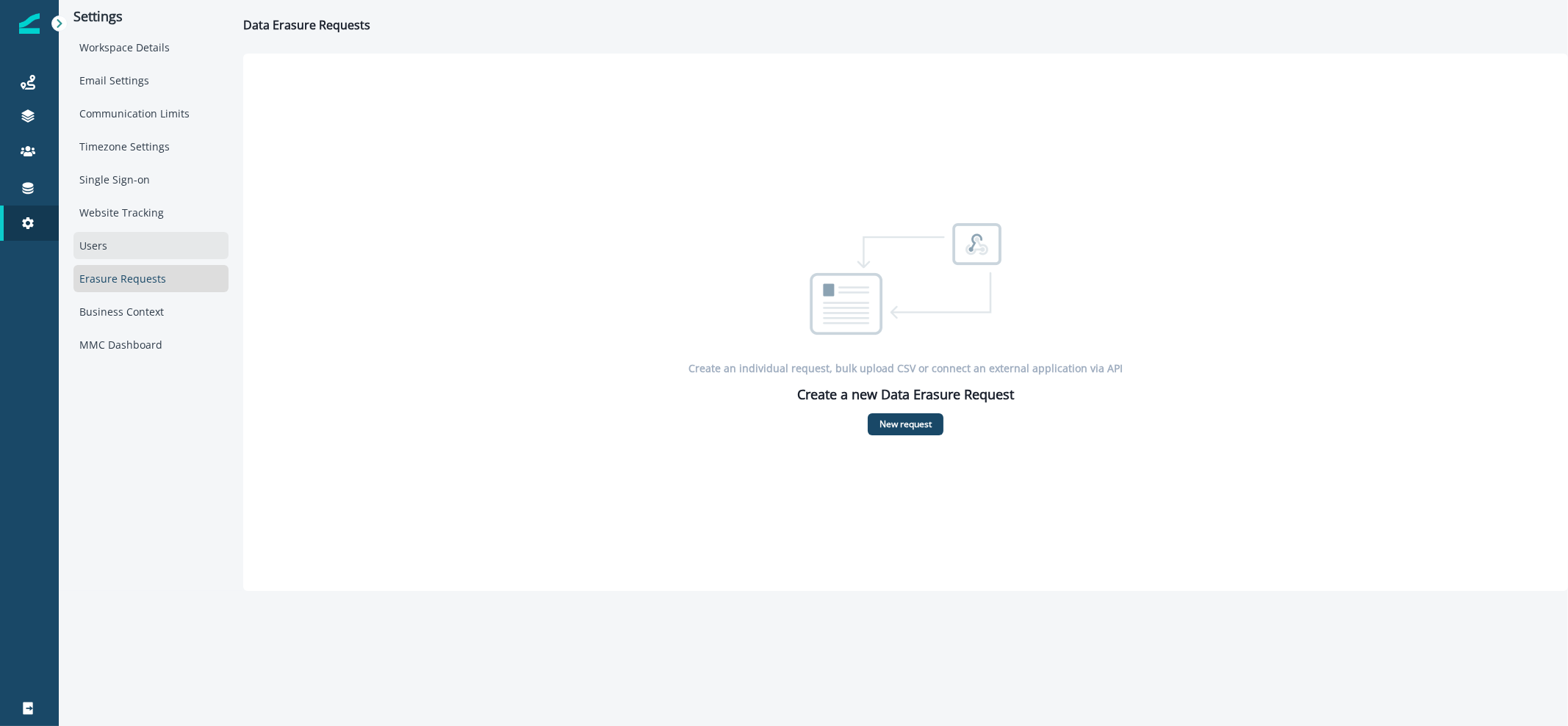
click at [106, 248] on div "Users" at bounding box center [151, 245] width 155 height 27
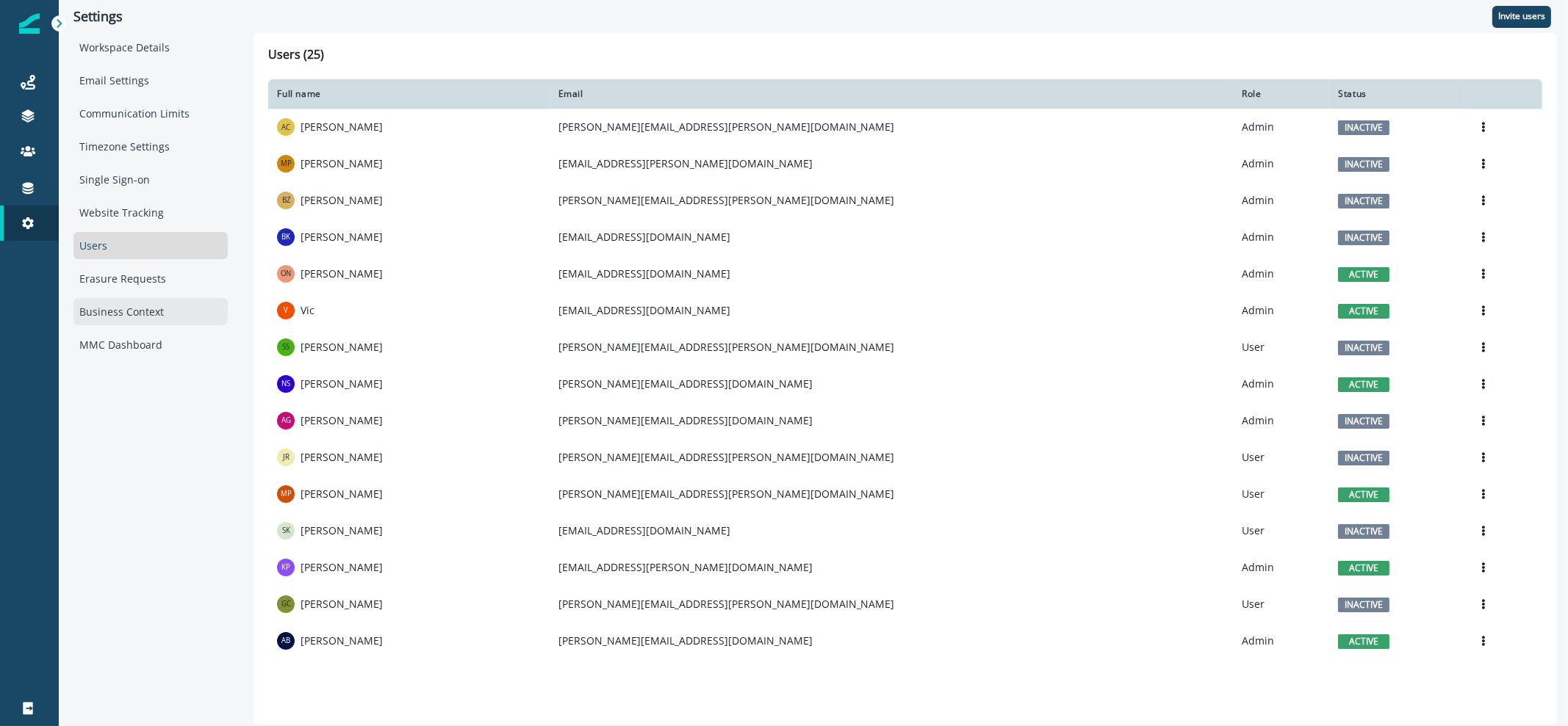
click at [108, 310] on div "Business Context" at bounding box center [151, 311] width 154 height 27
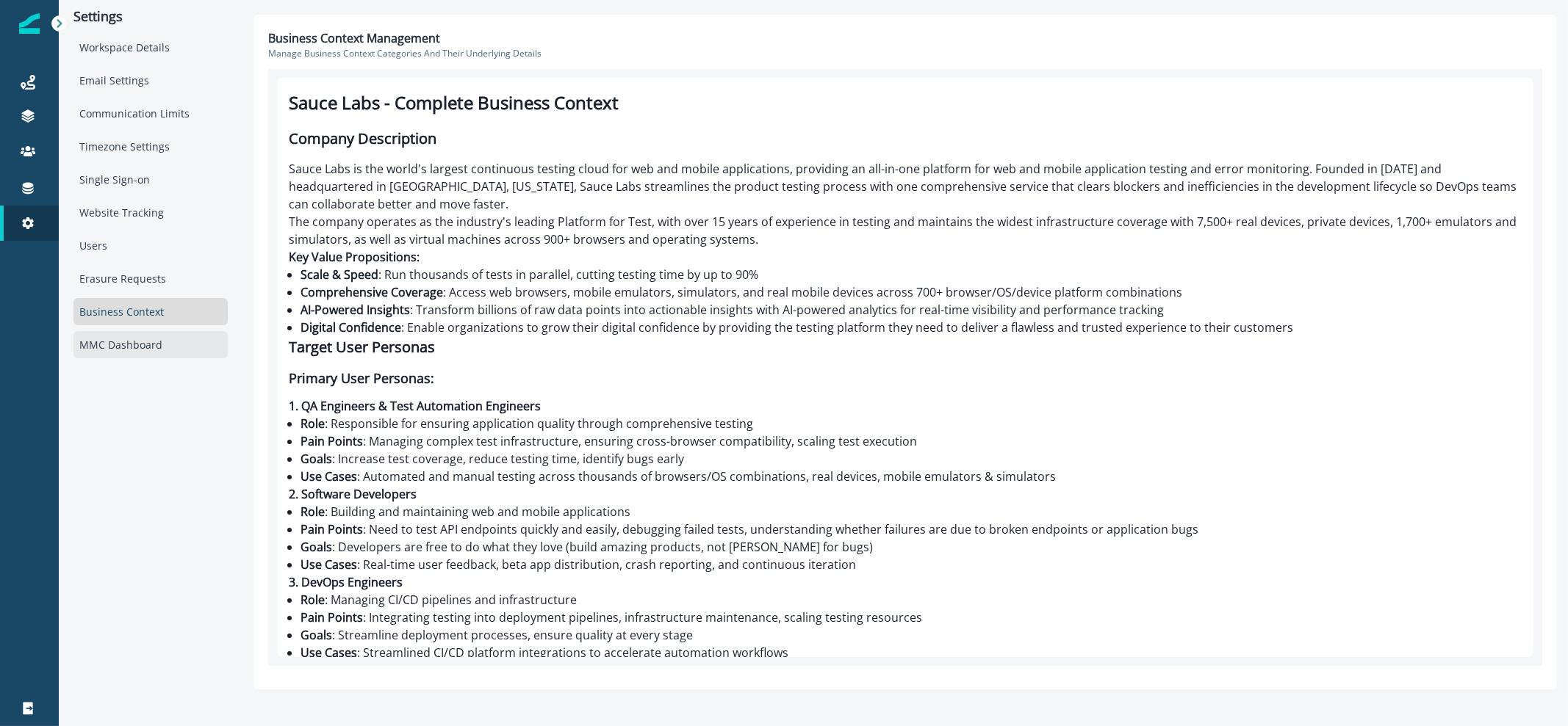
click at [108, 334] on div "MMC Dashboard" at bounding box center [151, 345] width 154 height 27
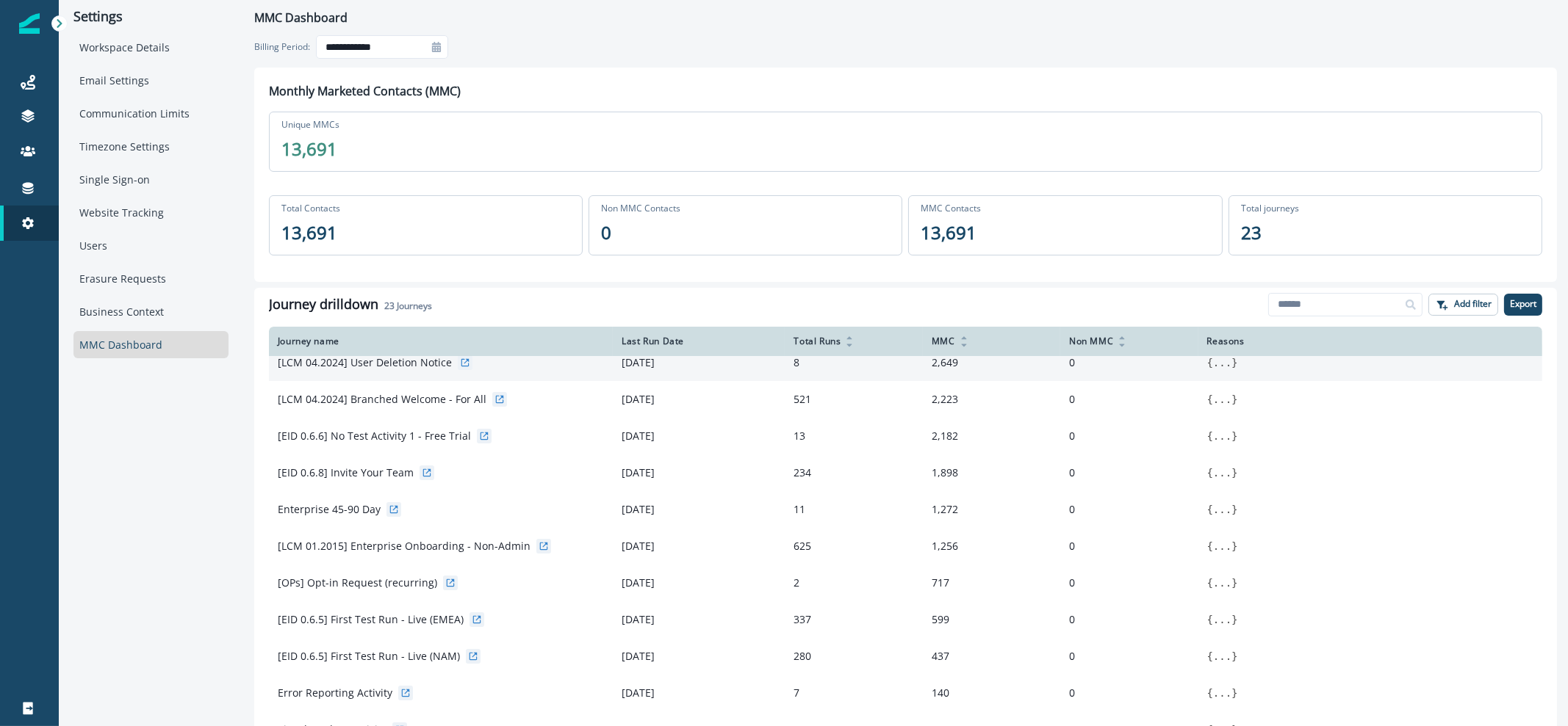
scroll to position [232, 0]
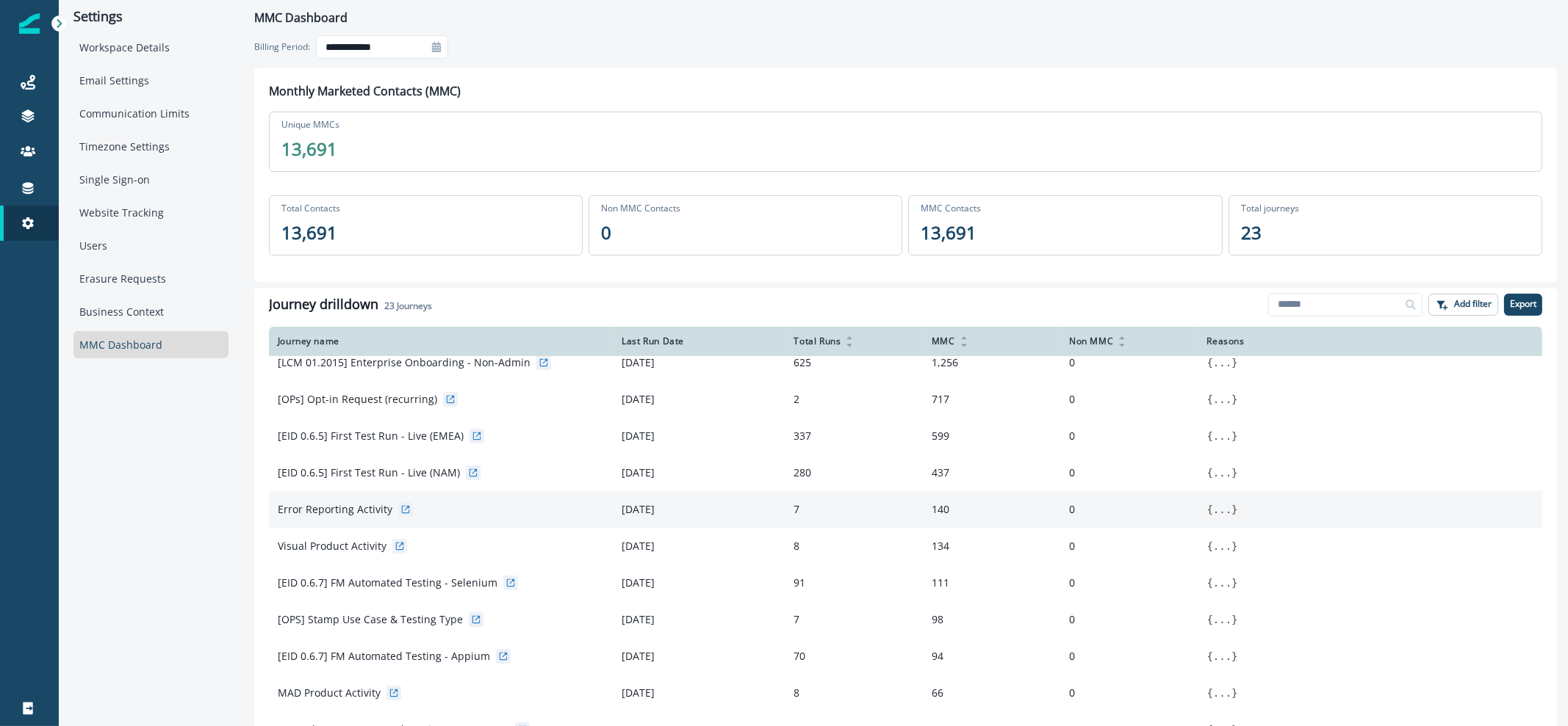
click at [1208, 509] on code "{ ... }" at bounding box center [1371, 510] width 327 height 15
click at [1213, 509] on button "..." at bounding box center [1222, 510] width 18 height 15
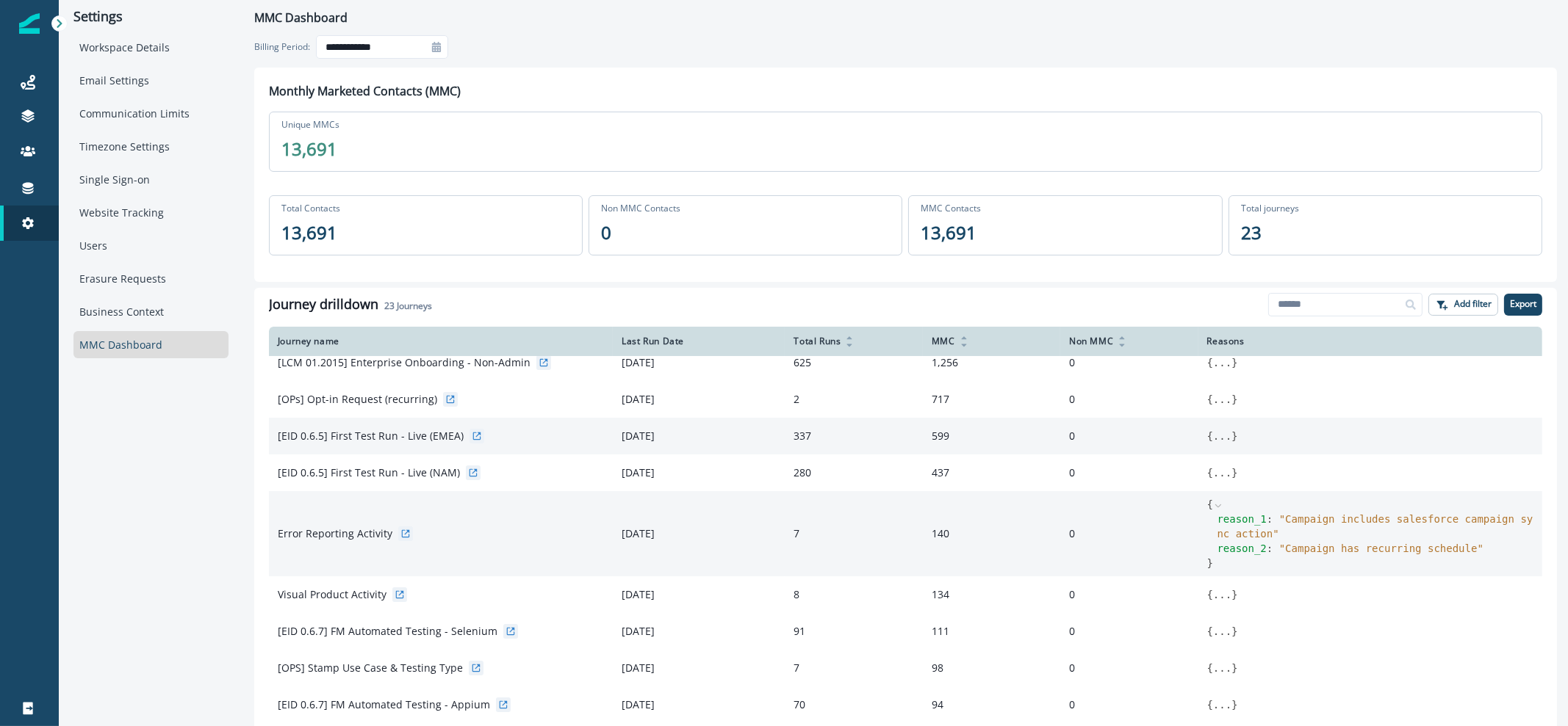
click at [1213, 442] on button "..." at bounding box center [1222, 437] width 18 height 15
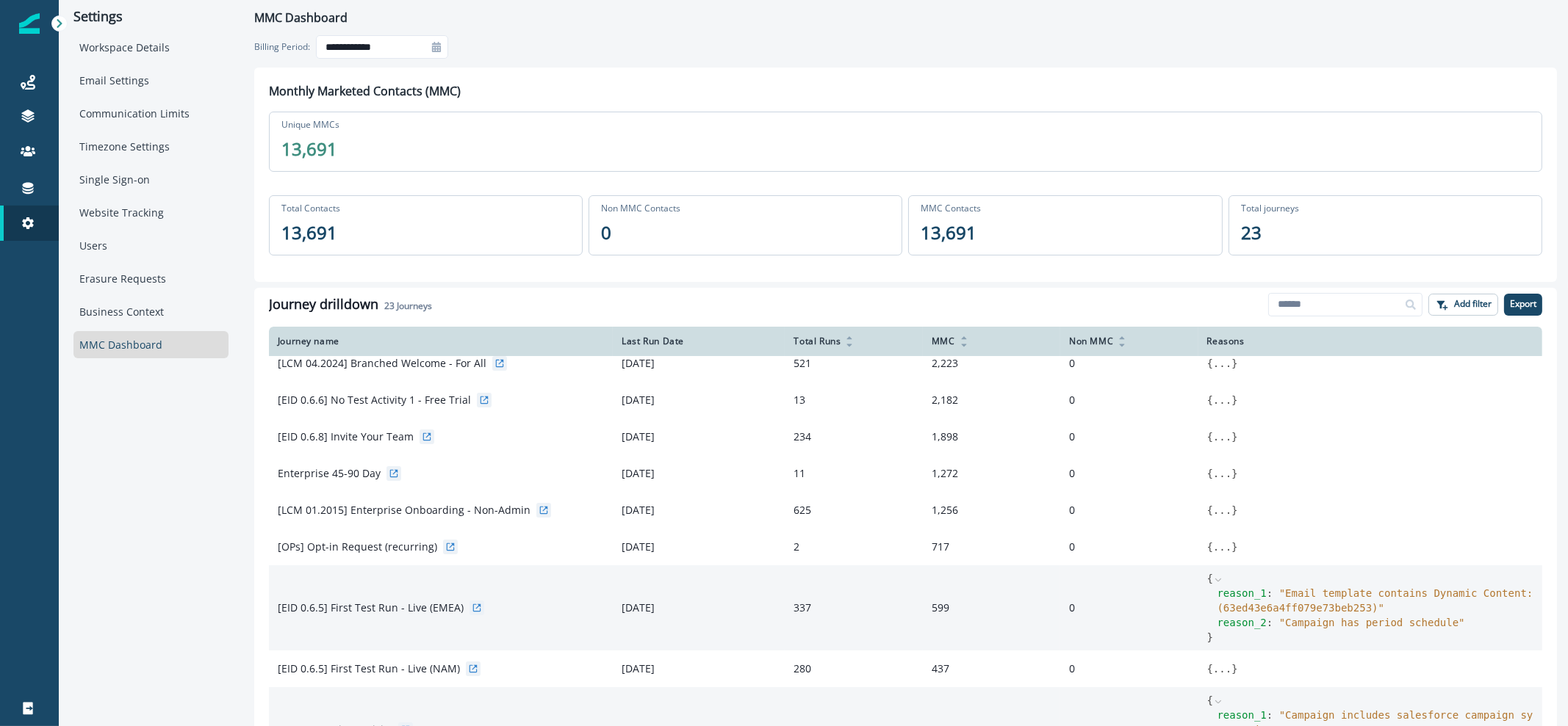
scroll to position [49, 0]
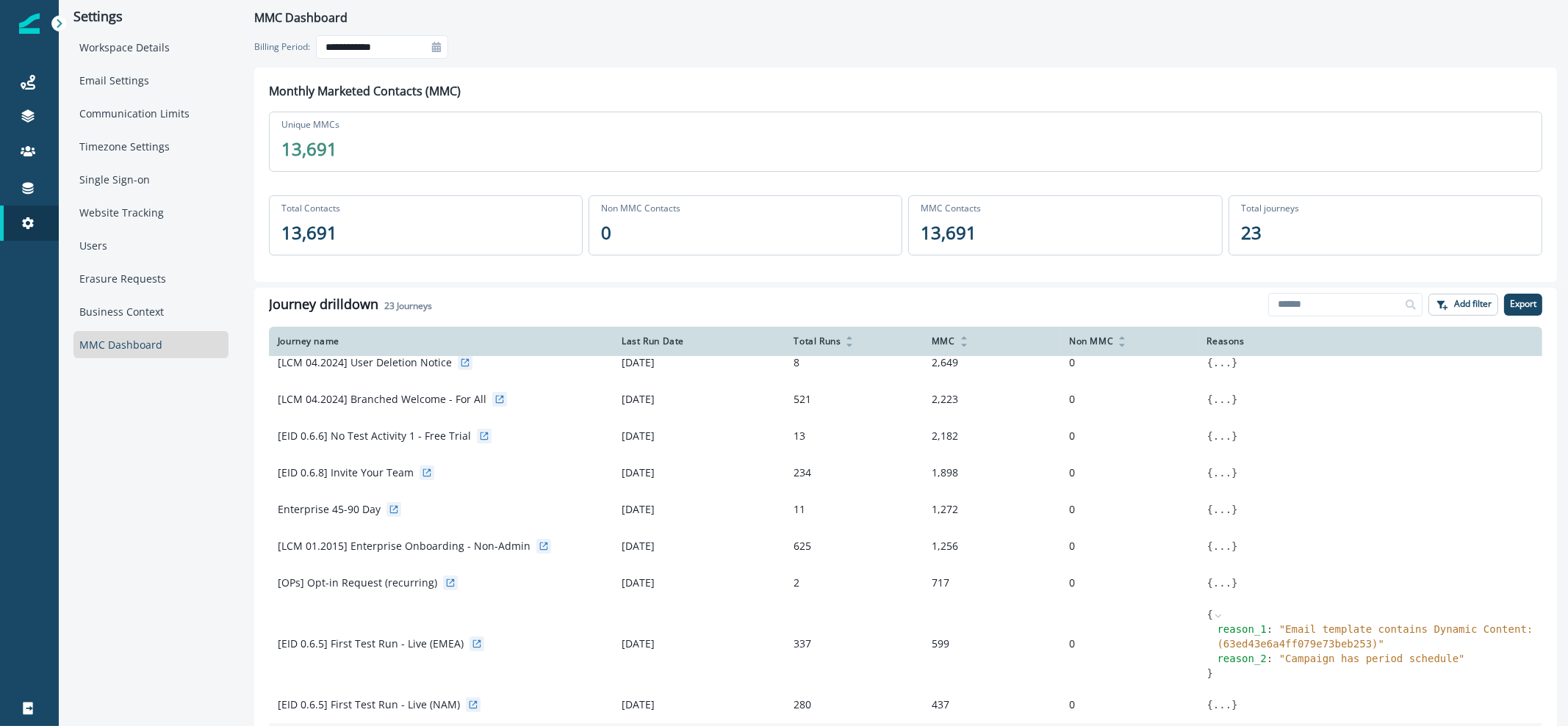
click at [437, 50] on icon at bounding box center [436, 47] width 9 height 10
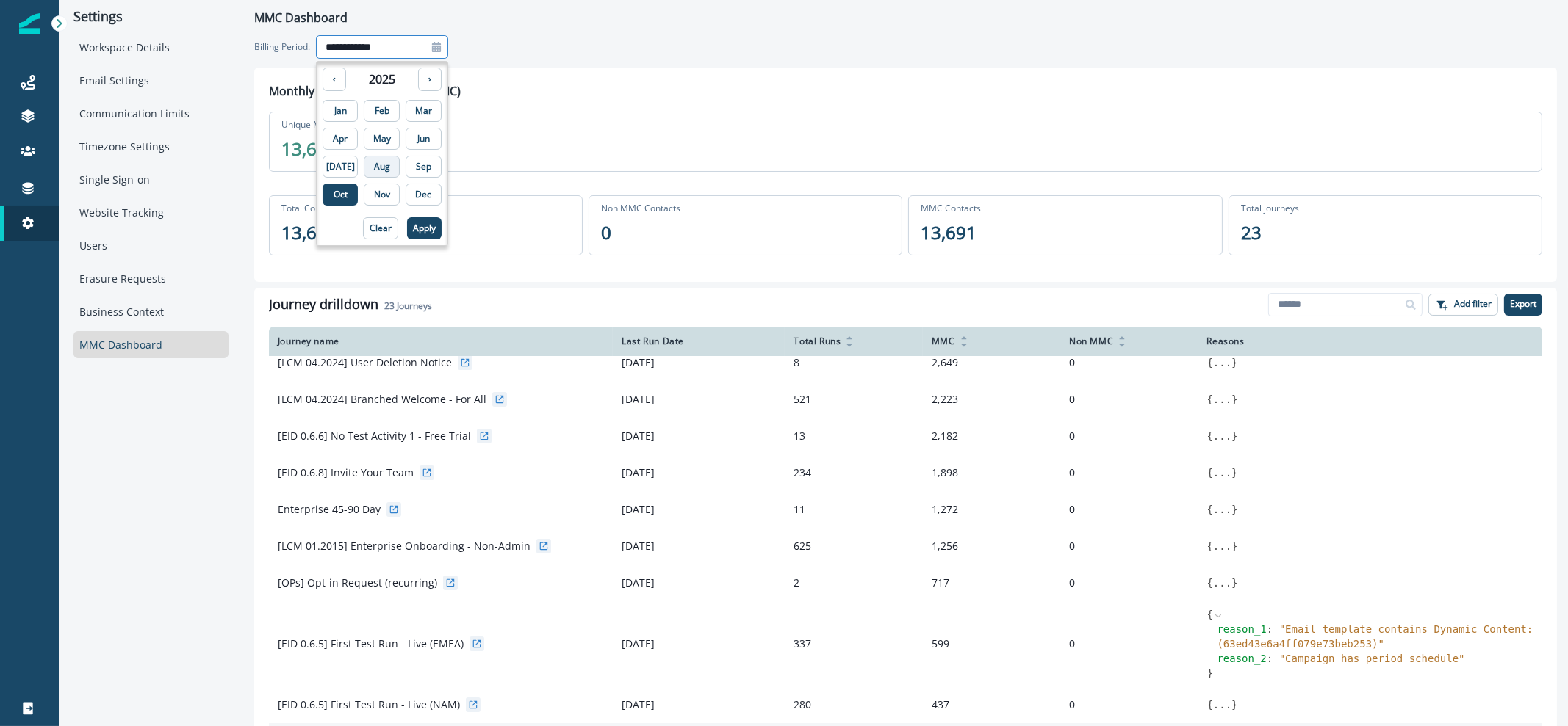
click at [382, 169] on button "Aug" at bounding box center [382, 166] width 36 height 22
click at [418, 231] on button "Apply" at bounding box center [423, 228] width 34 height 22
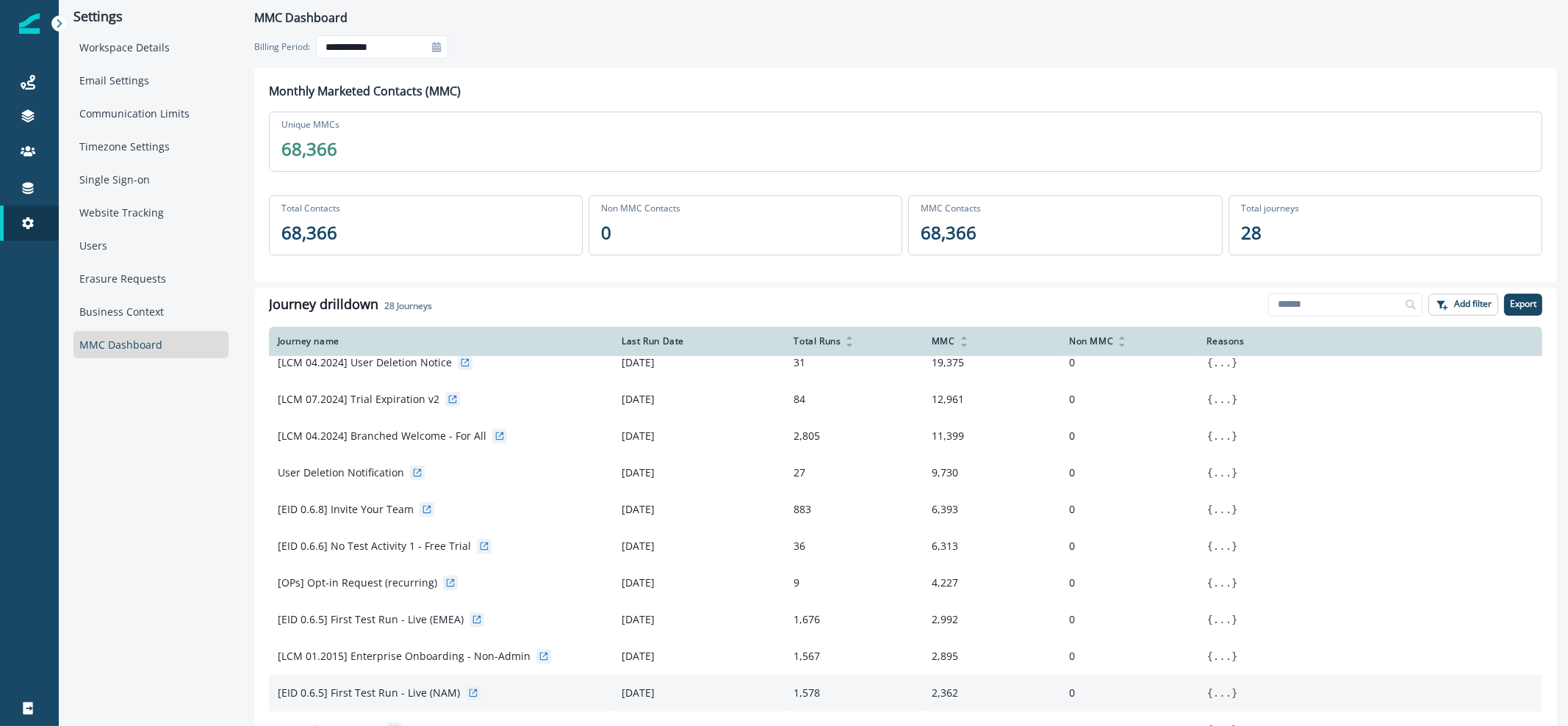
click at [440, 49] on icon at bounding box center [436, 47] width 9 height 10
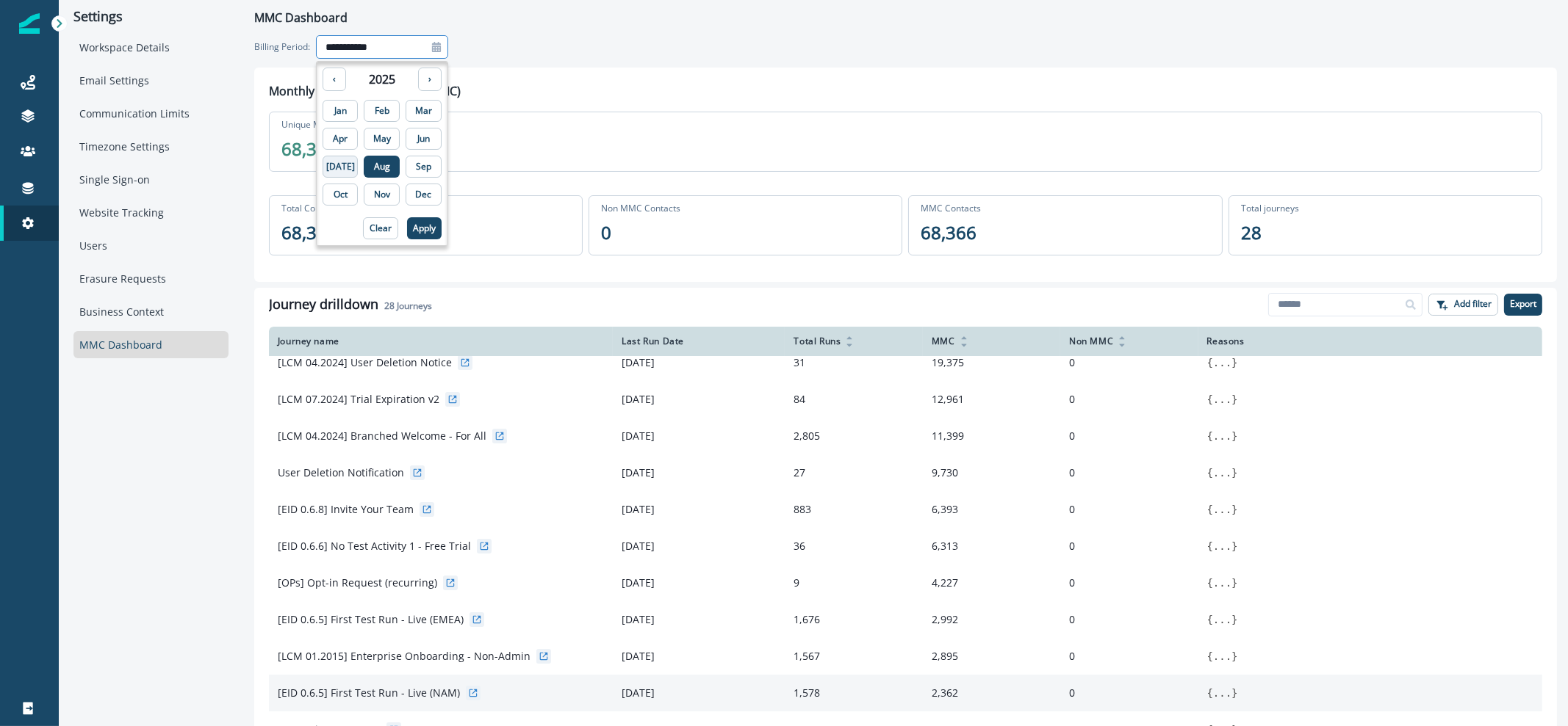
click at [330, 166] on button "[DATE]" at bounding box center [340, 166] width 36 height 22
click at [412, 232] on p "Apply" at bounding box center [423, 228] width 23 height 10
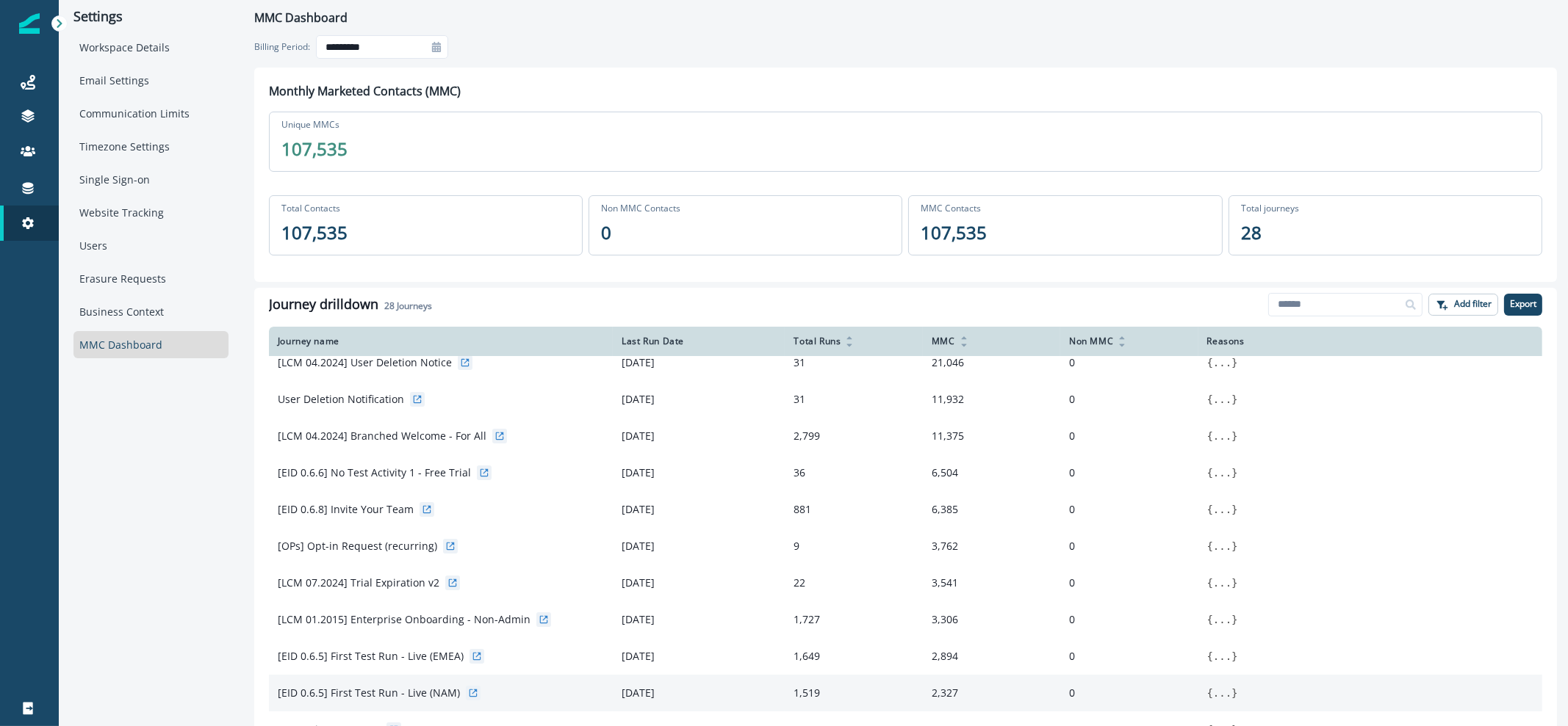
click at [434, 38] on div at bounding box center [436, 47] width 23 height 23
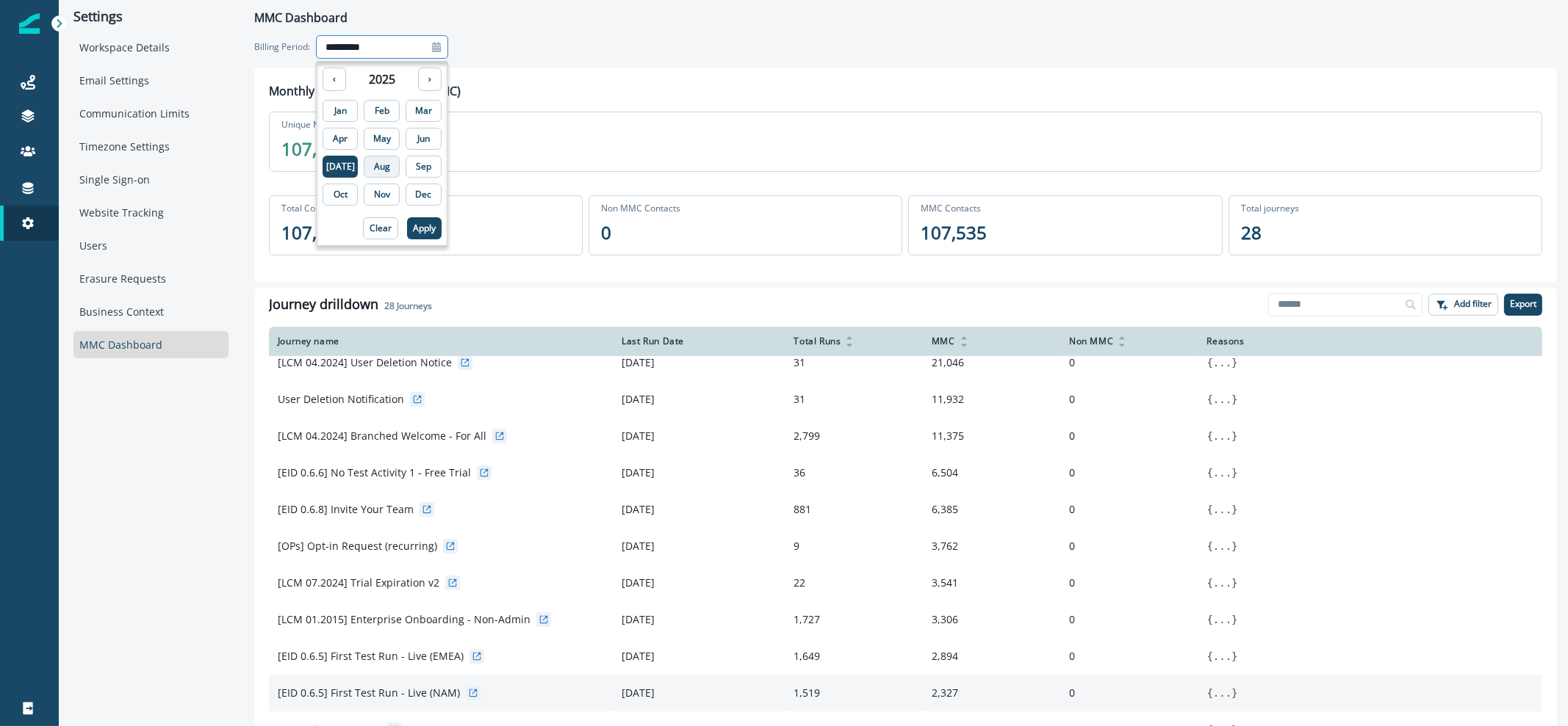
click at [381, 166] on p "Aug" at bounding box center [382, 166] width 16 height 10
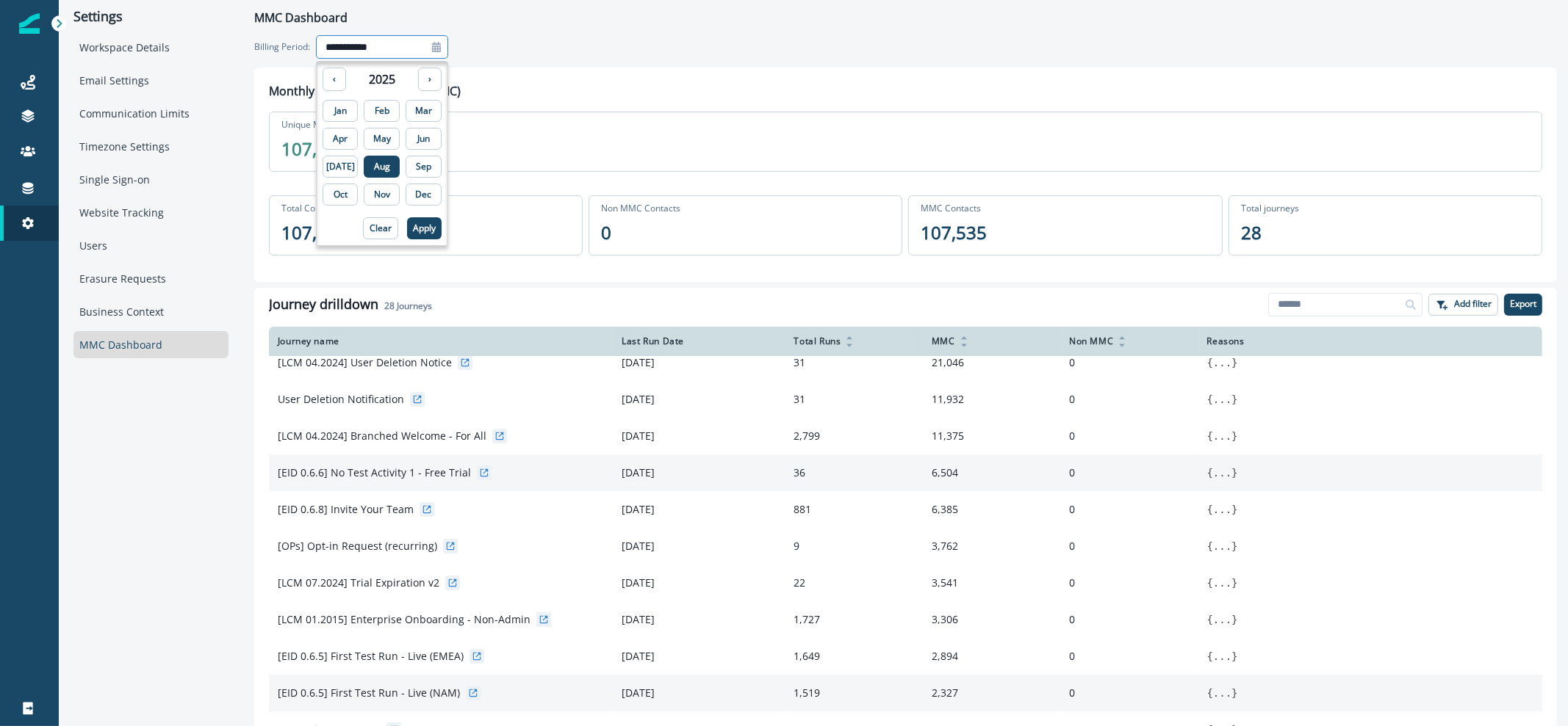
scroll to position [0, 0]
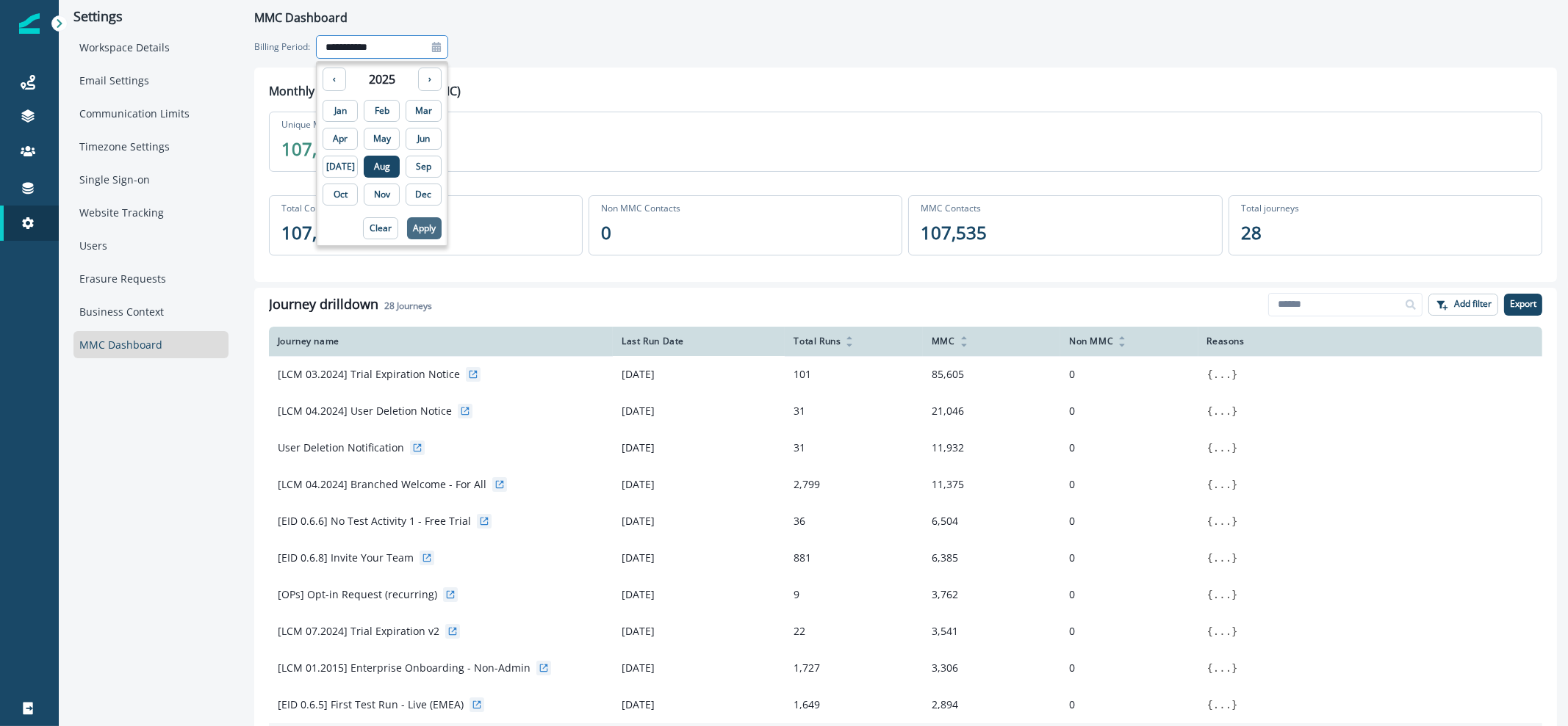
click at [412, 223] on p "Apply" at bounding box center [423, 228] width 23 height 10
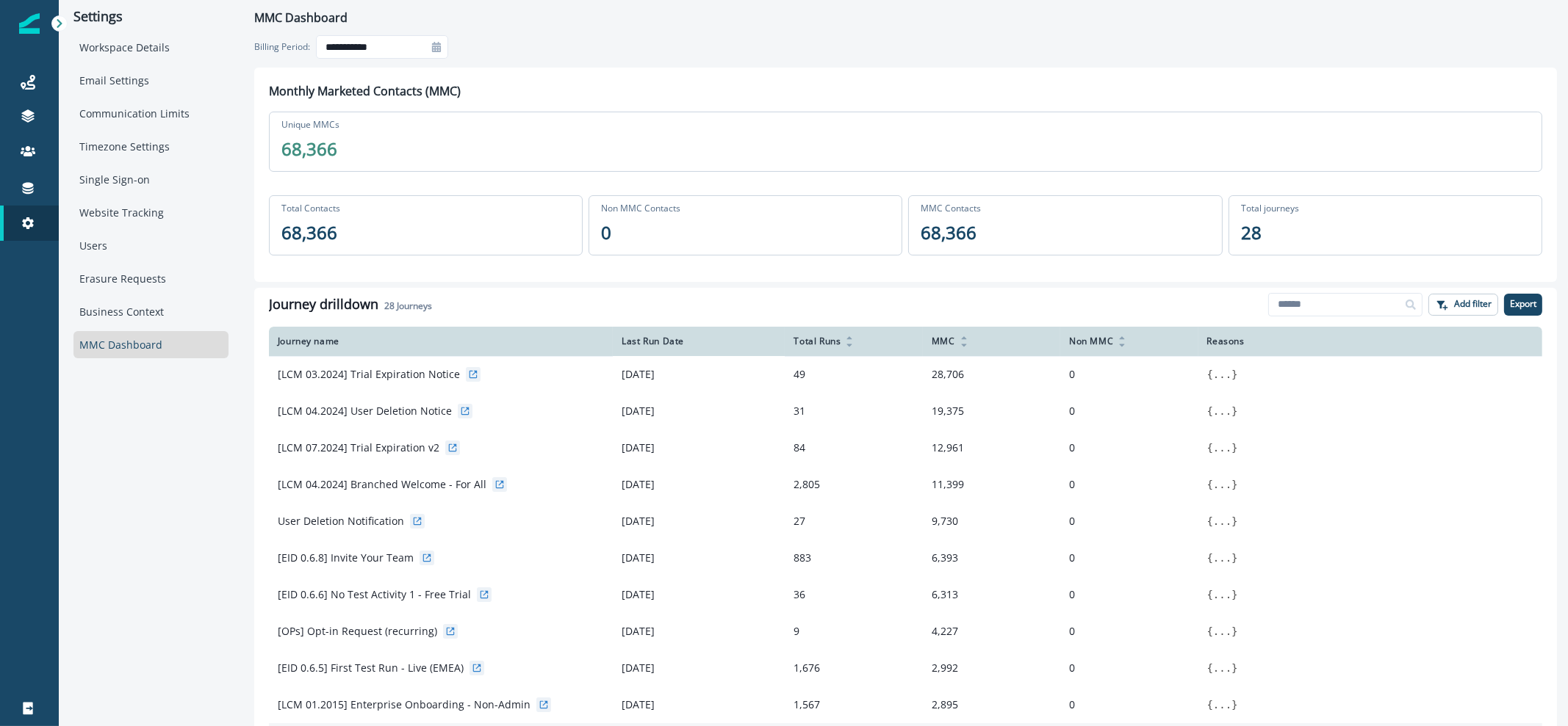
click at [436, 53] on div at bounding box center [436, 47] width 23 height 23
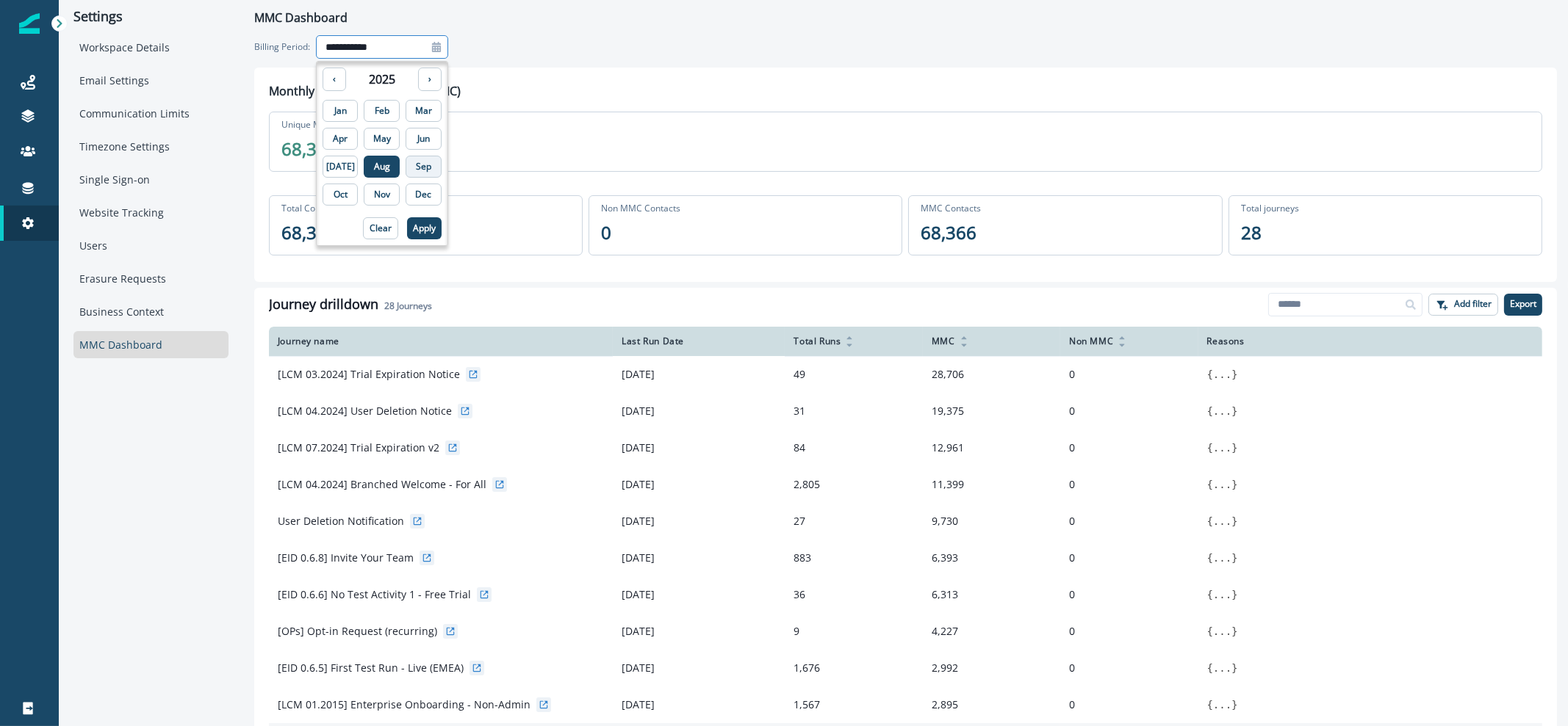
click at [406, 172] on button "Sep" at bounding box center [423, 166] width 36 height 22
click at [412, 229] on p "Apply" at bounding box center [423, 228] width 23 height 10
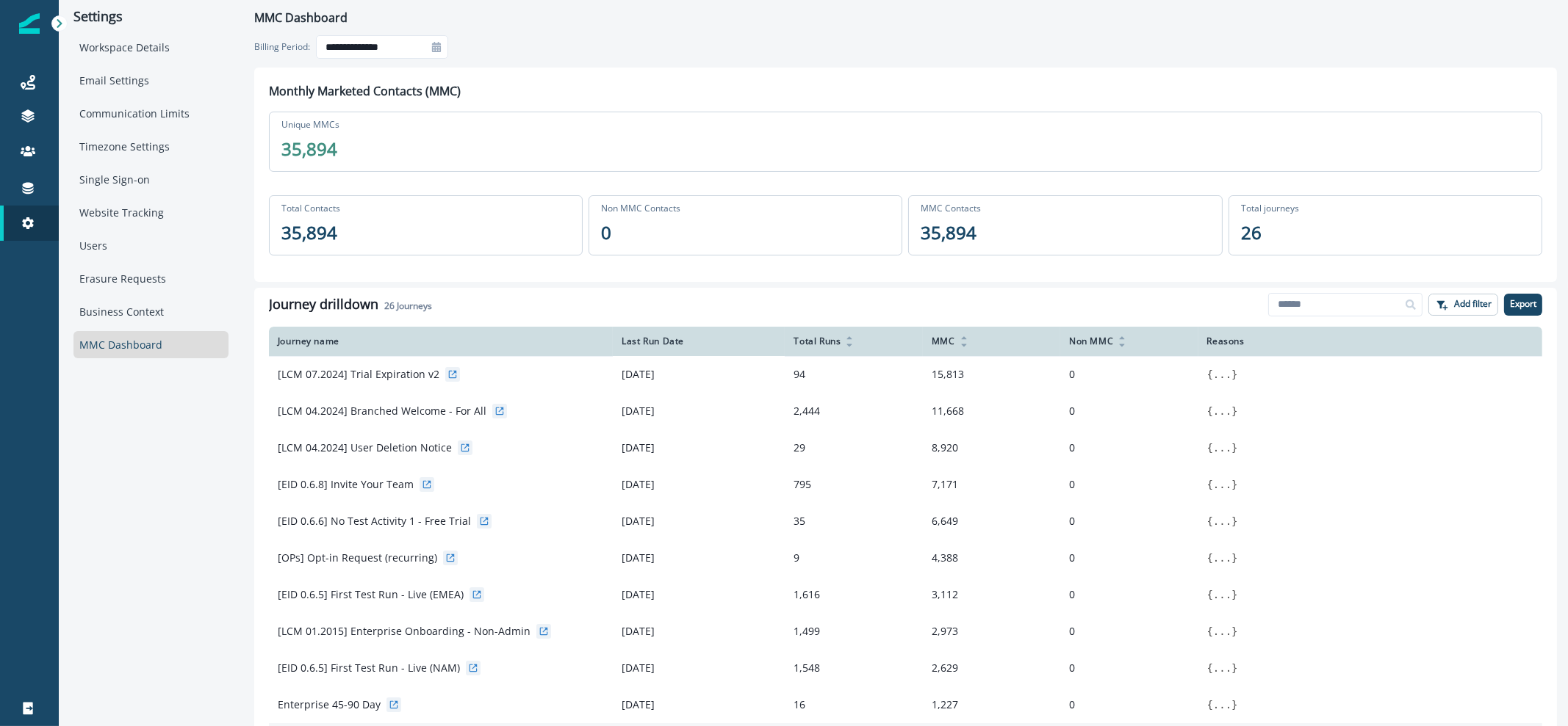
click at [438, 53] on div at bounding box center [436, 47] width 23 height 23
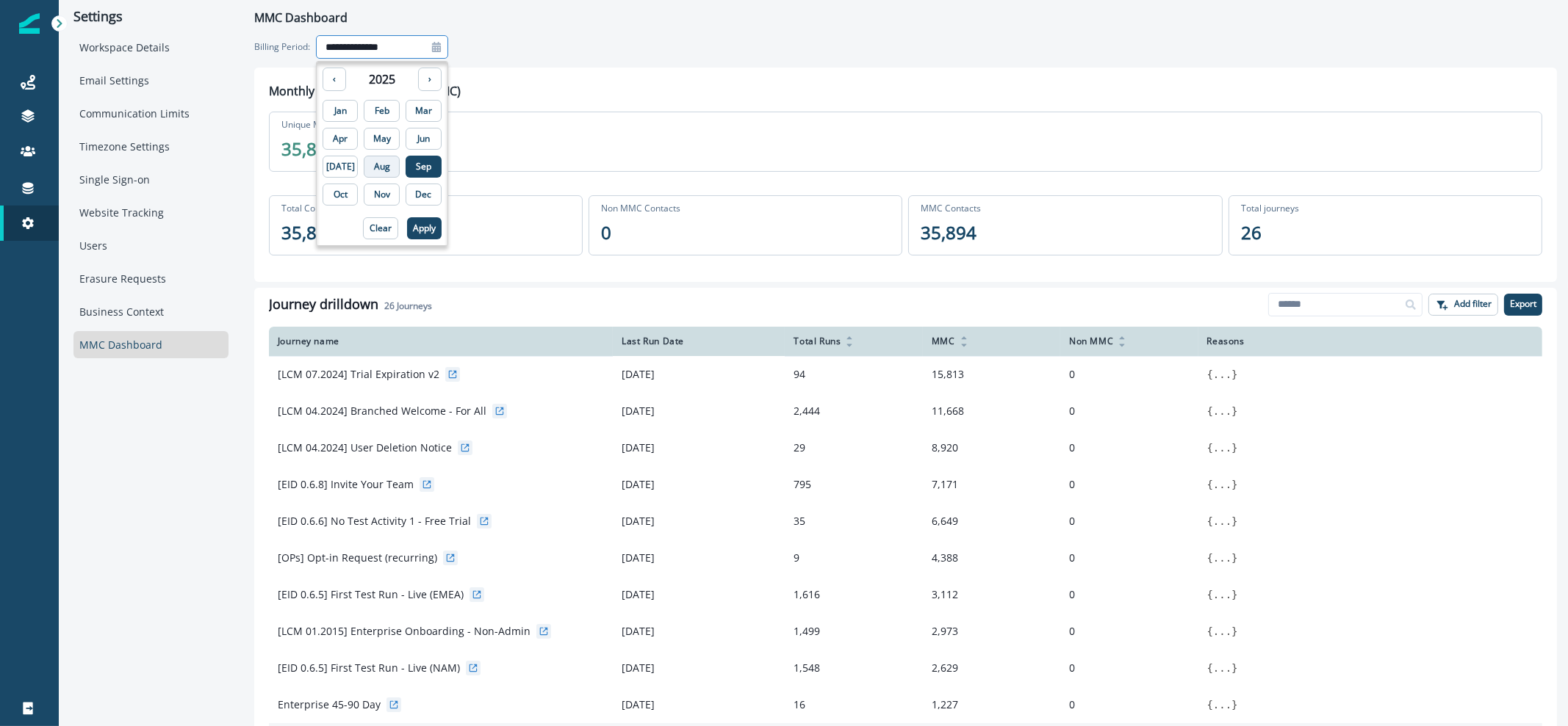
click at [377, 170] on p "Aug" at bounding box center [382, 166] width 16 height 10
click at [412, 228] on p "Apply" at bounding box center [423, 228] width 23 height 10
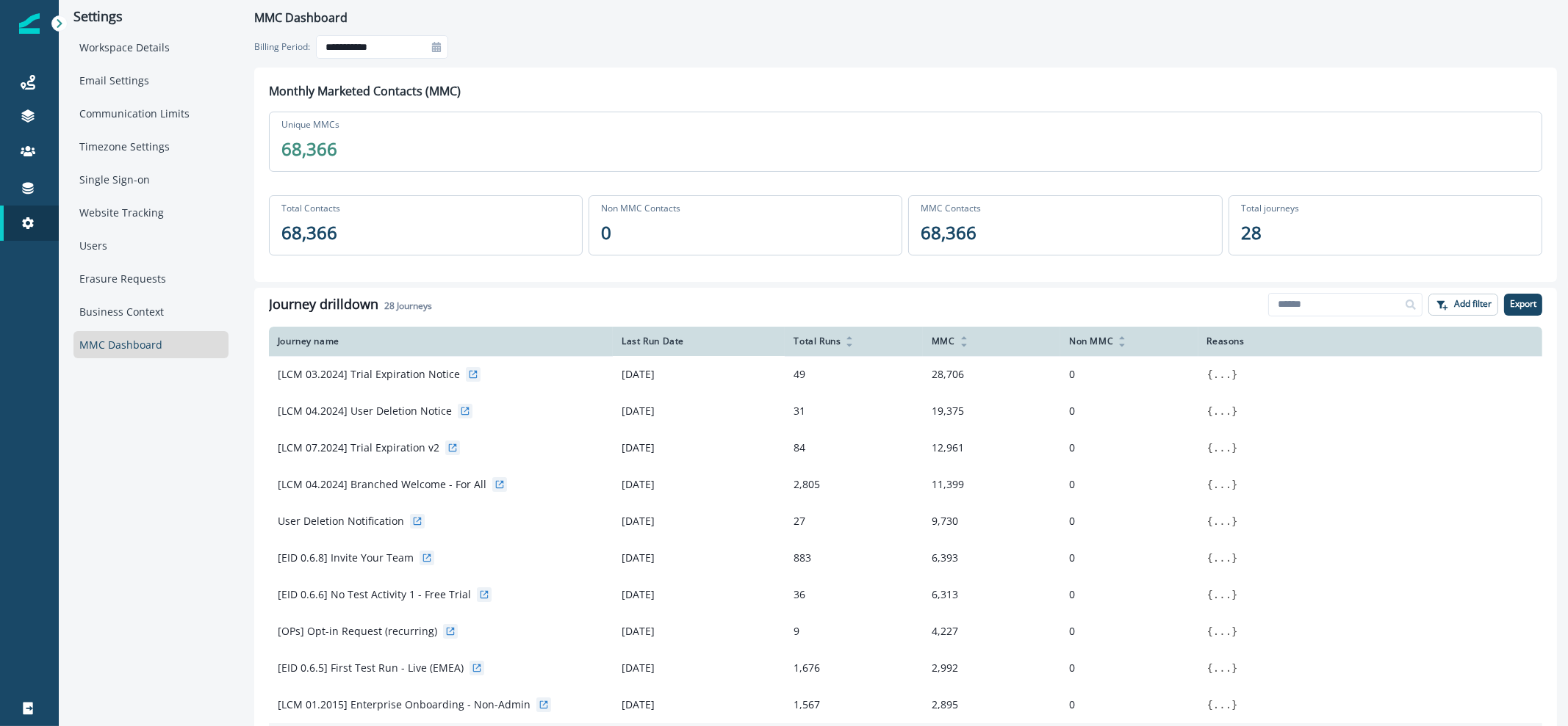
click at [438, 45] on icon at bounding box center [436, 47] width 10 height 10
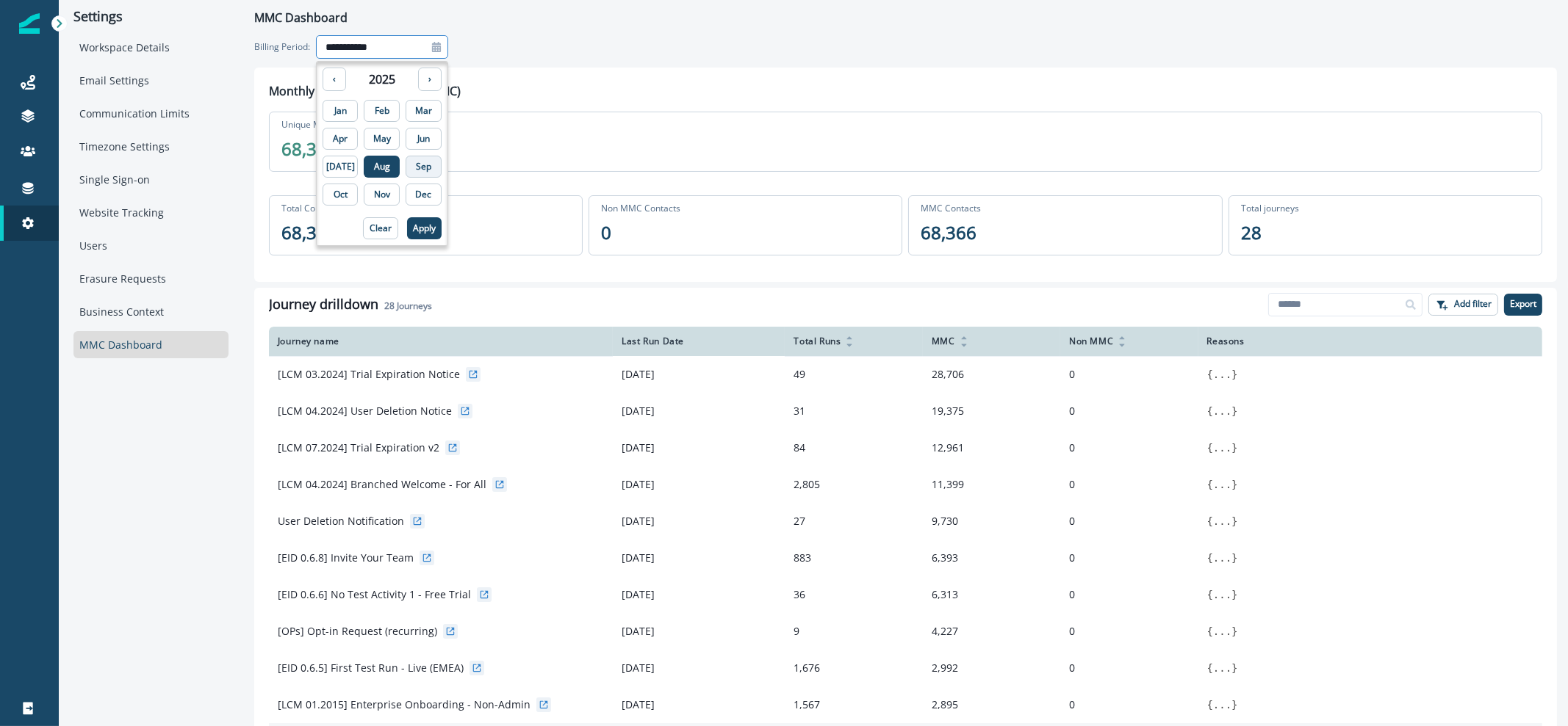
click at [416, 169] on p "Sep" at bounding box center [423, 166] width 15 height 10
click at [412, 229] on p "Apply" at bounding box center [423, 228] width 23 height 10
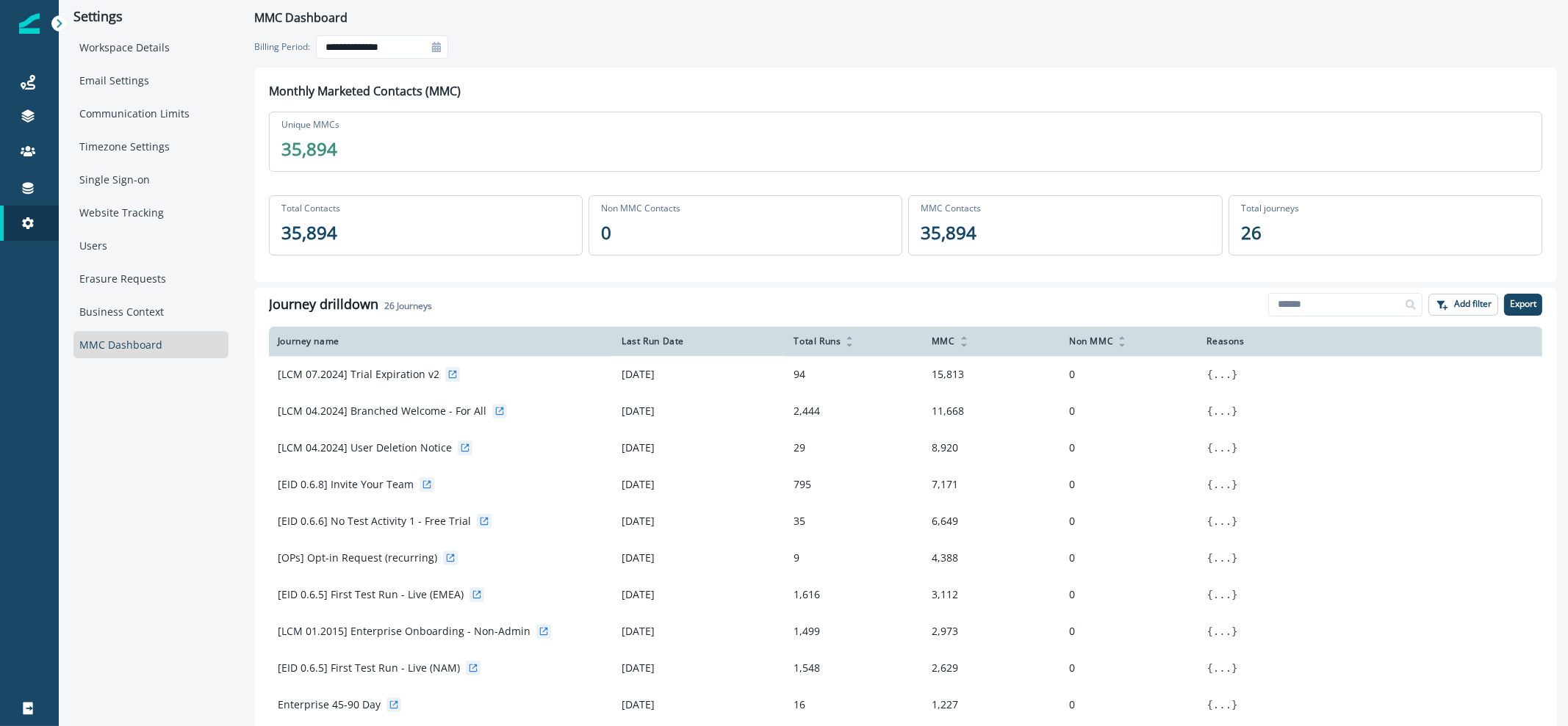
click at [439, 42] on icon at bounding box center [436, 47] width 10 height 10
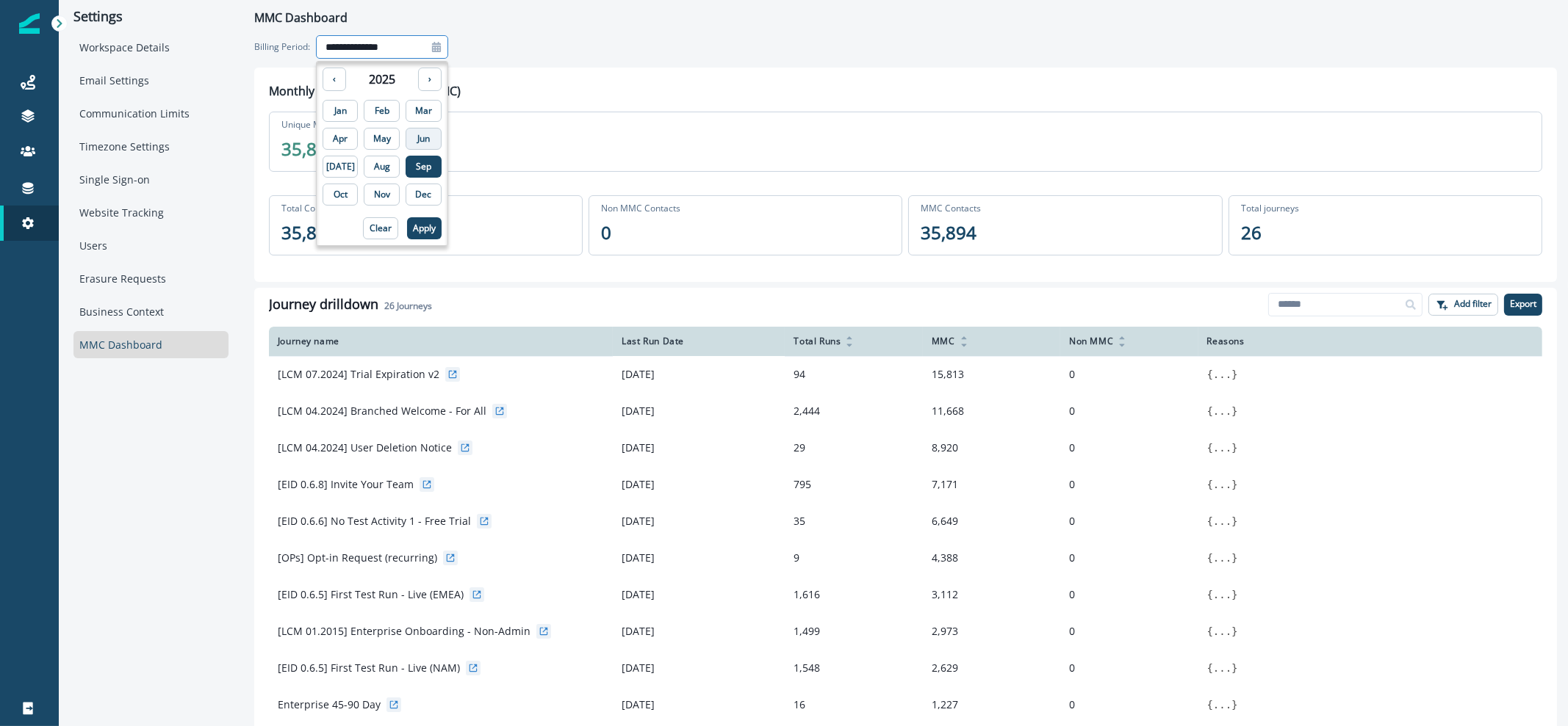
click at [407, 145] on button "Jun" at bounding box center [423, 139] width 36 height 22
click at [412, 229] on p "Apply" at bounding box center [423, 228] width 23 height 10
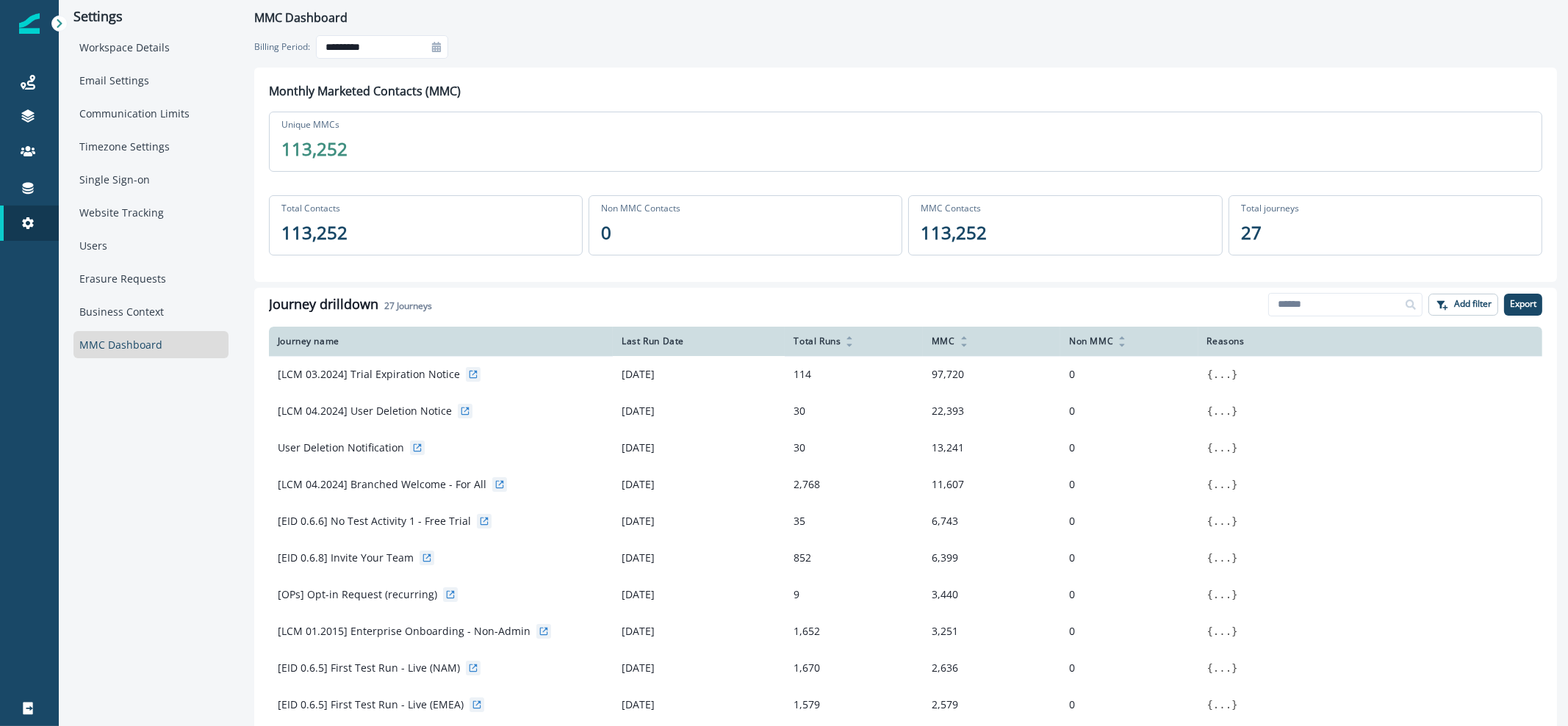
click at [440, 53] on div at bounding box center [436, 47] width 23 height 23
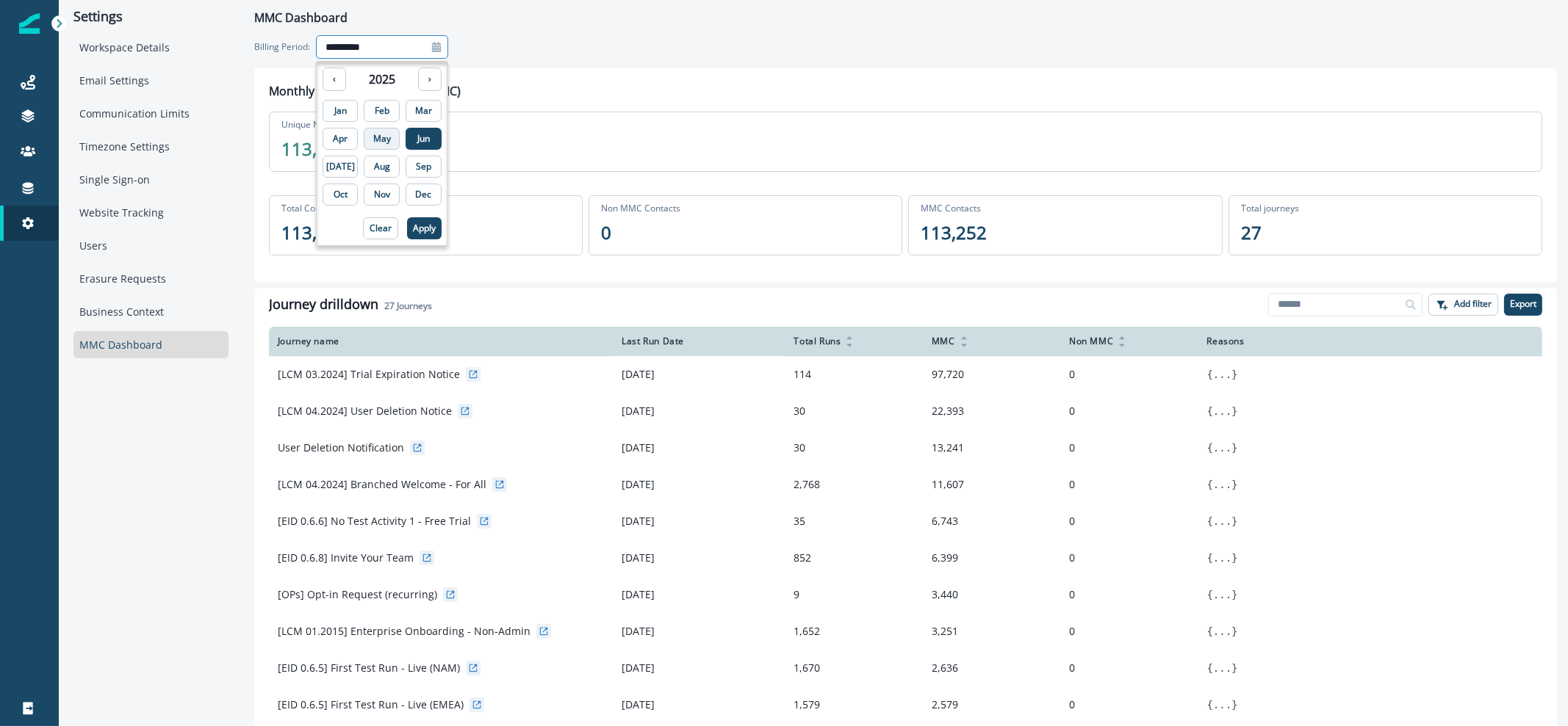
click at [364, 133] on button "May" at bounding box center [382, 139] width 36 height 22
click at [412, 226] on p "Apply" at bounding box center [423, 228] width 23 height 10
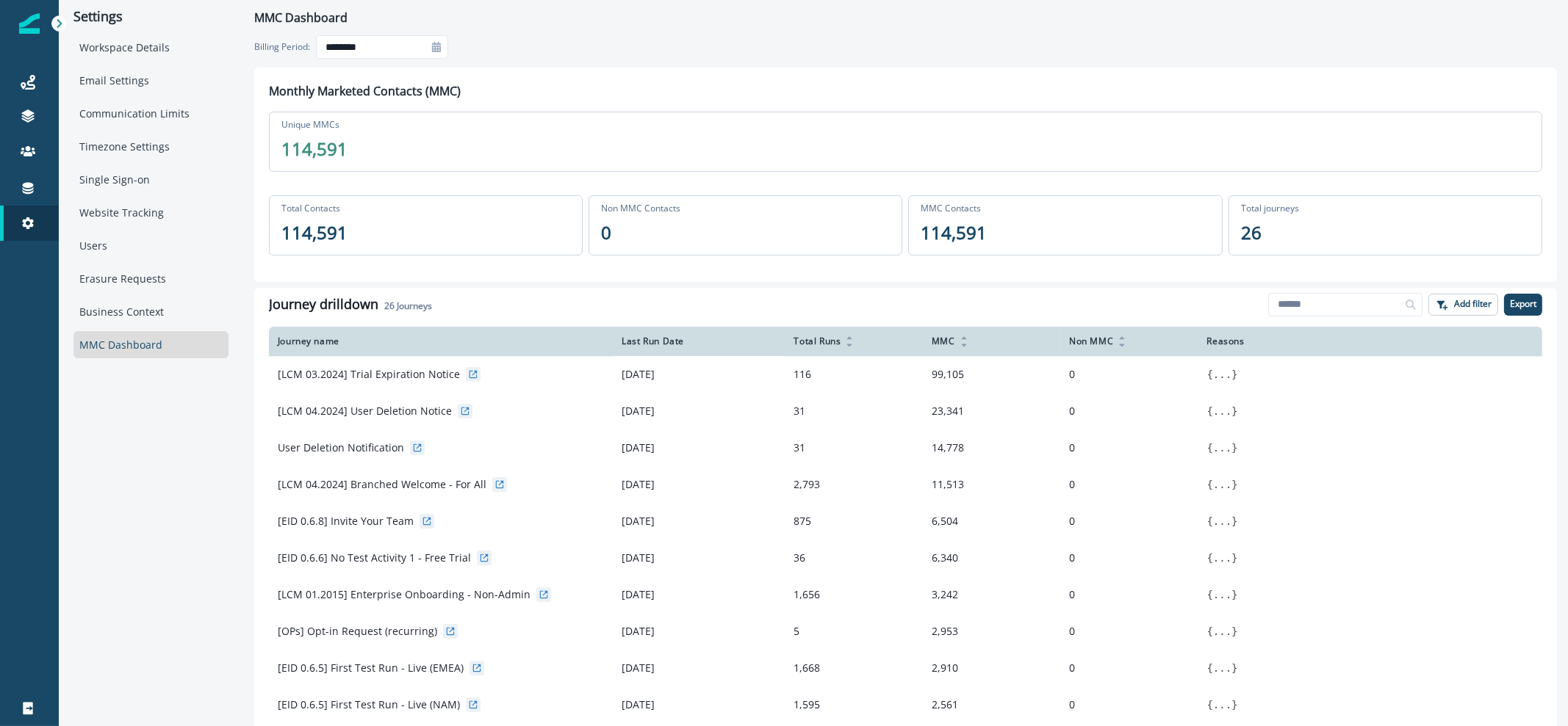
click at [448, 49] on div at bounding box center [436, 47] width 23 height 23
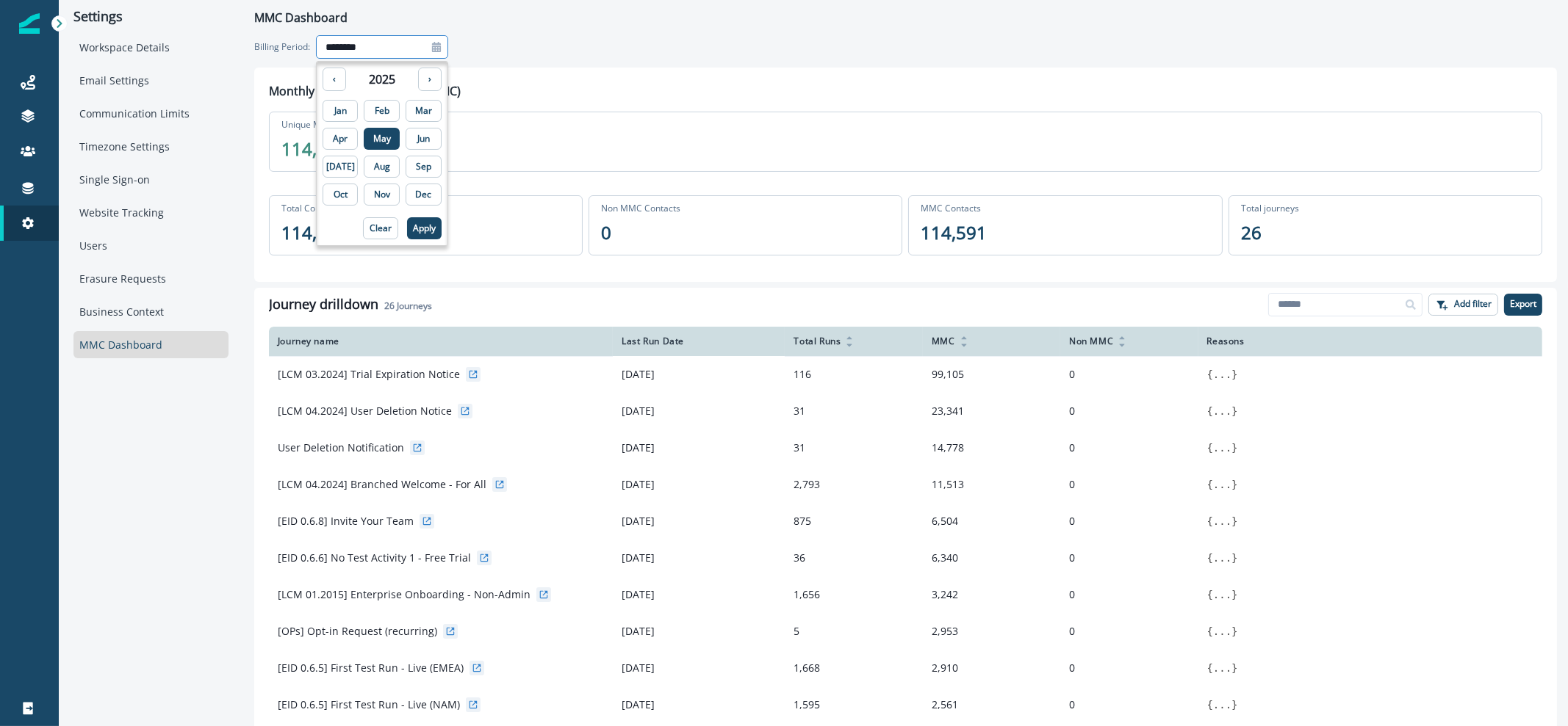
drag, startPoint x: 341, startPoint y: 168, endPoint x: 1203, endPoint y: 330, distance: 877.1
click at [1202, 330] on div "MMC Dashboard Billing Period: ******** ‹ 2025 › Jan Feb Mar Apr May Jun [DATE] …" at bounding box center [905, 506] width 1325 height 1013
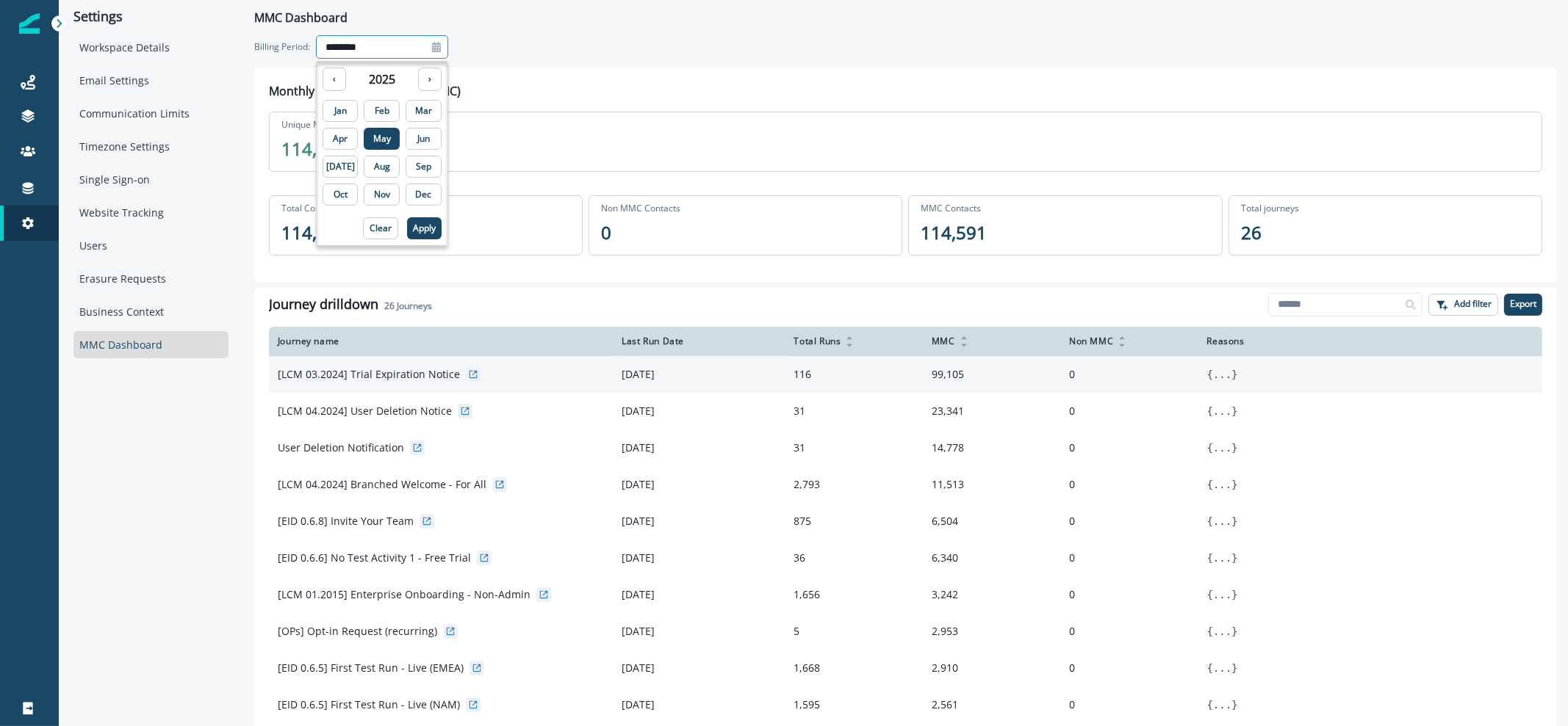
click at [1213, 378] on button "..." at bounding box center [1222, 375] width 18 height 15
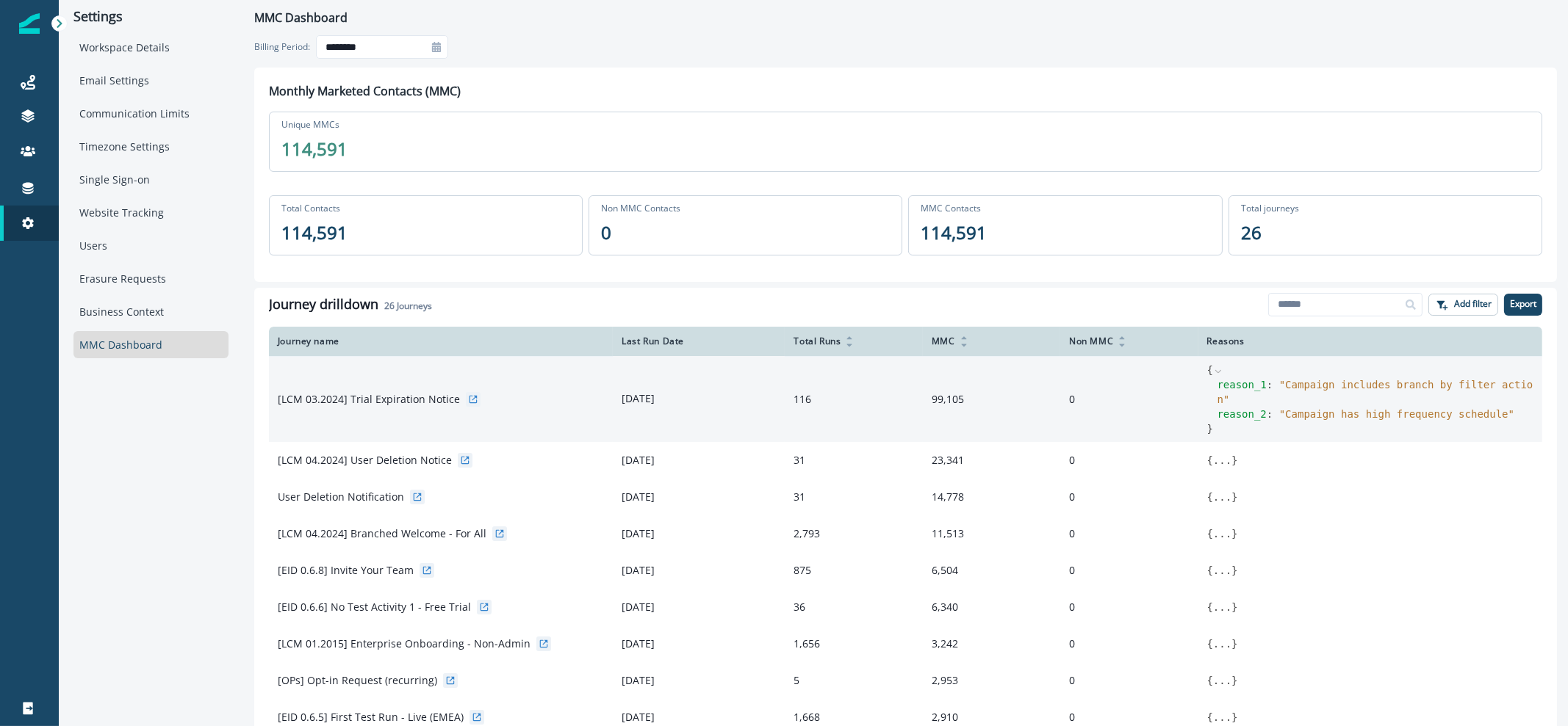
click at [437, 45] on icon at bounding box center [436, 47] width 10 height 10
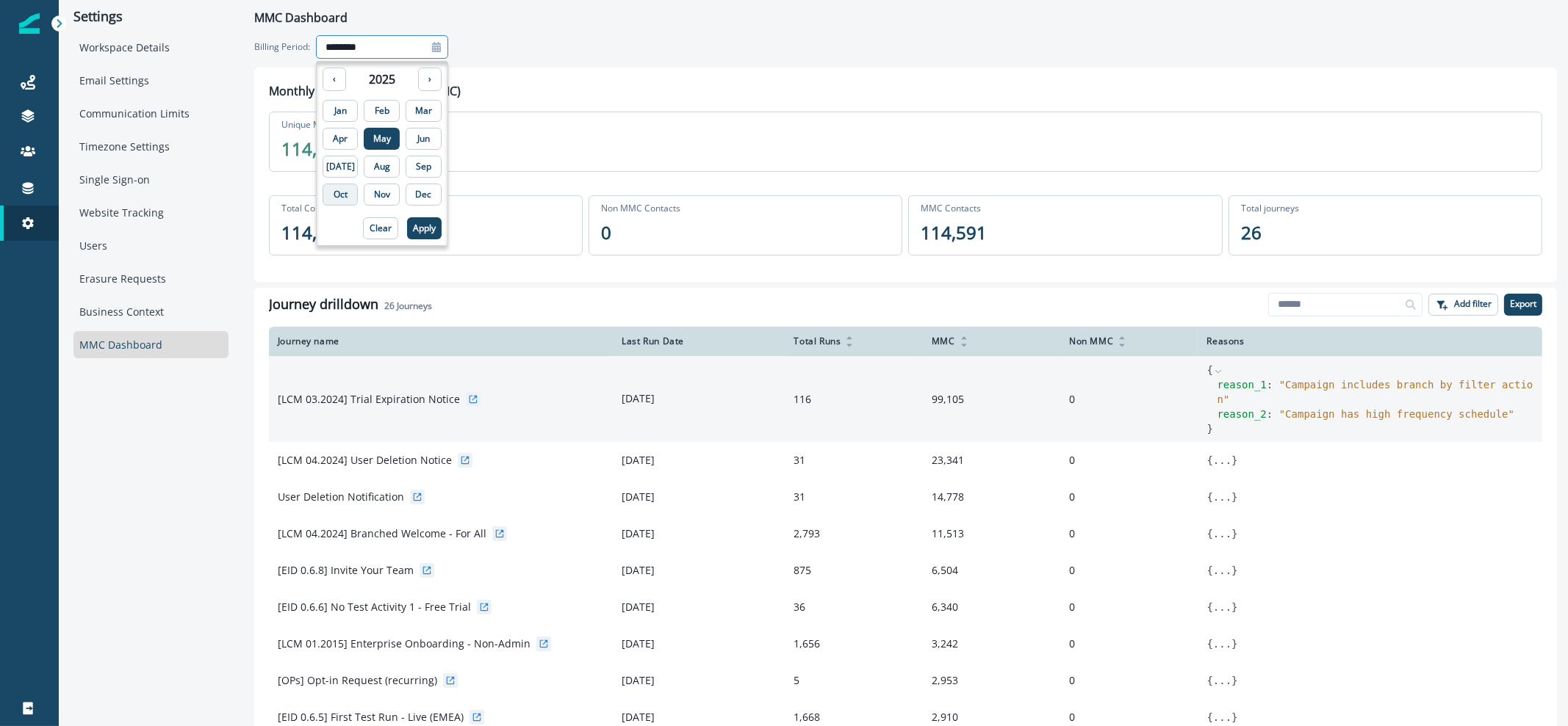
click at [338, 201] on button "Oct" at bounding box center [340, 195] width 36 height 22
type input "**********"
click at [418, 238] on button "Apply" at bounding box center [423, 228] width 34 height 22
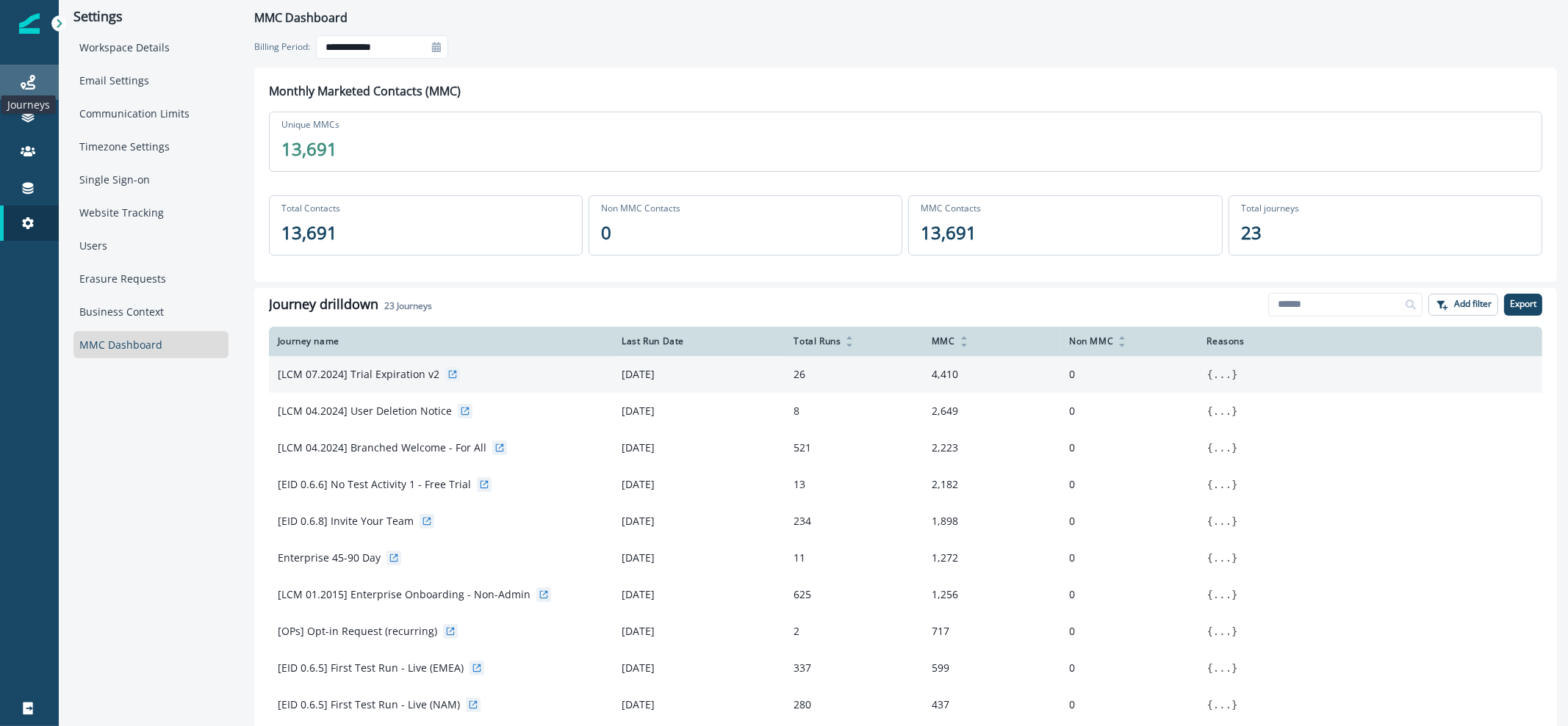
click at [33, 75] on icon at bounding box center [28, 83] width 15 height 15
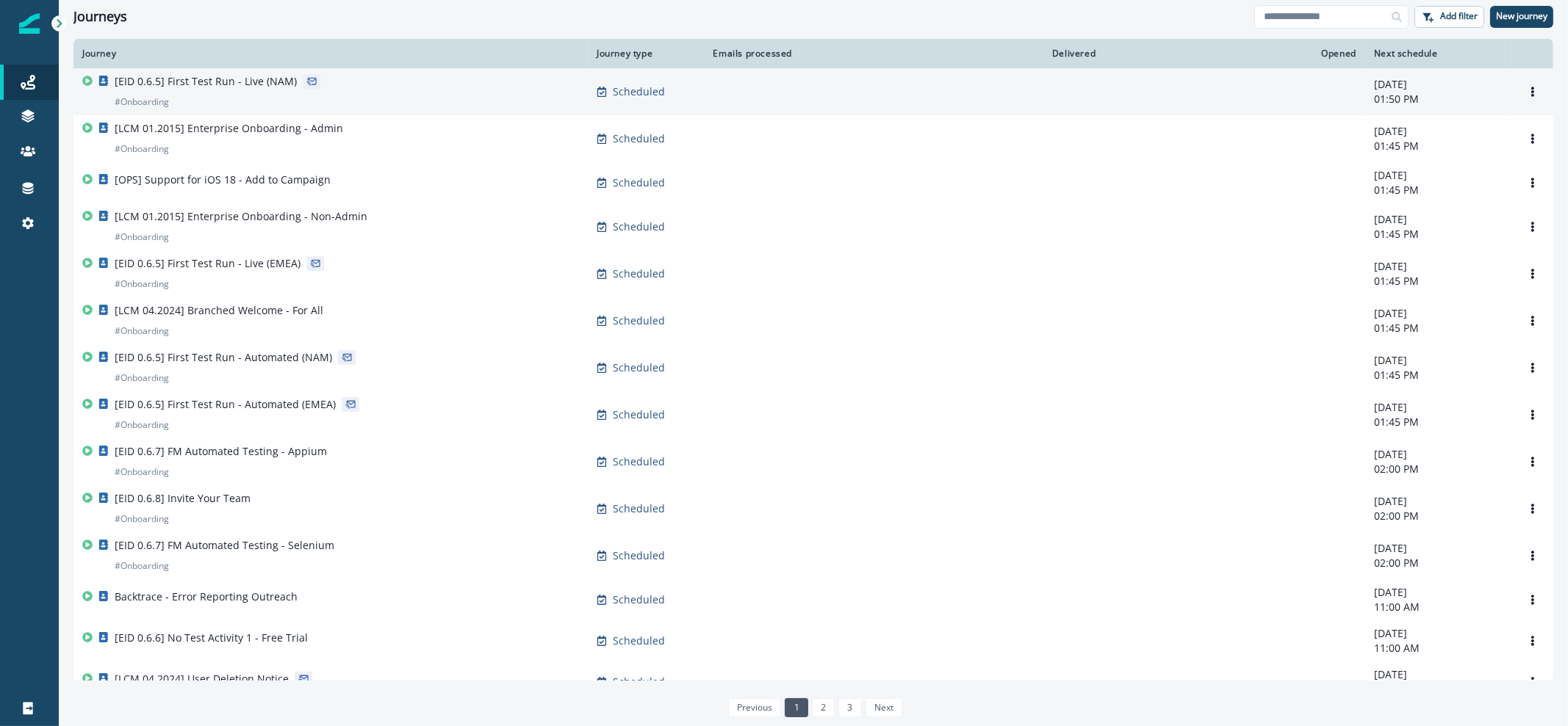
click at [366, 98] on div "[EID 0.6.5] First Test Run - Live (NAM) # Onboarding" at bounding box center [331, 92] width 497 height 35
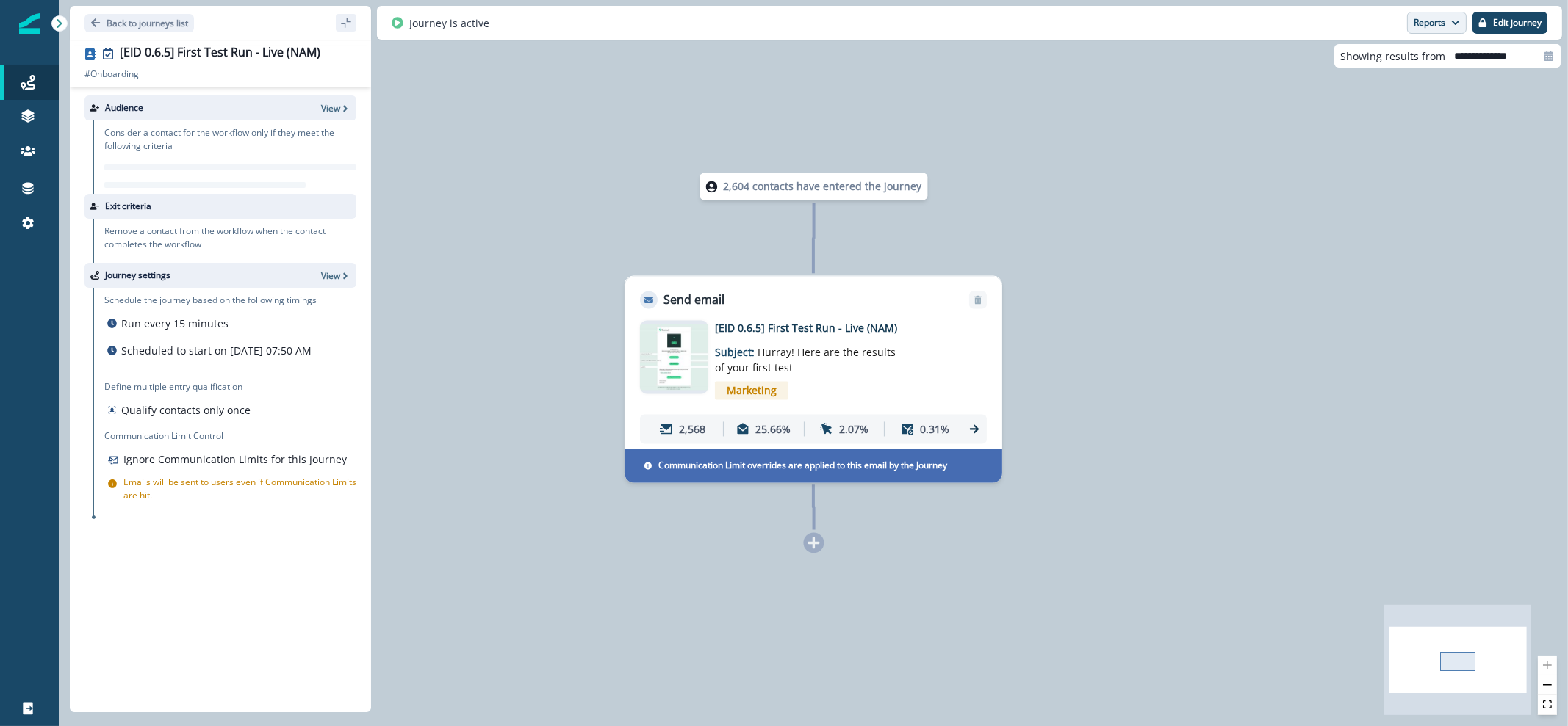
click at [1448, 31] on button "Reports" at bounding box center [1436, 23] width 59 height 22
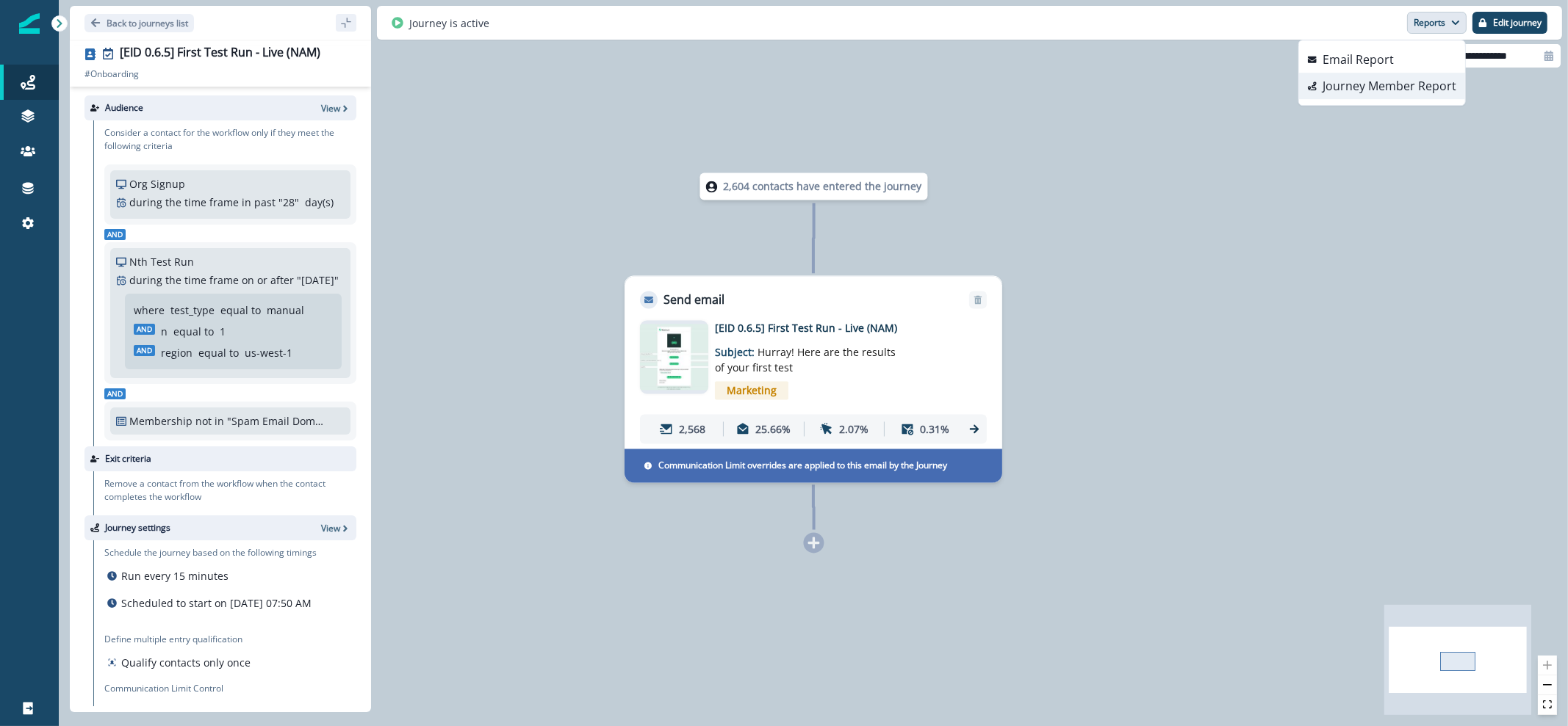
click at [1400, 91] on p "Journey Member Report" at bounding box center [1389, 85] width 134 height 18
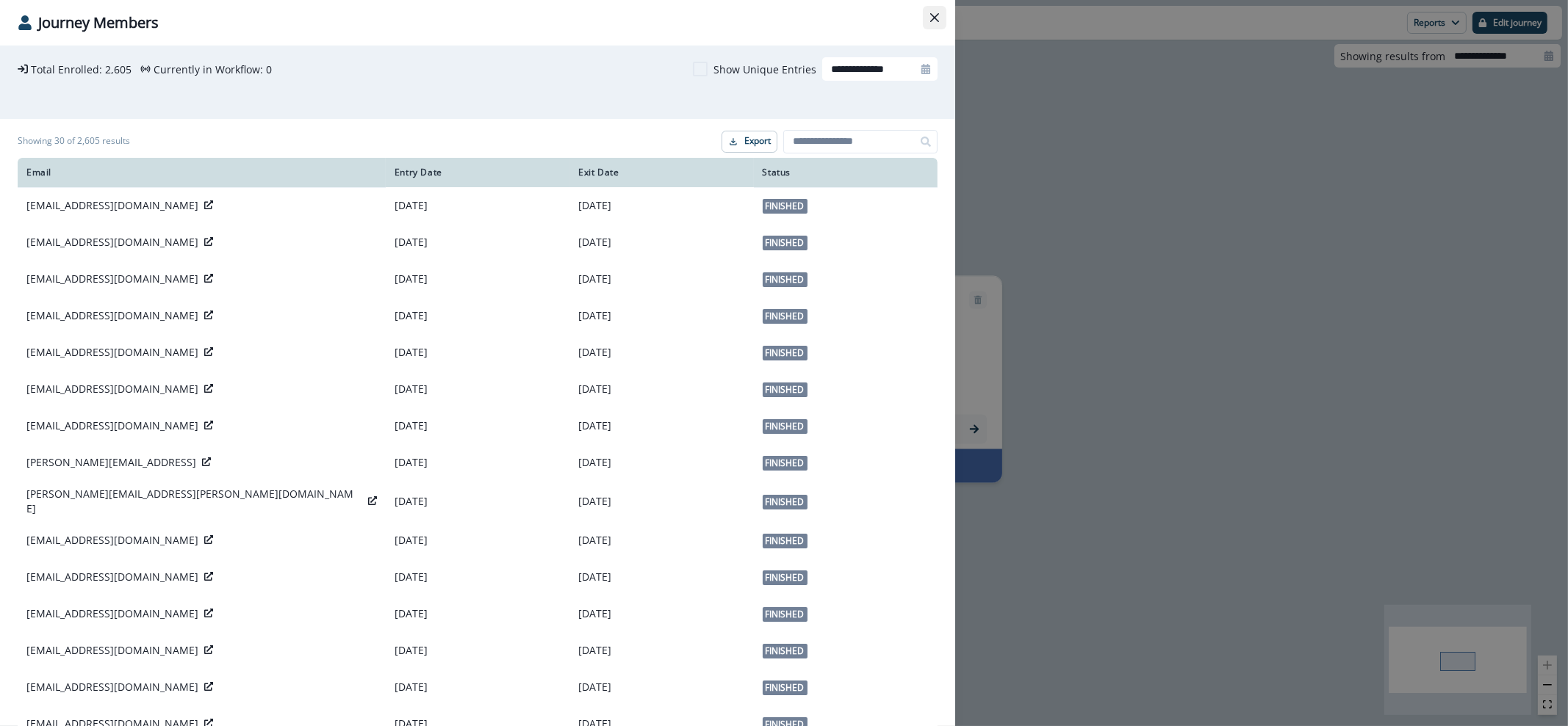
click at [936, 15] on icon "Close" at bounding box center [935, 18] width 9 height 9
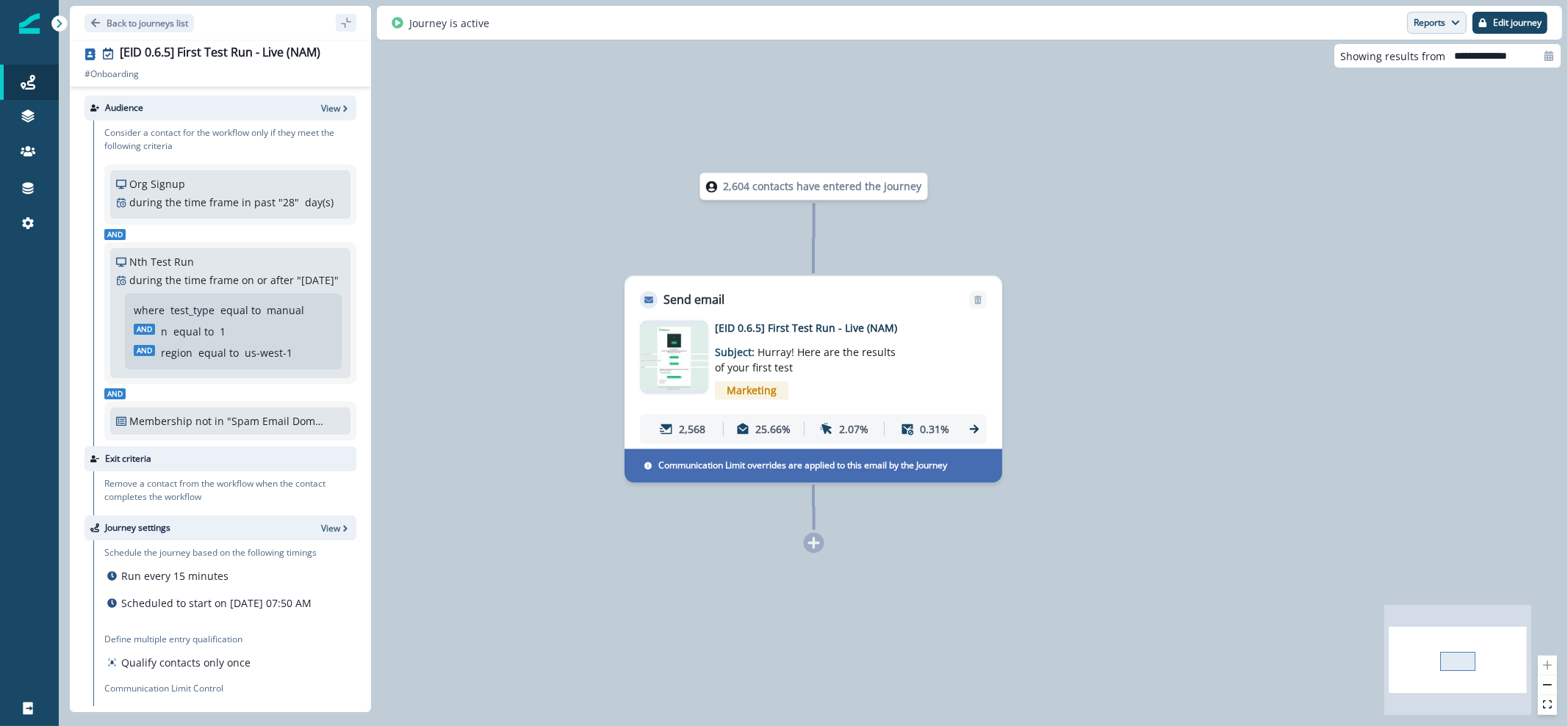
click at [1414, 29] on button "Reports" at bounding box center [1436, 23] width 59 height 22
click at [123, 24] on p "Back to journeys list" at bounding box center [146, 23] width 81 height 13
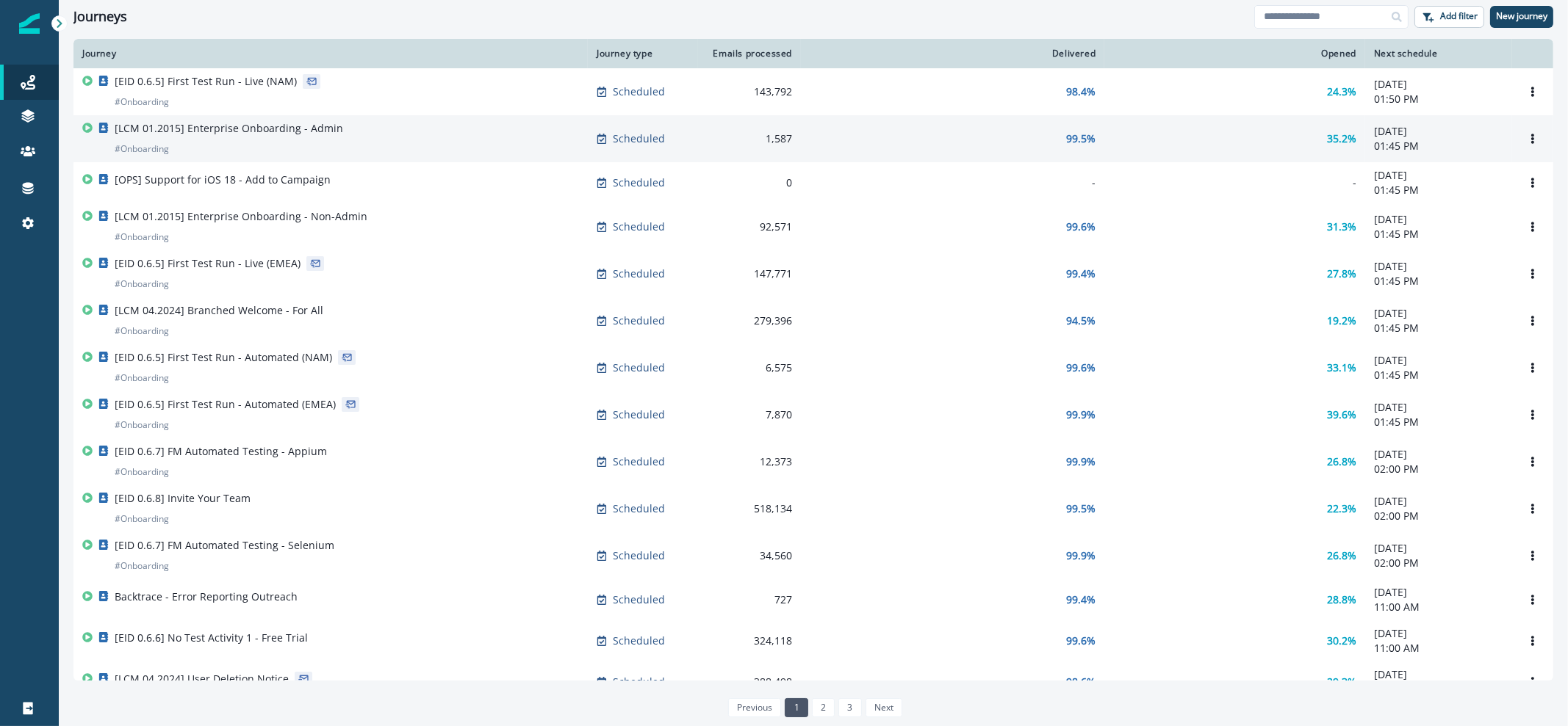
click at [261, 131] on p "[LCM 01.2015] Enterprise Onboarding - Admin" at bounding box center [228, 129] width 228 height 15
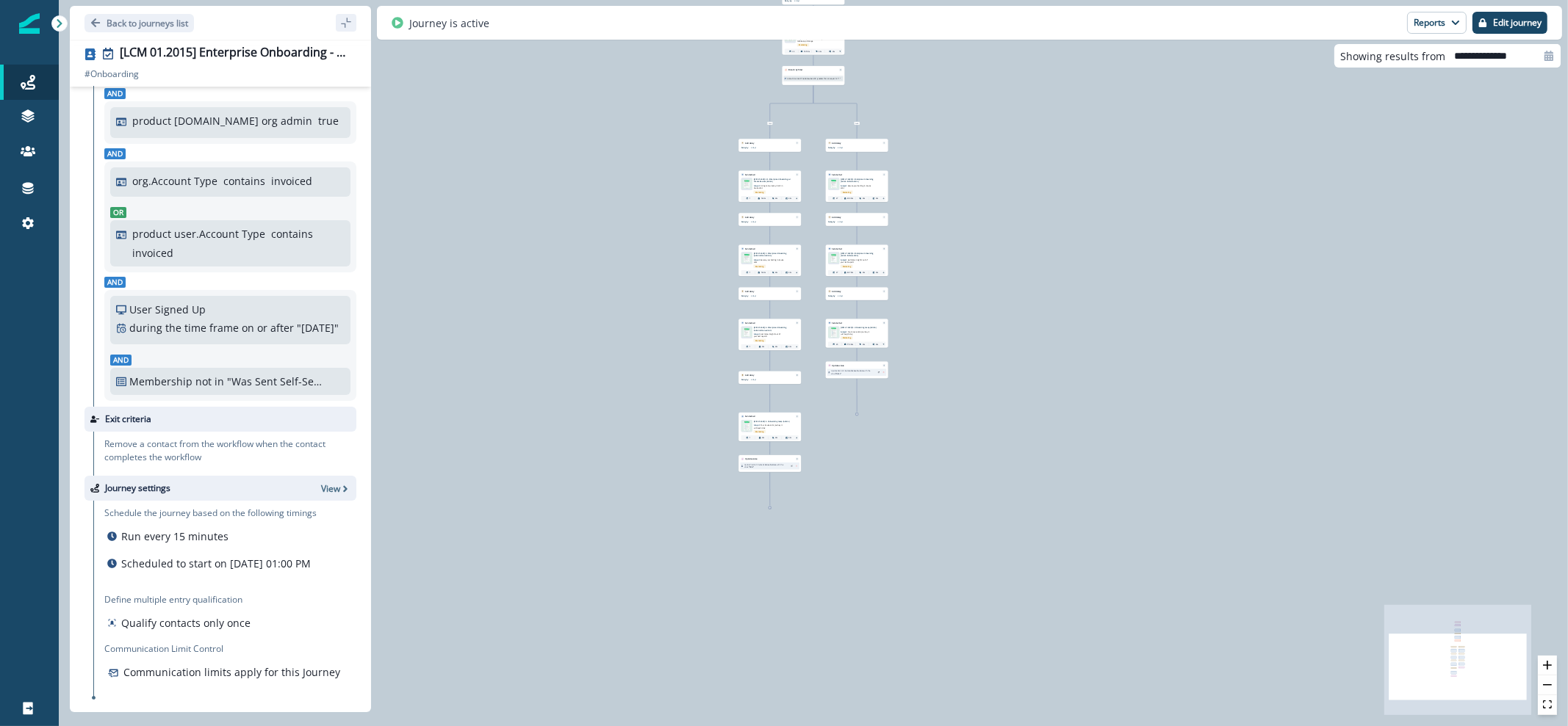
scroll to position [151, 0]
click at [143, 18] on p "Back to journeys list" at bounding box center [146, 23] width 81 height 13
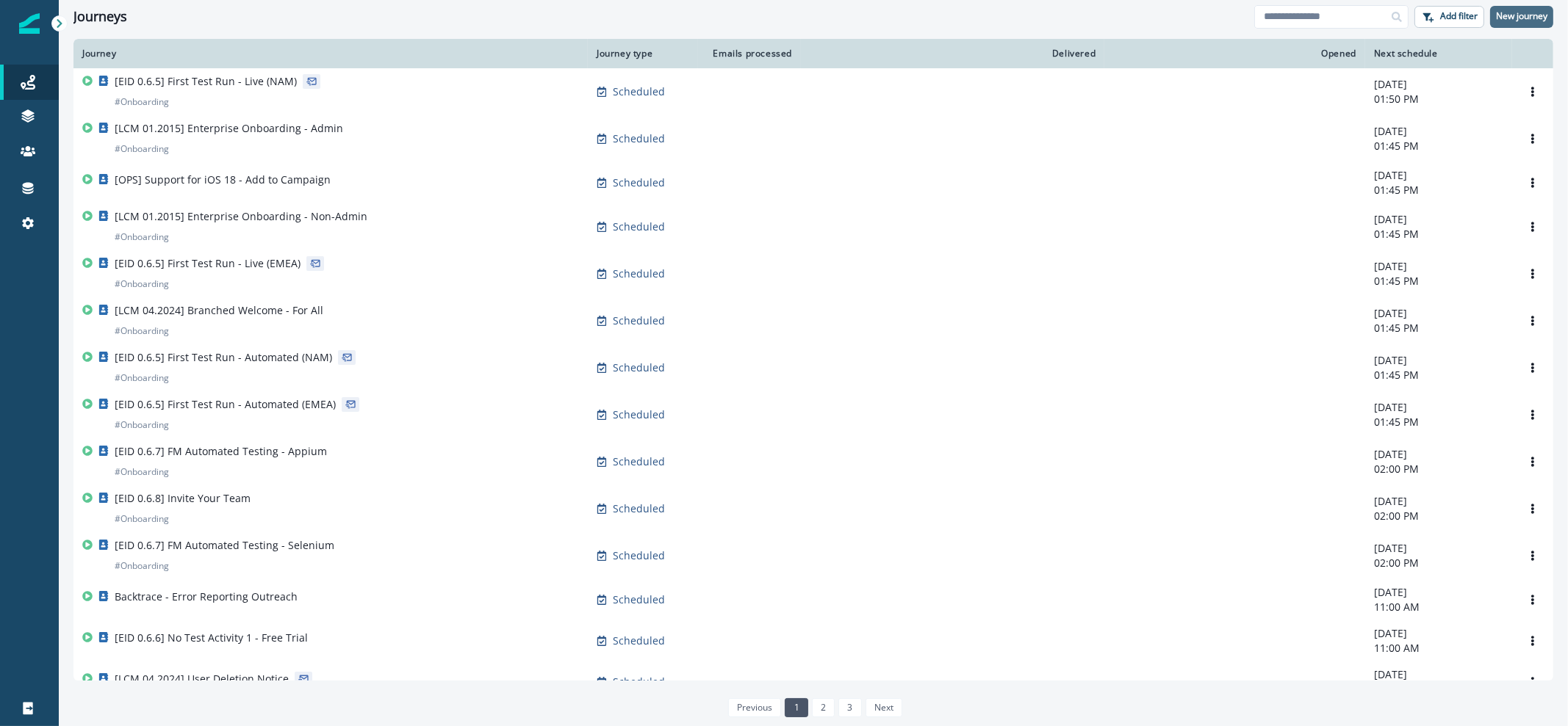
click at [1520, 11] on p "New journey" at bounding box center [1521, 16] width 51 height 10
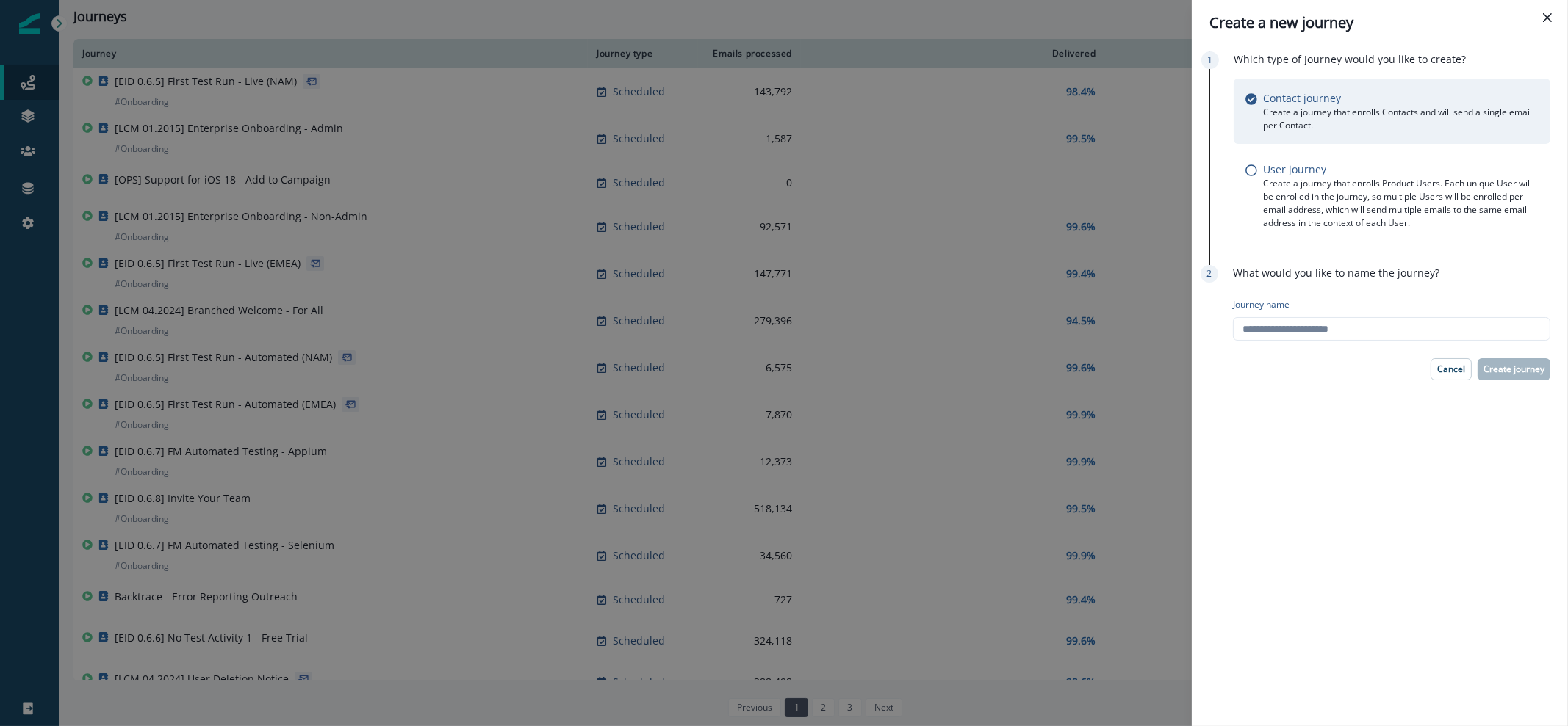
click at [1056, 33] on div "Create a new journey Which type of Journey would you like to create? Contact jo…" at bounding box center [784, 363] width 1568 height 726
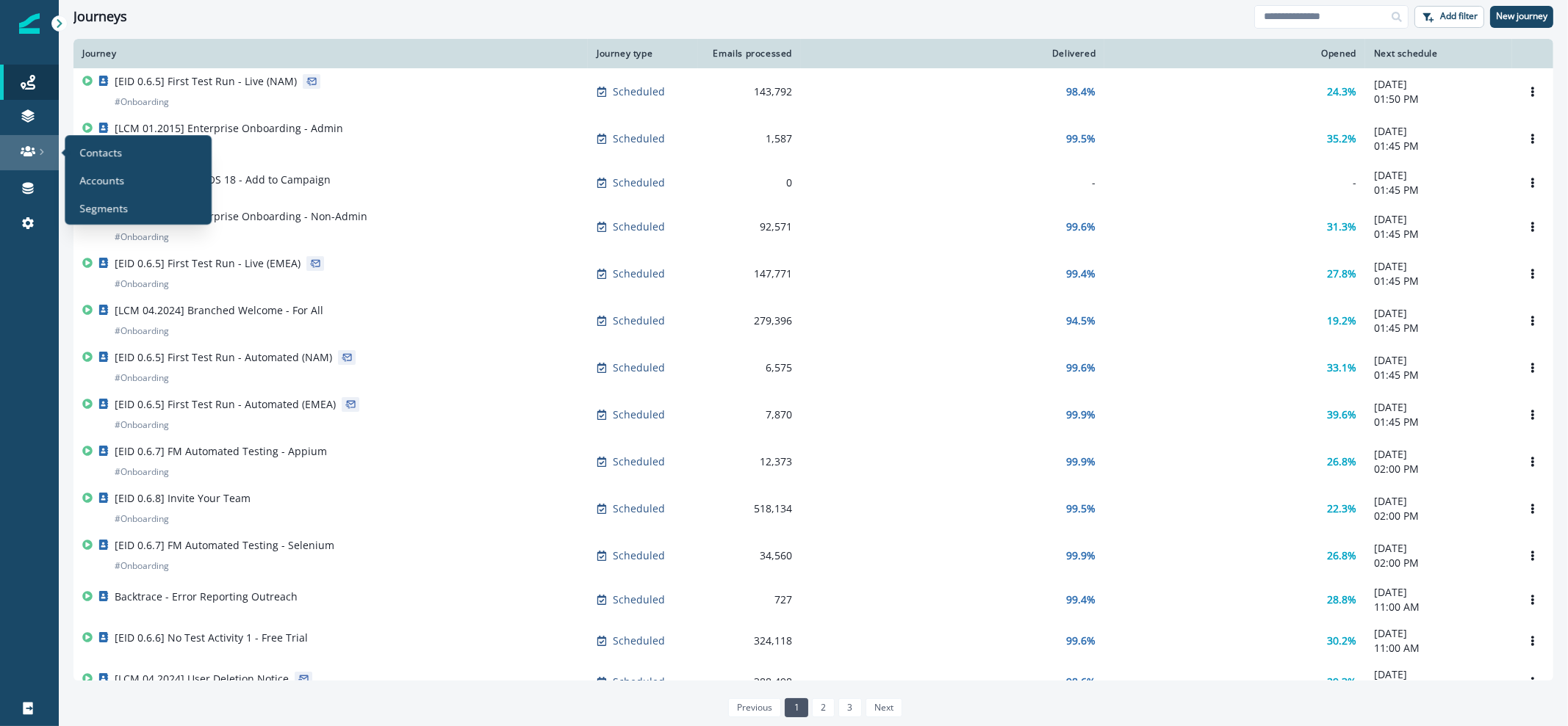
click at [29, 142] on link at bounding box center [29, 153] width 59 height 35
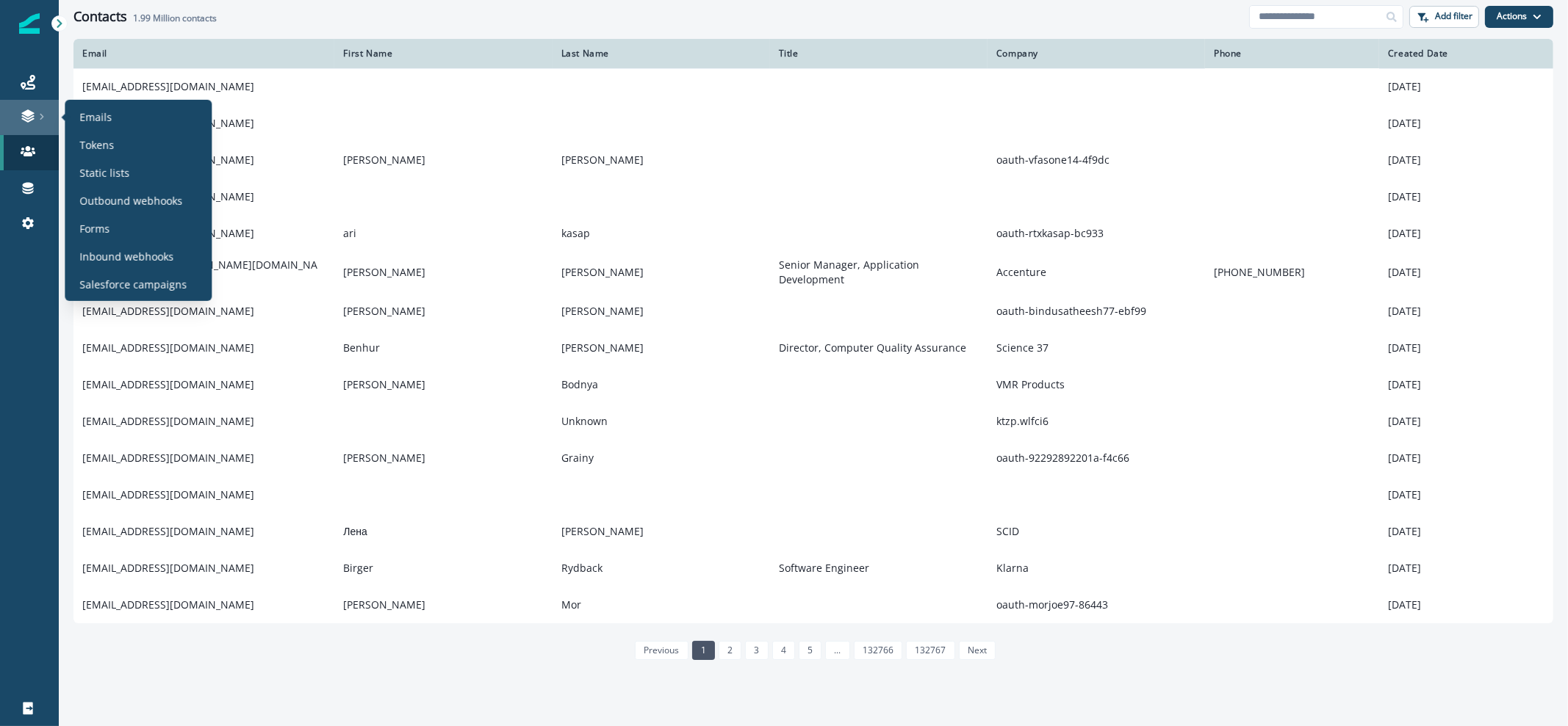
click at [37, 123] on div at bounding box center [29, 116] width 47 height 15
